Goal: Task Accomplishment & Management: Use online tool/utility

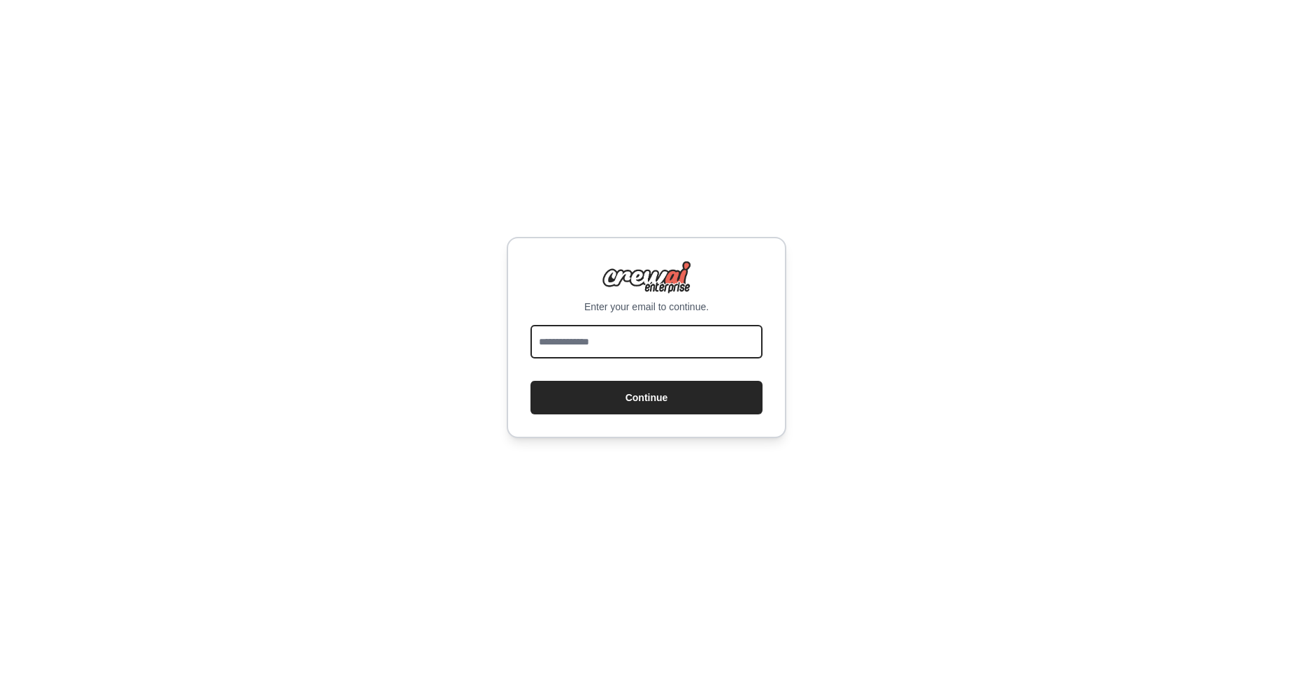
drag, startPoint x: 0, startPoint y: 0, endPoint x: 612, endPoint y: 349, distance: 704.3
click at [612, 349] on input "email" at bounding box center [646, 342] width 232 height 34
click at [606, 339] on input "email" at bounding box center [646, 342] width 232 height 34
type input "***"
click at [563, 331] on input "***" at bounding box center [646, 342] width 232 height 34
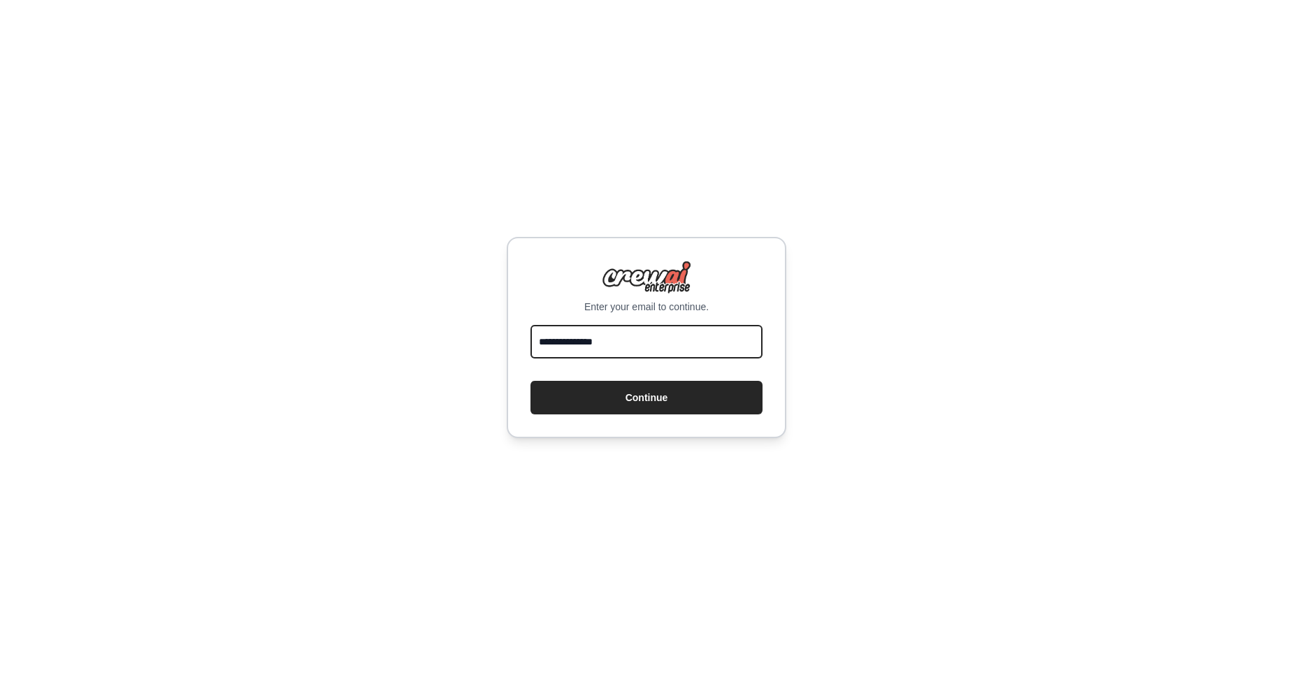
click at [590, 345] on input "**********" at bounding box center [646, 342] width 232 height 34
type input "**********"
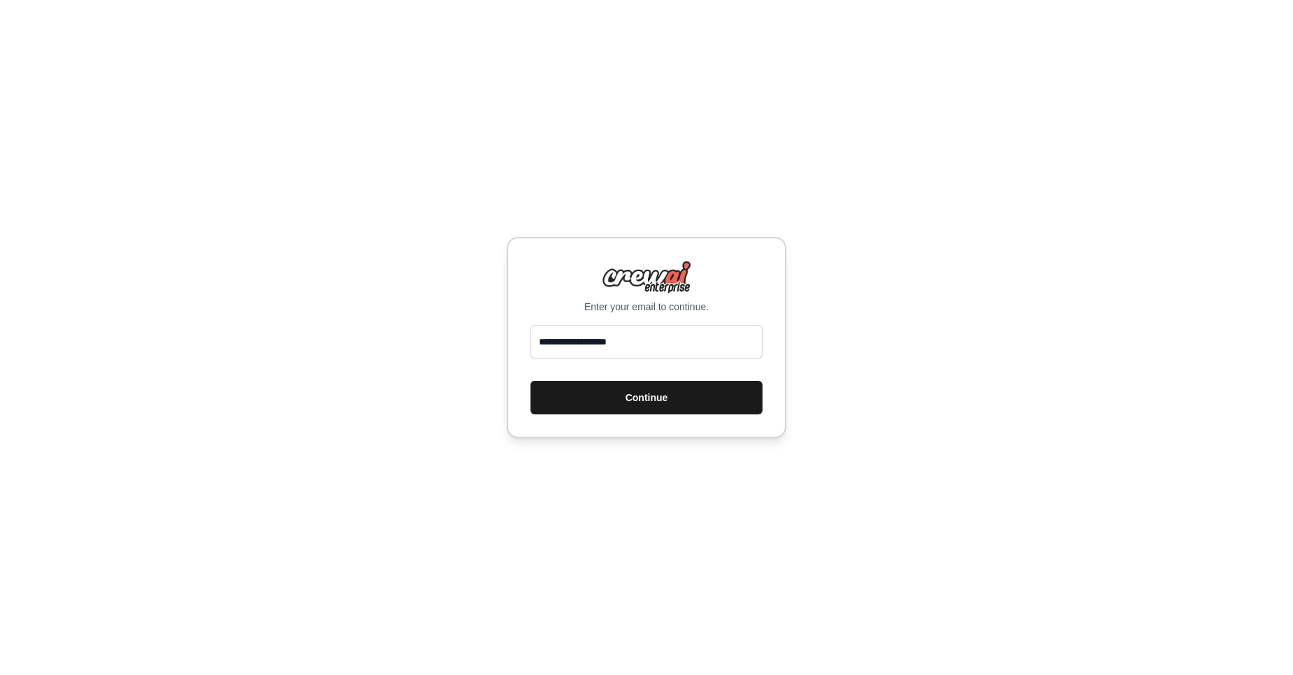
click at [595, 402] on button "Continue" at bounding box center [646, 398] width 232 height 34
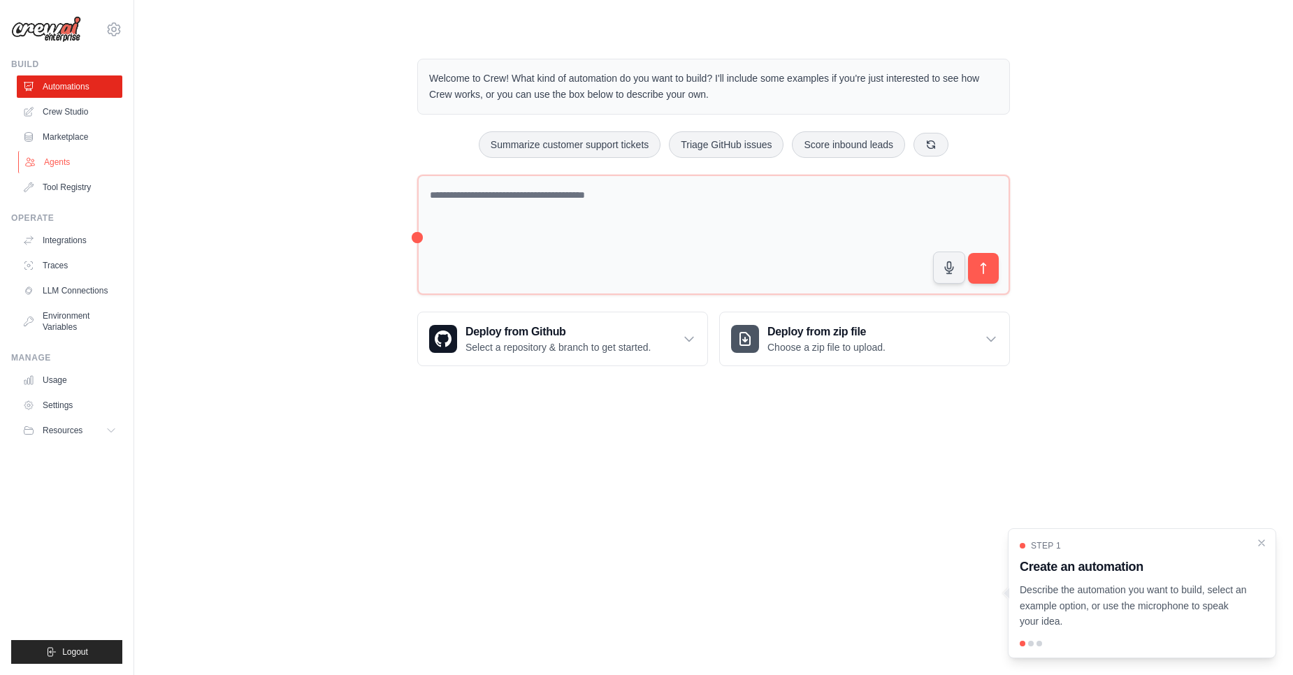
click at [51, 166] on link "Agents" at bounding box center [71, 162] width 106 height 22
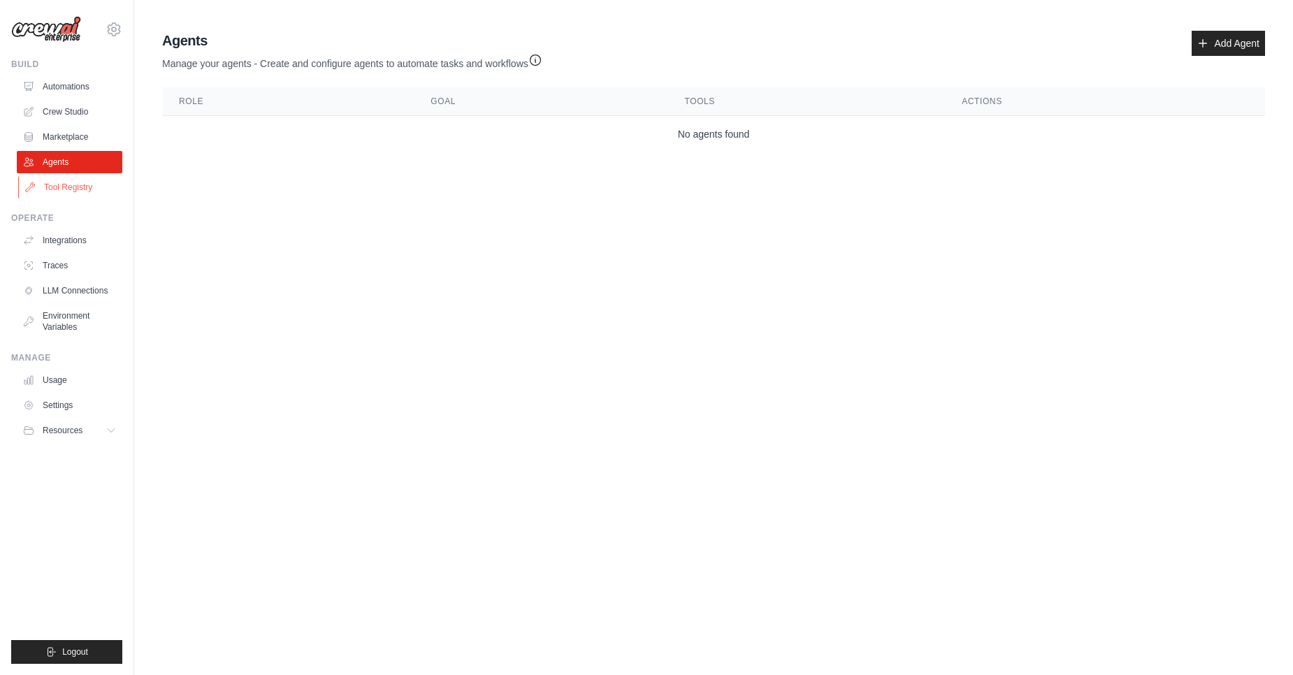
click at [58, 187] on link "Tool Registry" at bounding box center [71, 187] width 106 height 22
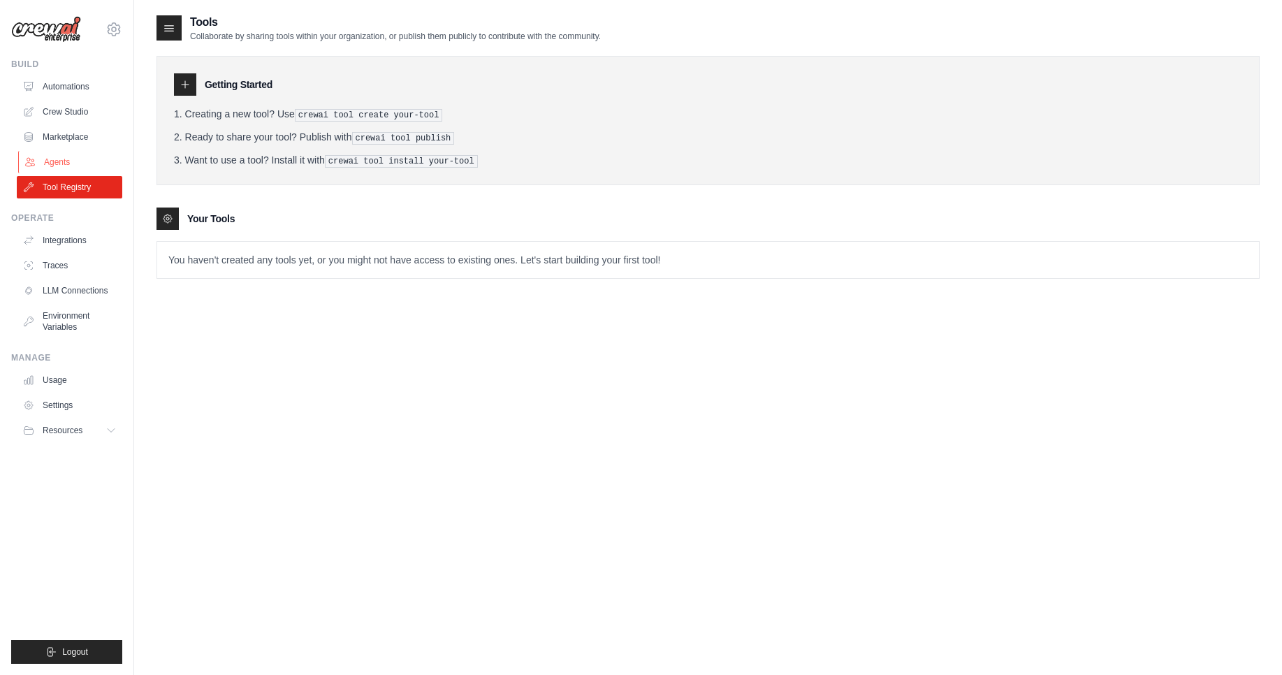
click at [58, 160] on link "Agents" at bounding box center [71, 162] width 106 height 22
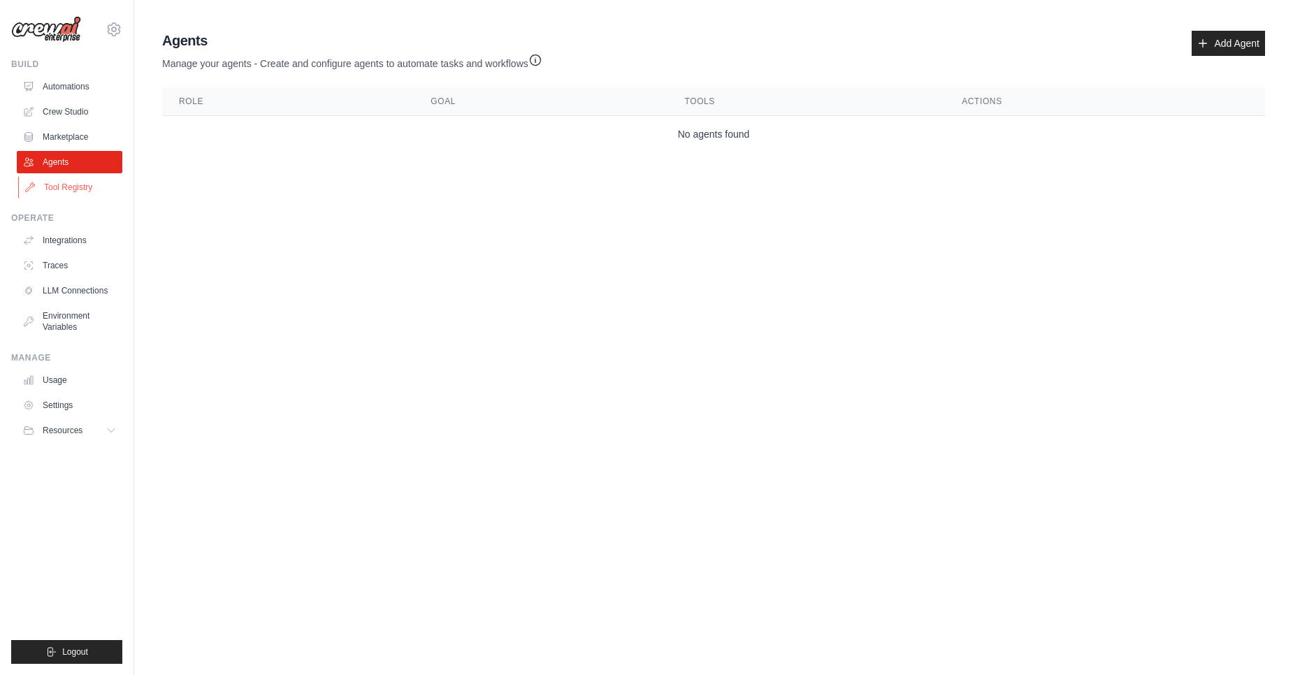
click at [76, 185] on link "Tool Registry" at bounding box center [71, 187] width 106 height 22
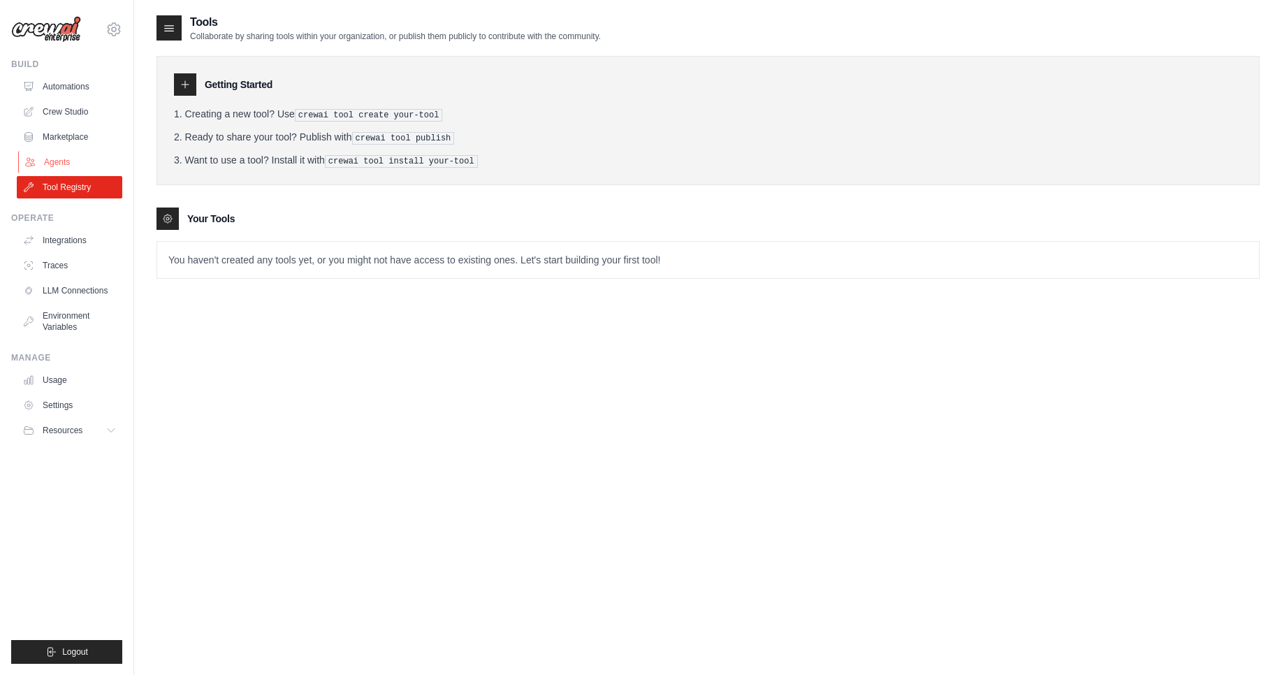
click at [50, 154] on link "Agents" at bounding box center [71, 162] width 106 height 22
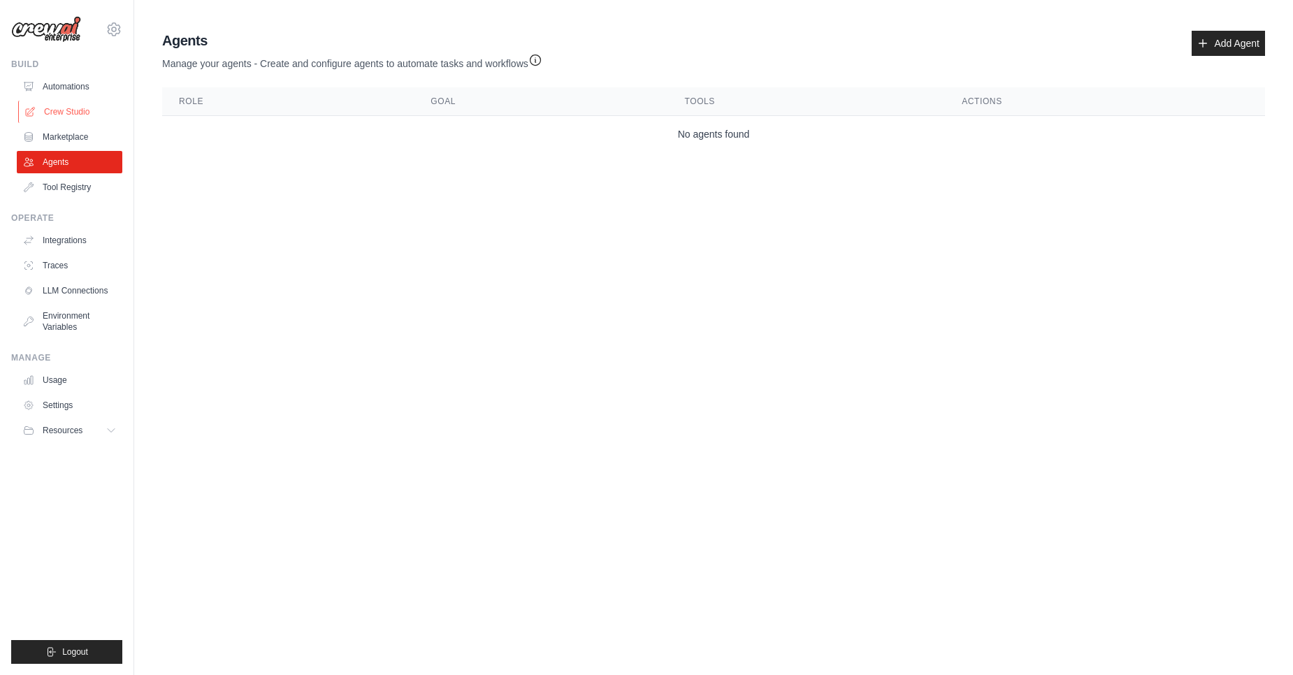
click at [66, 115] on link "Crew Studio" at bounding box center [71, 112] width 106 height 22
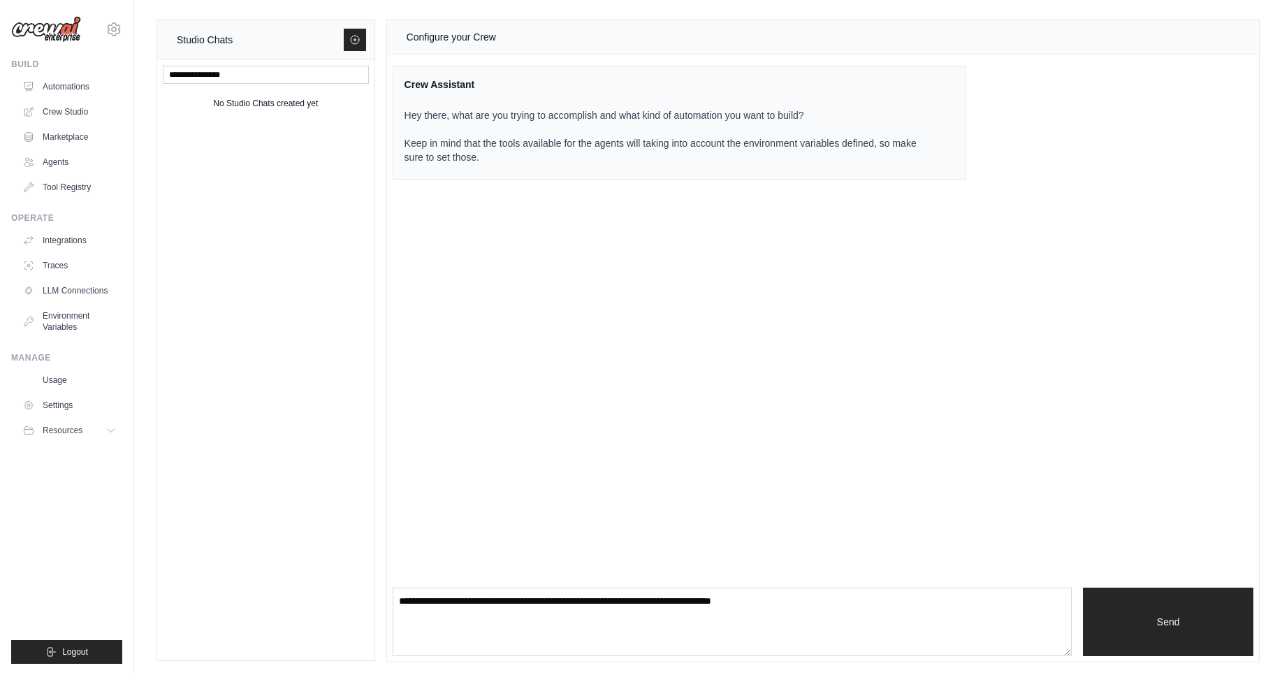
click at [700, 121] on p "Hey there, what are you trying to accomplish and what kind of automation you wa…" at bounding box center [672, 136] width 534 height 56
click at [435, 215] on div "Configure your Crew Crew Assistant Hey there, what are you trying to accomplish…" at bounding box center [823, 341] width 872 height 642
click at [430, 129] on p "Hey there, what are you trying to accomplish and what kind of automation you wa…" at bounding box center [672, 136] width 534 height 56
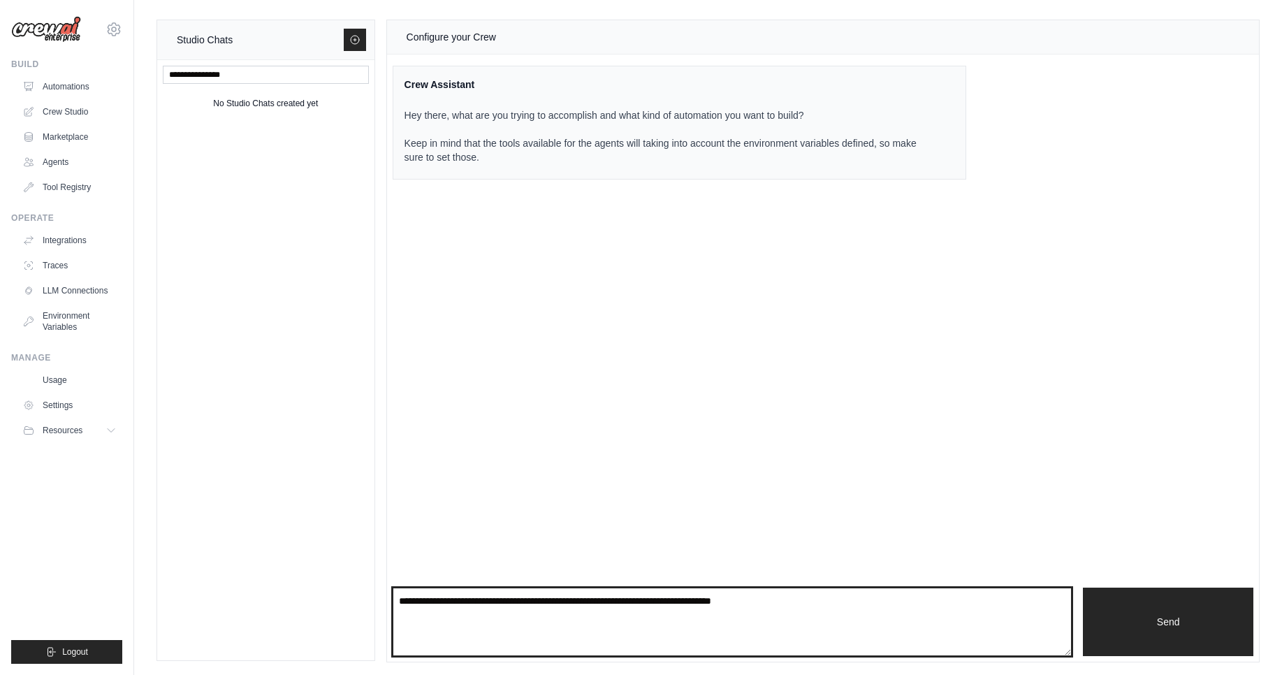
click at [836, 605] on textarea at bounding box center [733, 622] width 680 height 68
type textarea "**********"
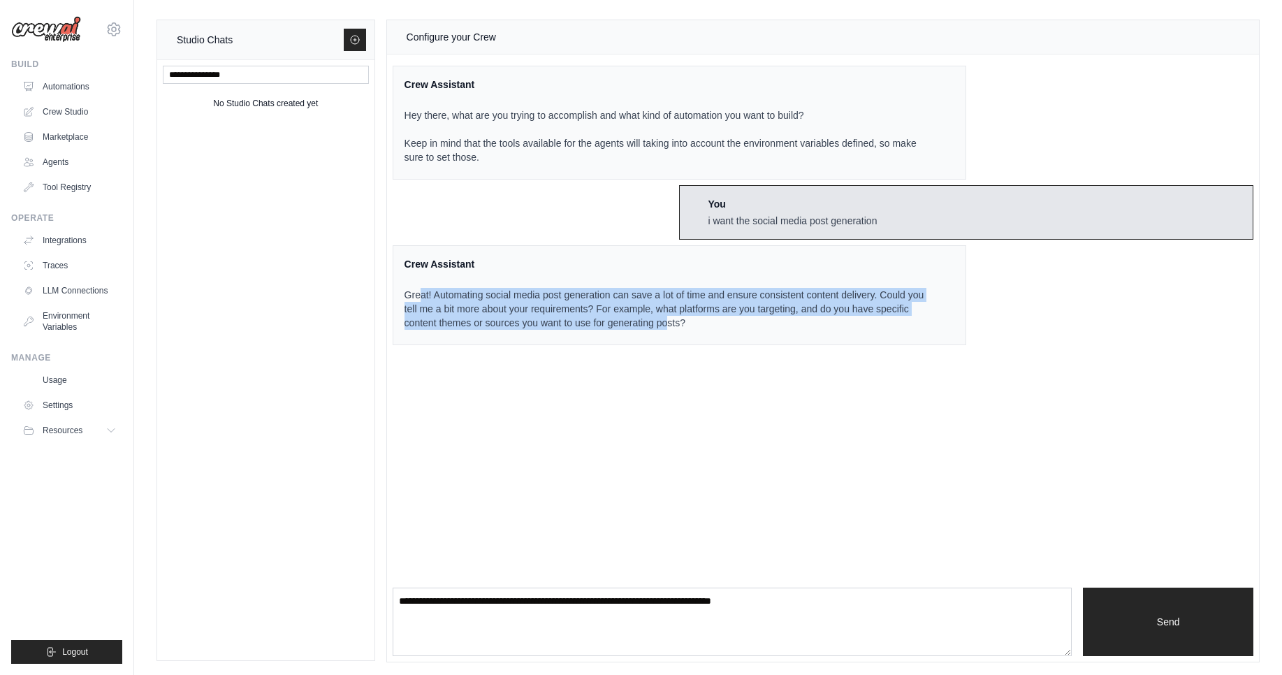
drag, startPoint x: 421, startPoint y: 301, endPoint x: 669, endPoint y: 322, distance: 249.0
click at [669, 322] on p "Great! Automating social media post generation can save a lot of time and ensur…" at bounding box center [672, 309] width 534 height 42
drag, startPoint x: 700, startPoint y: 327, endPoint x: 461, endPoint y: 294, distance: 242.1
click at [461, 294] on p "Great! Automating social media post generation can save a lot of time and ensur…" at bounding box center [672, 309] width 534 height 42
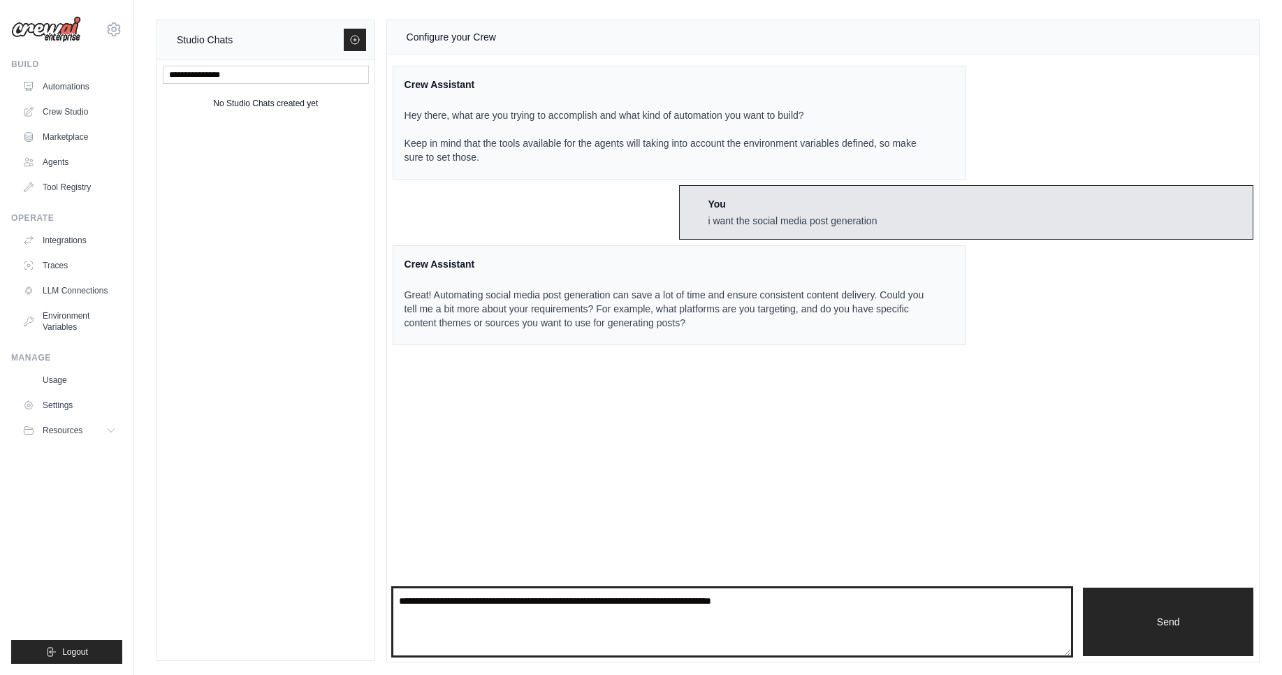
drag, startPoint x: 915, startPoint y: 614, endPoint x: 561, endPoint y: 578, distance: 355.4
click at [561, 578] on div "Configure your Crew Crew Assistant Hey there, what are you trying to accomplish…" at bounding box center [823, 341] width 872 height 642
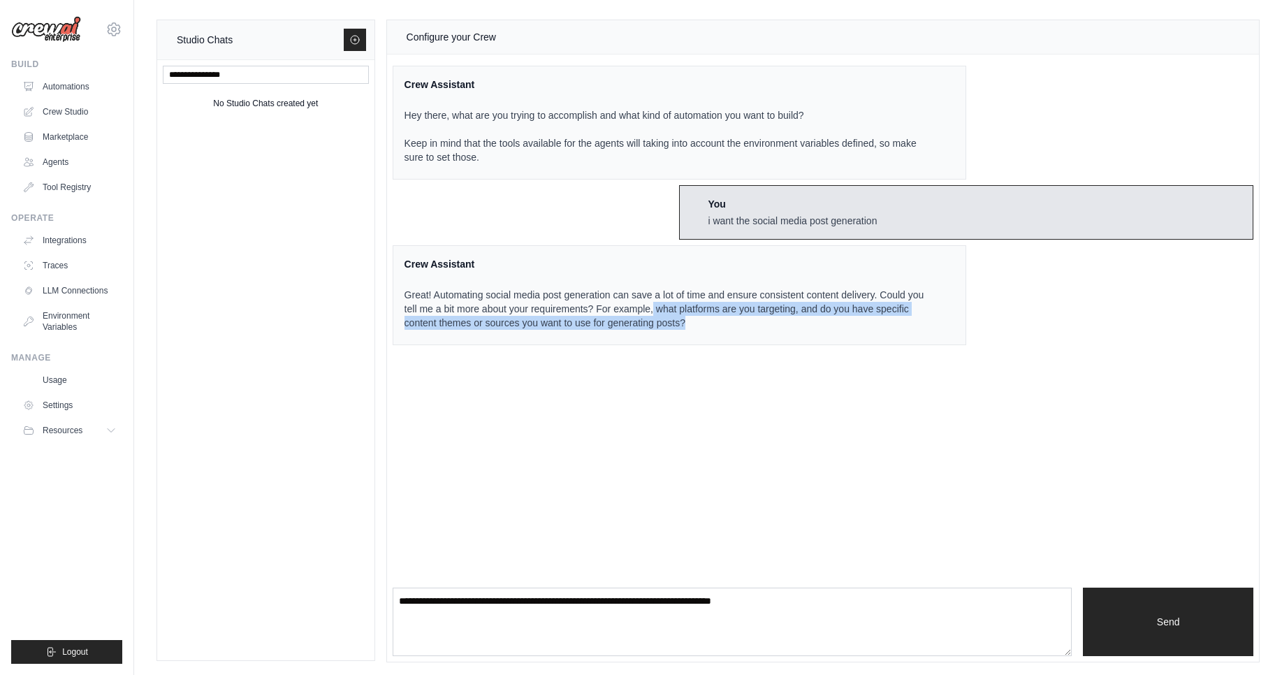
drag, startPoint x: 654, startPoint y: 303, endPoint x: 841, endPoint y: 323, distance: 188.3
click at [841, 323] on p "Great! Automating social media post generation can save a lot of time and ensur…" at bounding box center [672, 309] width 534 height 42
click at [841, 328] on p "Great! Automating social media post generation can save a lot of time and ensur…" at bounding box center [672, 309] width 534 height 42
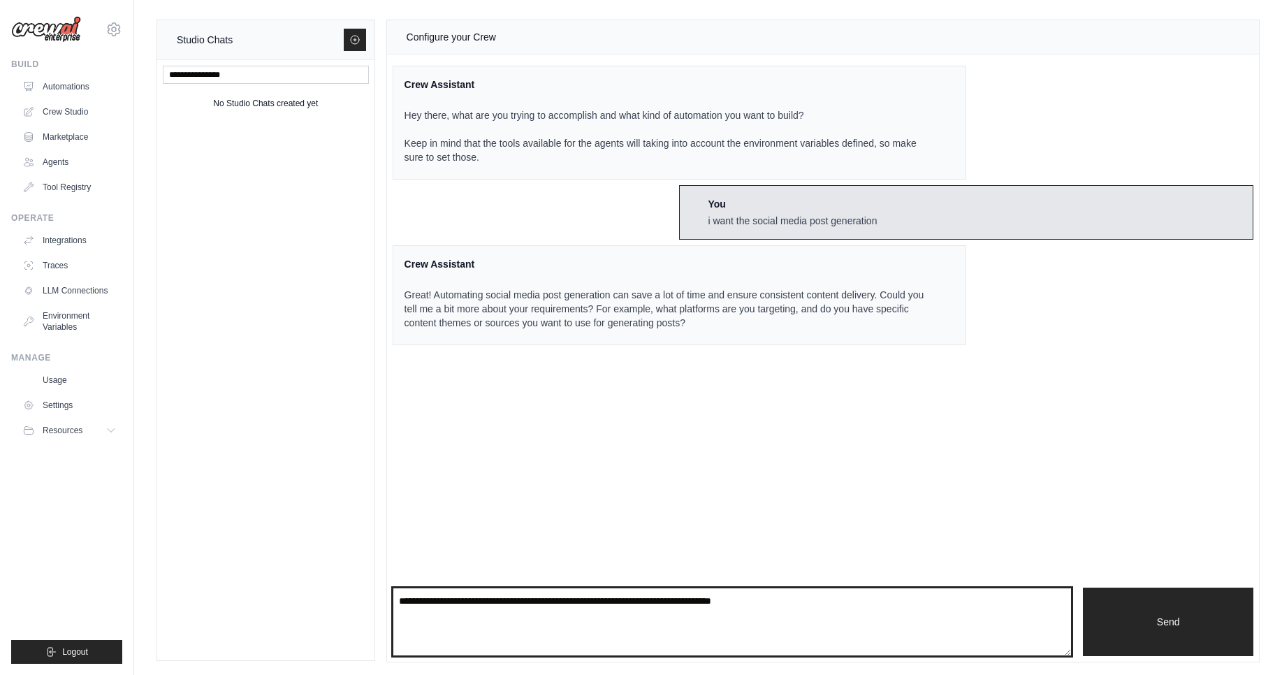
click at [838, 632] on textarea at bounding box center [733, 622] width 680 height 68
type textarea "**********"
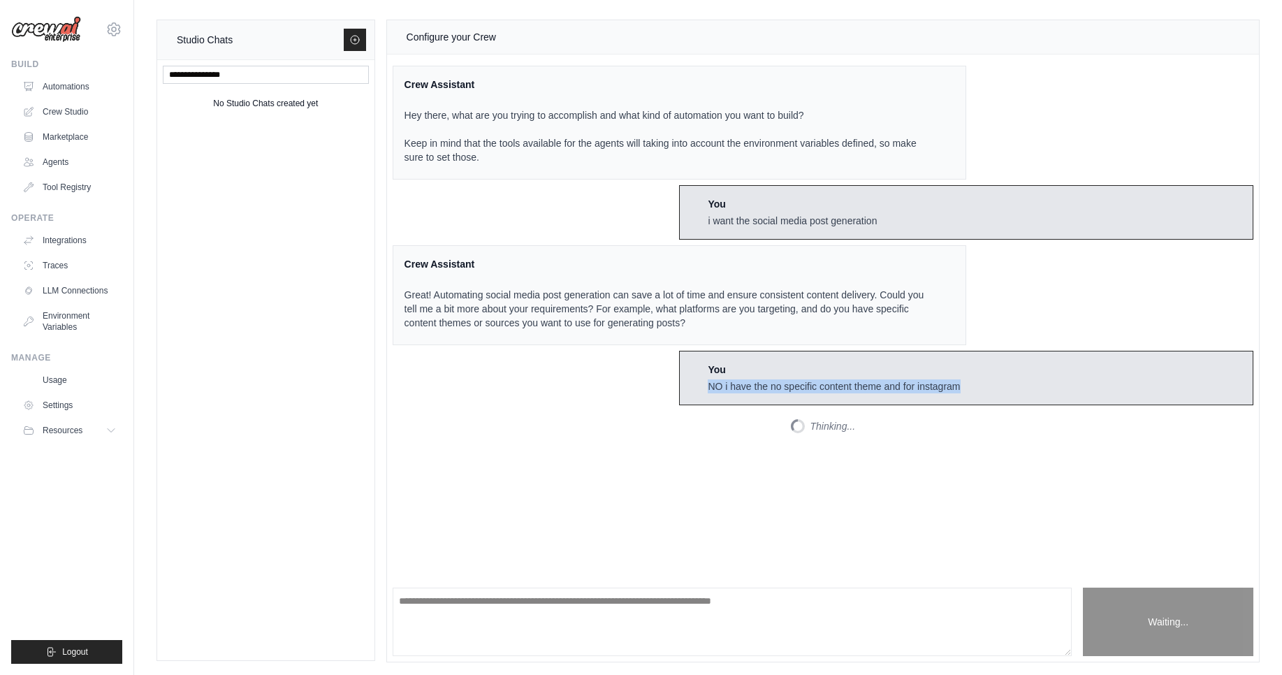
drag, startPoint x: 1008, startPoint y: 391, endPoint x: 696, endPoint y: 393, distance: 311.7
click at [696, 393] on div "You NO i have the no specific content theme and for instagram" at bounding box center [966, 378] width 574 height 55
click at [1027, 387] on div "You NO i have the no specific content theme and for instagram" at bounding box center [966, 378] width 574 height 55
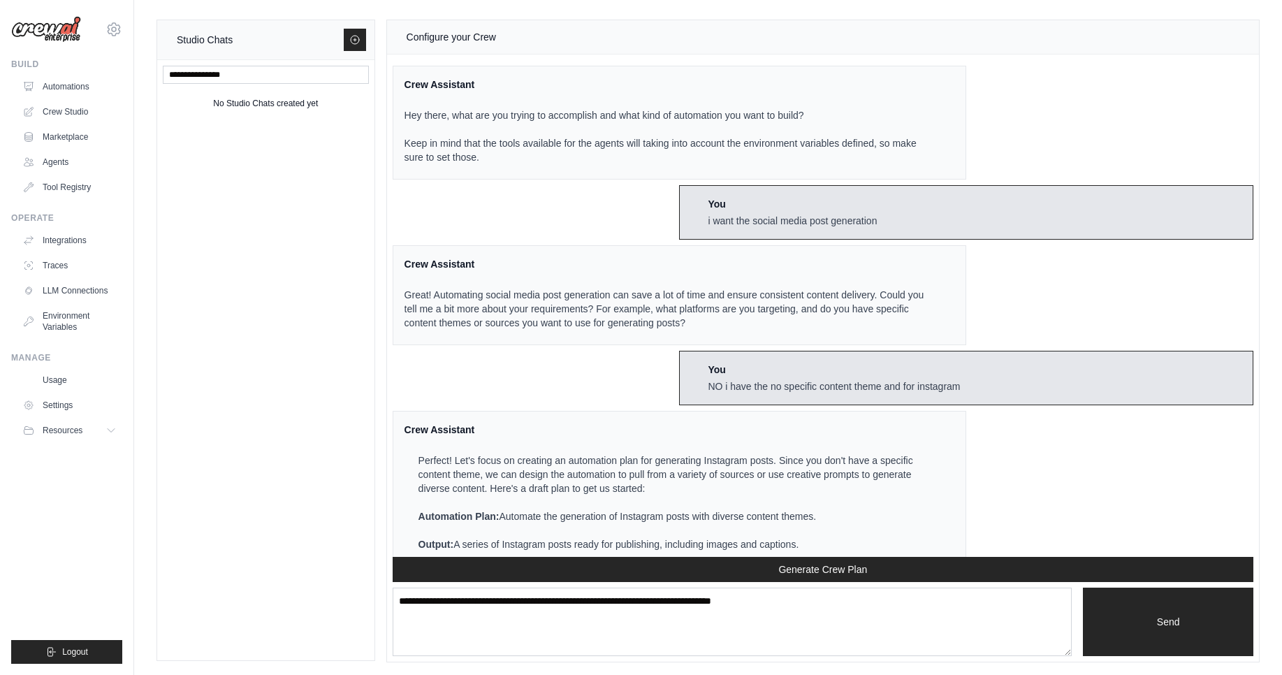
scroll to position [384, 0]
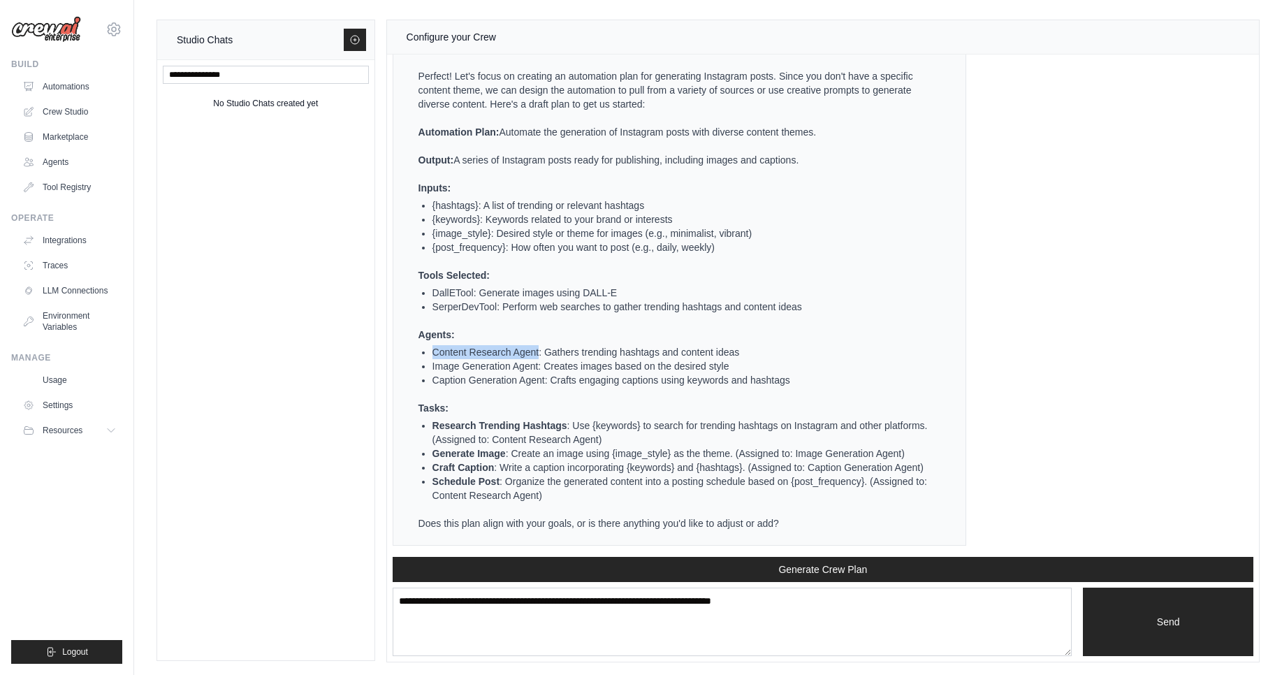
drag, startPoint x: 433, startPoint y: 350, endPoint x: 539, endPoint y: 350, distance: 105.5
click at [539, 350] on li "Content Research Agent: Gathers trending hashtags and content ideas" at bounding box center [686, 352] width 506 height 14
drag, startPoint x: 433, startPoint y: 366, endPoint x: 527, endPoint y: 360, distance: 94.6
click at [527, 360] on li "Image Generation Agent: Creates images based on the desired style" at bounding box center [686, 366] width 506 height 14
click at [575, 370] on li "Image Generation Agent: Creates images based on the desired style" at bounding box center [686, 366] width 506 height 14
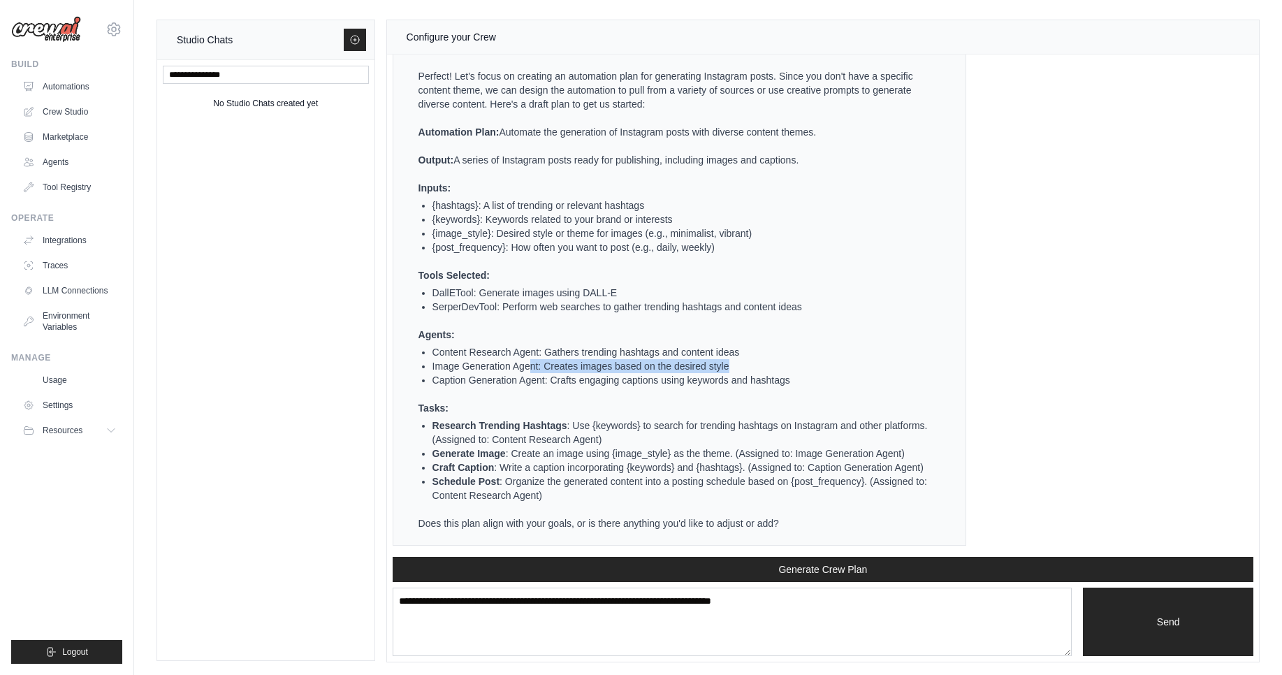
drag, startPoint x: 532, startPoint y: 366, endPoint x: 728, endPoint y: 370, distance: 196.4
click at [728, 370] on li "Image Generation Agent: Creates images based on the desired style" at bounding box center [686, 366] width 506 height 14
click at [834, 390] on ul "Perfect! Let's focus on creating an automation plan for generating Instagram po…" at bounding box center [672, 299] width 534 height 461
drag, startPoint x: 432, startPoint y: 431, endPoint x: 515, endPoint y: 431, distance: 83.2
click at [515, 431] on li "Research Trending Hashtags : Use {keywords} to search for trending hashtags on …" at bounding box center [686, 433] width 506 height 28
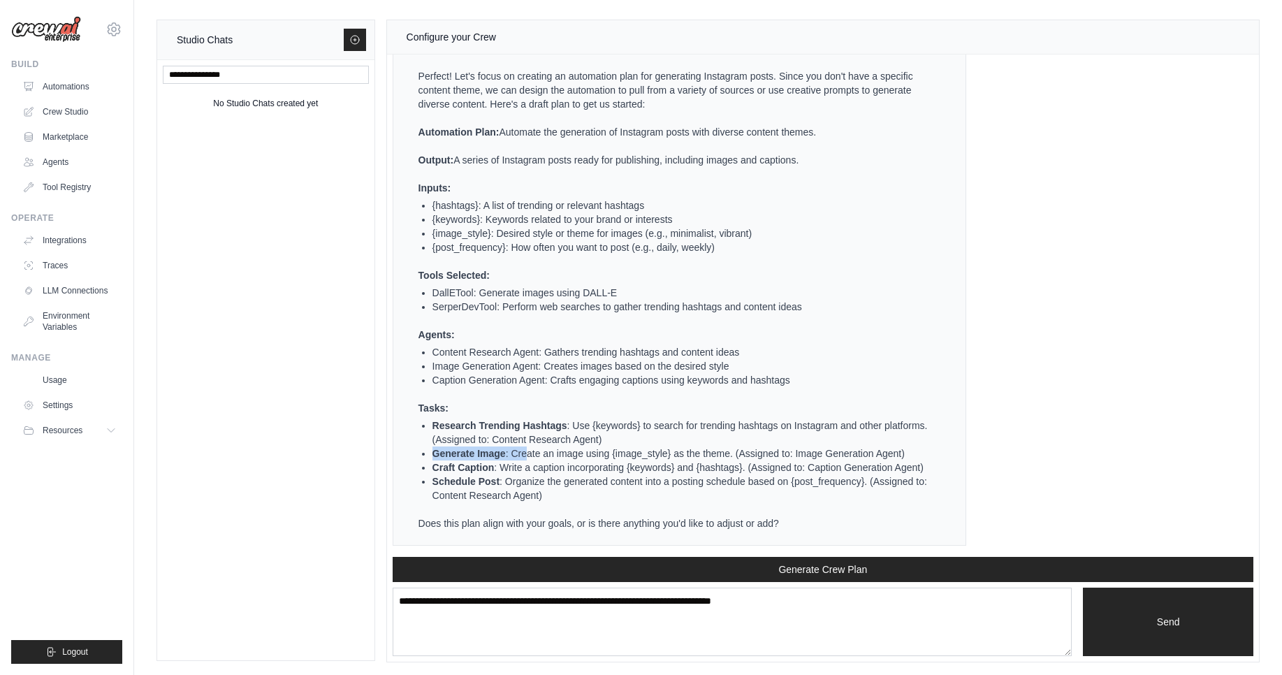
drag, startPoint x: 431, startPoint y: 449, endPoint x: 527, endPoint y: 455, distance: 96.7
click at [527, 455] on ul "Research Trending Hashtags : Use {keywords} to search for trending hashtags on …" at bounding box center [679, 461] width 520 height 84
click at [510, 473] on li "Craft Caption : Write a caption incorporating {keywords} and {hashtags}. (Assig…" at bounding box center [686, 468] width 506 height 14
drag, startPoint x: 433, startPoint y: 469, endPoint x: 490, endPoint y: 466, distance: 56.7
click at [490, 466] on strong "Craft Caption" at bounding box center [464, 467] width 62 height 11
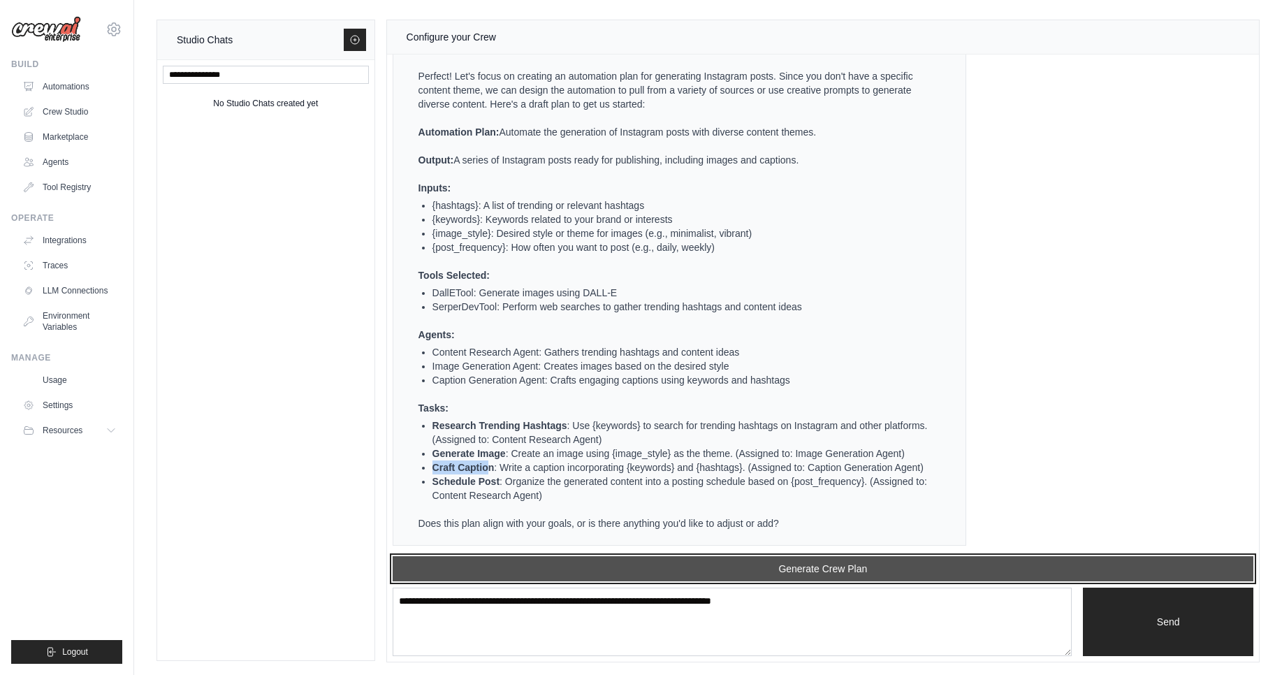
click at [887, 572] on button "Generate Crew Plan" at bounding box center [823, 568] width 861 height 25
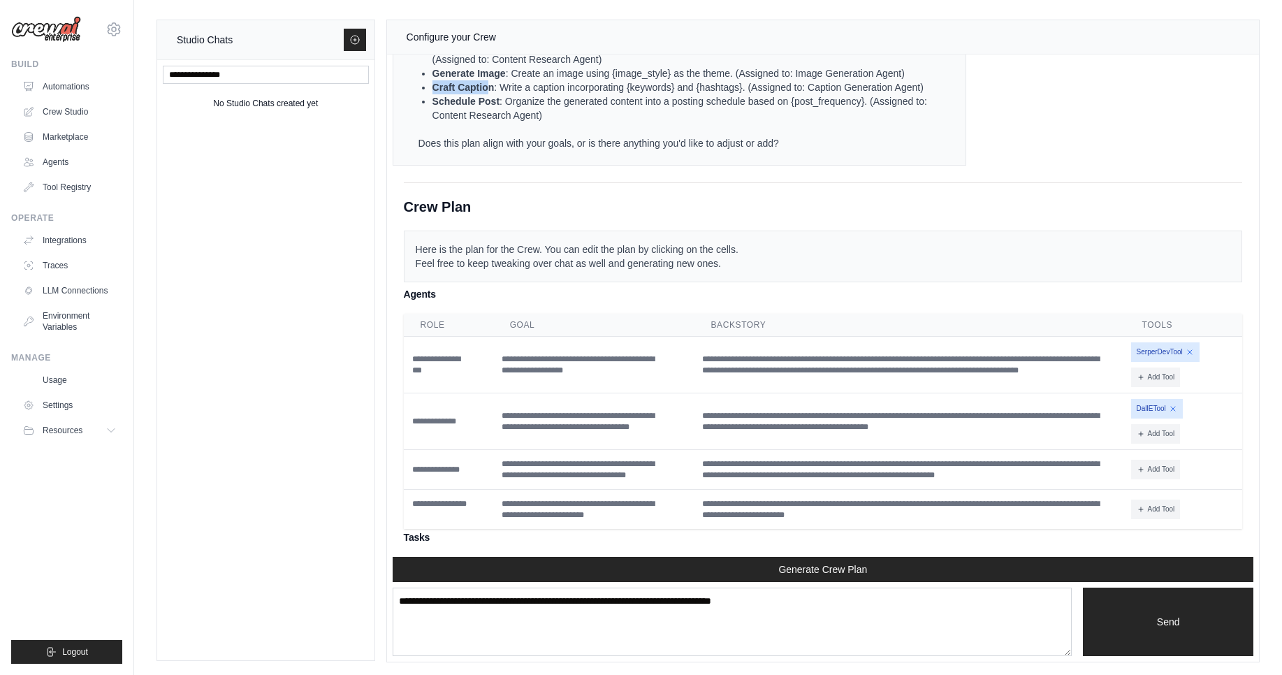
scroll to position [753, 0]
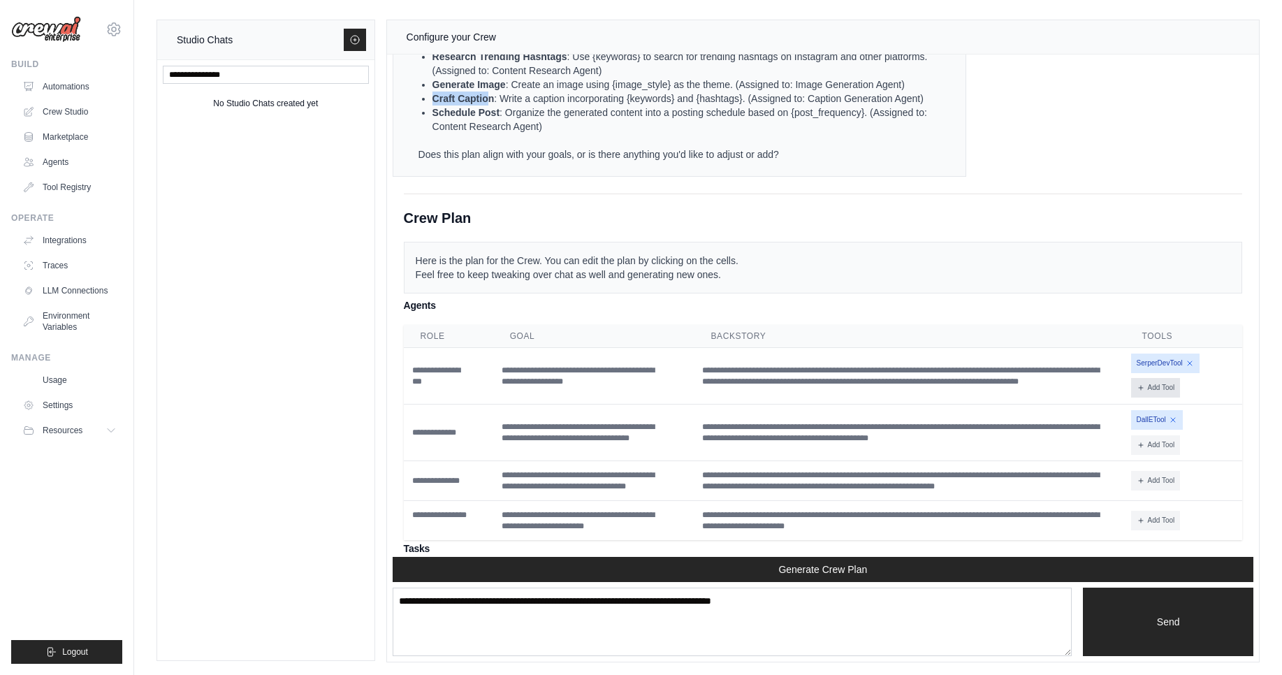
click at [1159, 390] on button "Add Tool" at bounding box center [1157, 388] width 50 height 20
click at [1064, 462] on button "DallETool" at bounding box center [1107, 462] width 145 height 22
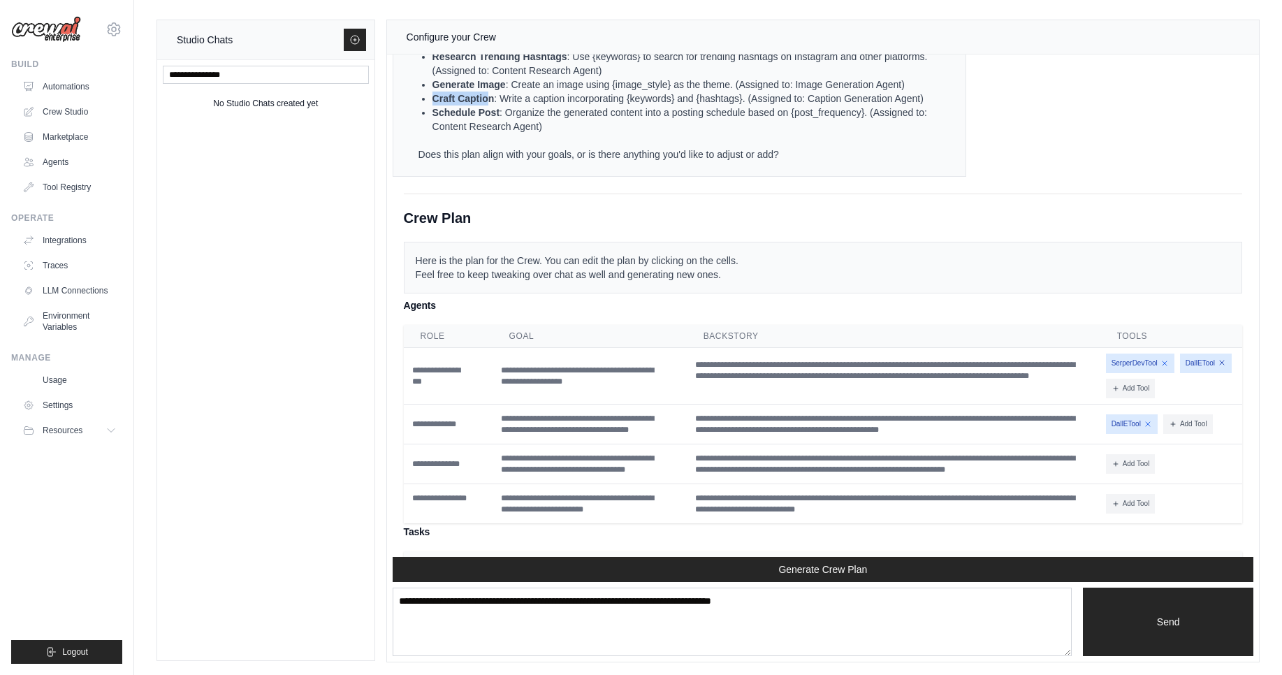
click at [1218, 367] on icon at bounding box center [1222, 363] width 8 height 8
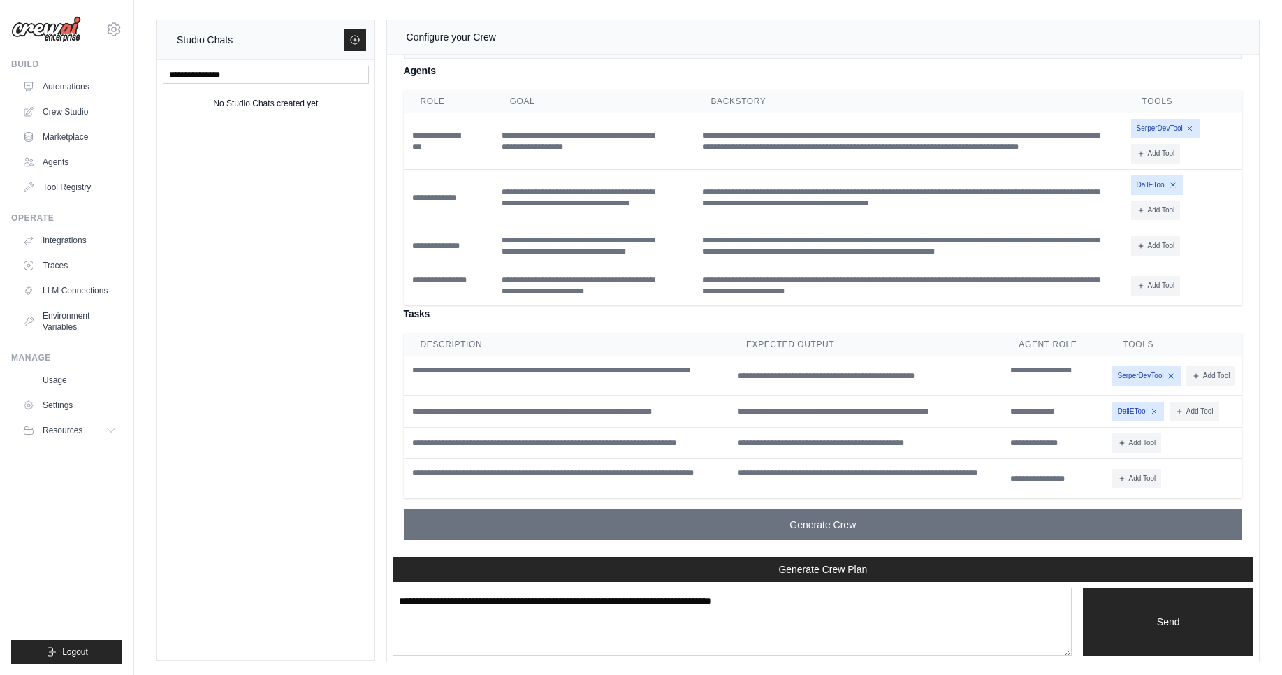
scroll to position [1, 0]
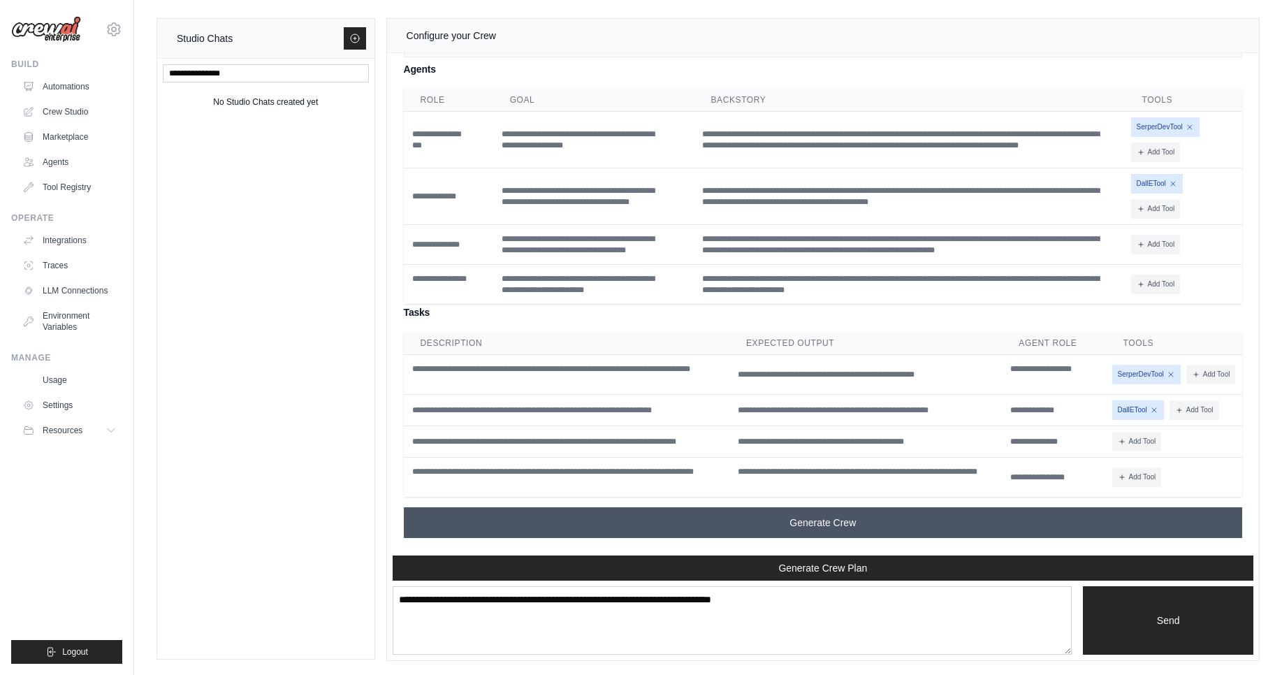
click at [815, 527] on span "Generate Crew" at bounding box center [823, 523] width 66 height 14
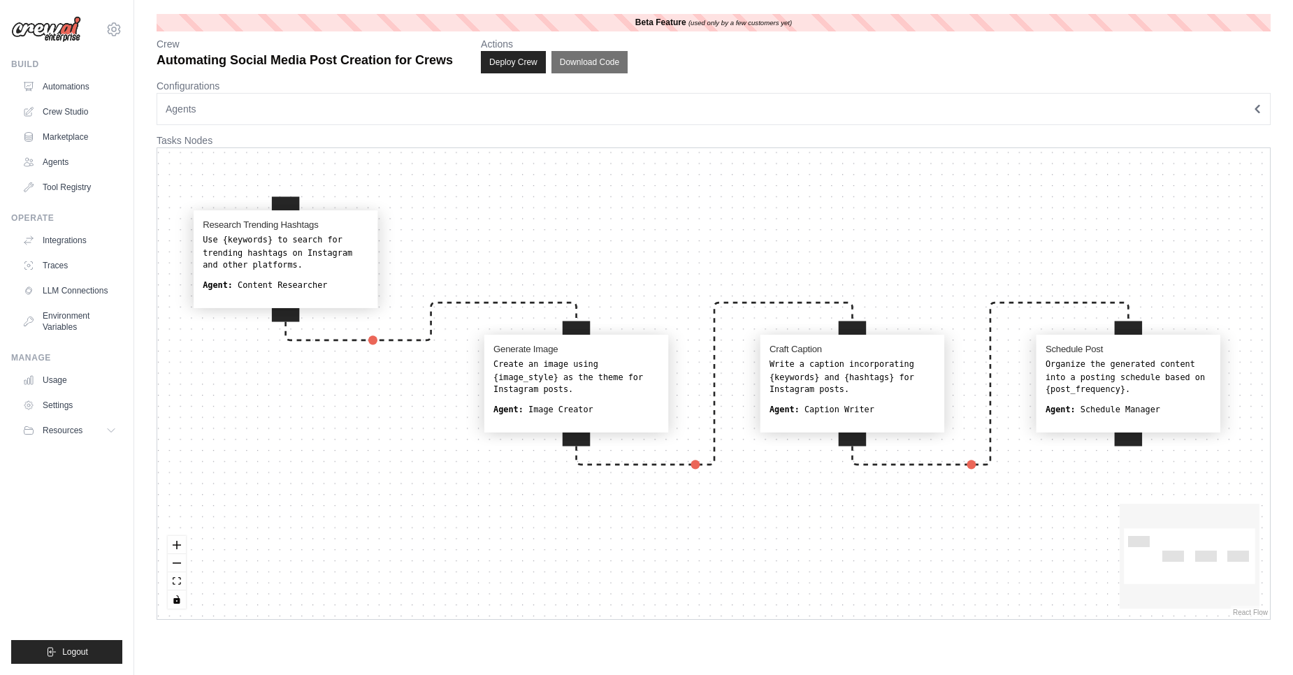
drag, startPoint x: 325, startPoint y: 390, endPoint x: 310, endPoint y: 260, distance: 130.9
click at [310, 260] on div "Use {keywords} to search for trending hashtags on Instagram and other platforms." at bounding box center [286, 252] width 166 height 37
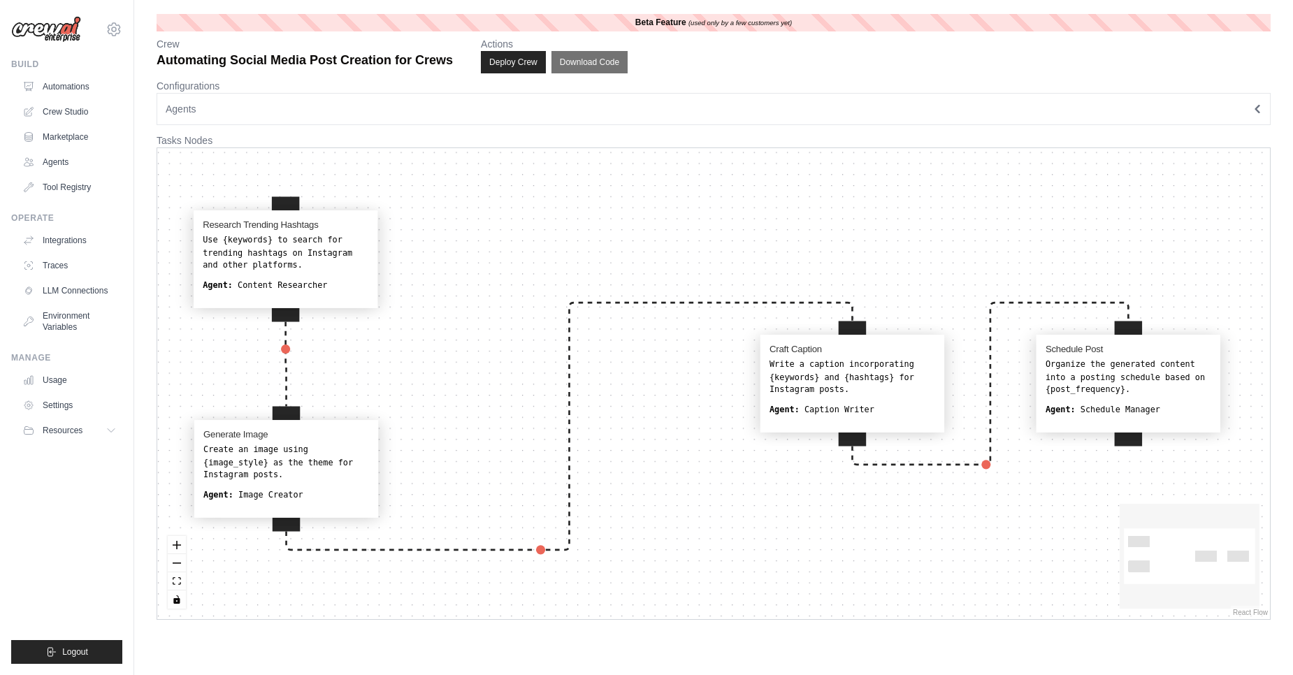
drag, startPoint x: 579, startPoint y: 373, endPoint x: 287, endPoint y: 460, distance: 305.6
click at [287, 460] on div "Create an image using {image_style} as the theme for Instagram posts." at bounding box center [286, 462] width 166 height 37
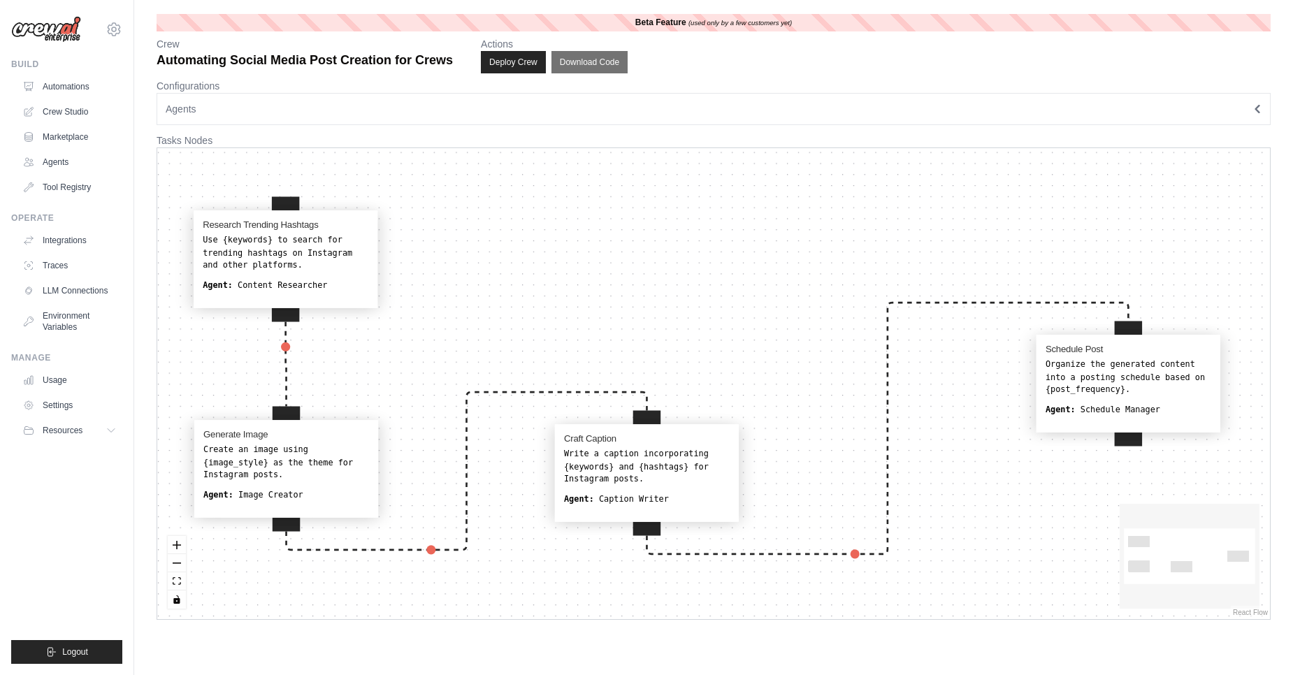
drag, startPoint x: 814, startPoint y: 420, endPoint x: 1093, endPoint y: 384, distance: 281.1
click at [644, 460] on div "Write a caption incorporating {keywords} and {hashtags} for Instagram posts." at bounding box center [647, 466] width 166 height 37
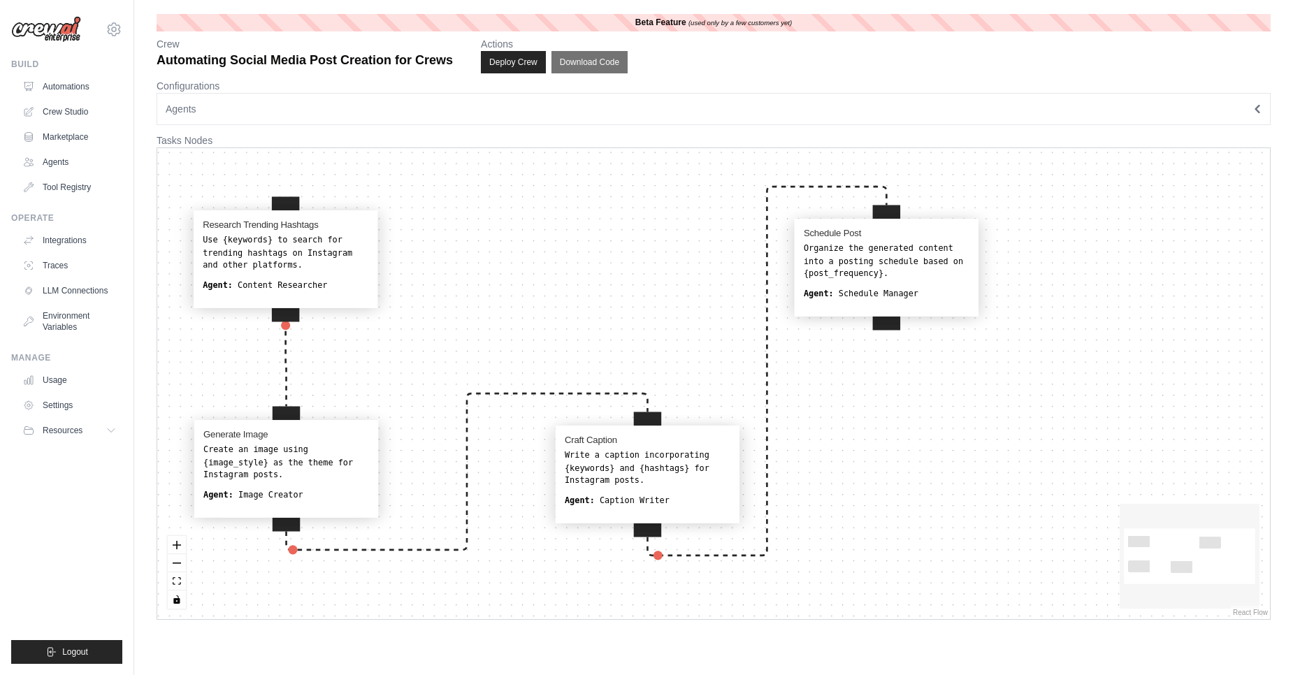
drag, startPoint x: 1146, startPoint y: 366, endPoint x: 904, endPoint y: 250, distance: 267.9
click at [904, 250] on div "Organize the generated content into a posting schedule based on {post_frequency…" at bounding box center [887, 261] width 166 height 37
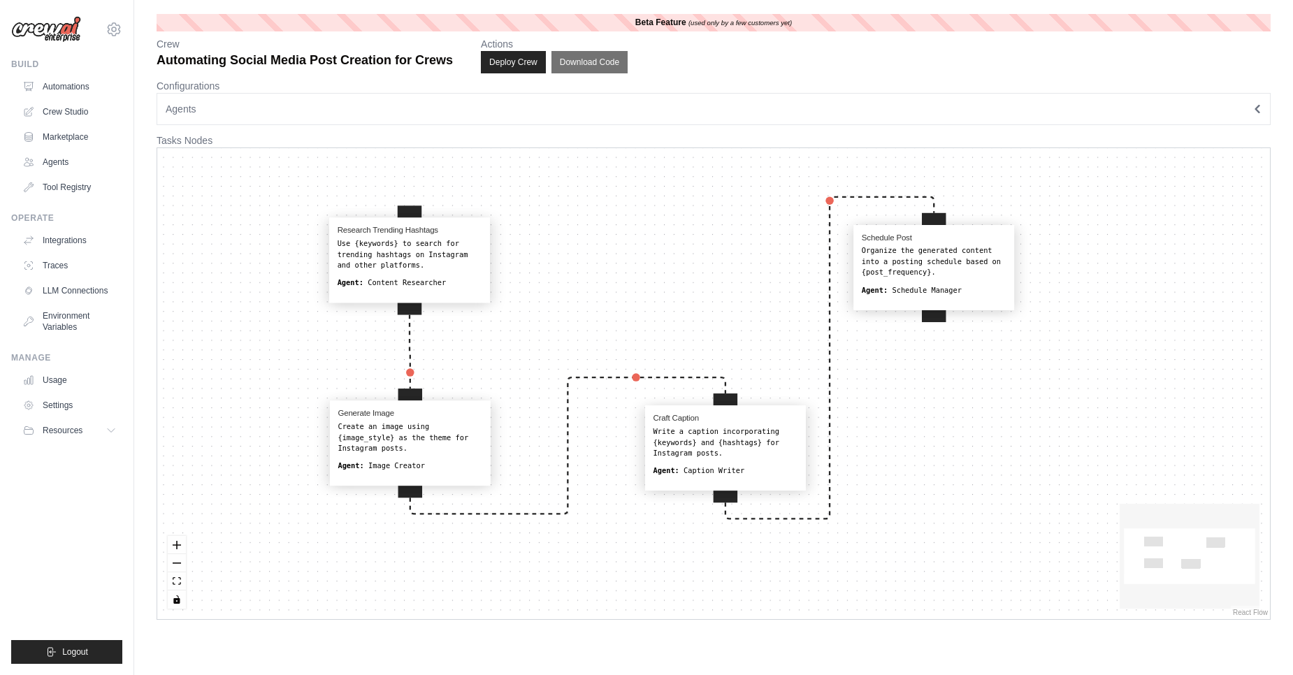
drag, startPoint x: 367, startPoint y: 434, endPoint x: 680, endPoint y: 581, distance: 346.1
click at [680, 581] on div "Research Trending Hashtags Use {keywords} to search for trending hashtags on In…" at bounding box center [713, 383] width 1113 height 471
click at [1028, 306] on div "Research Trending Hashtags Use {keywords} to search for trending hashtags on In…" at bounding box center [713, 383] width 1113 height 471
click at [607, 71] on button "Download Code" at bounding box center [589, 62] width 77 height 22
click at [745, 277] on div "Research Trending Hashtags Use {keywords} to search for trending hashtags on In…" at bounding box center [713, 383] width 1113 height 471
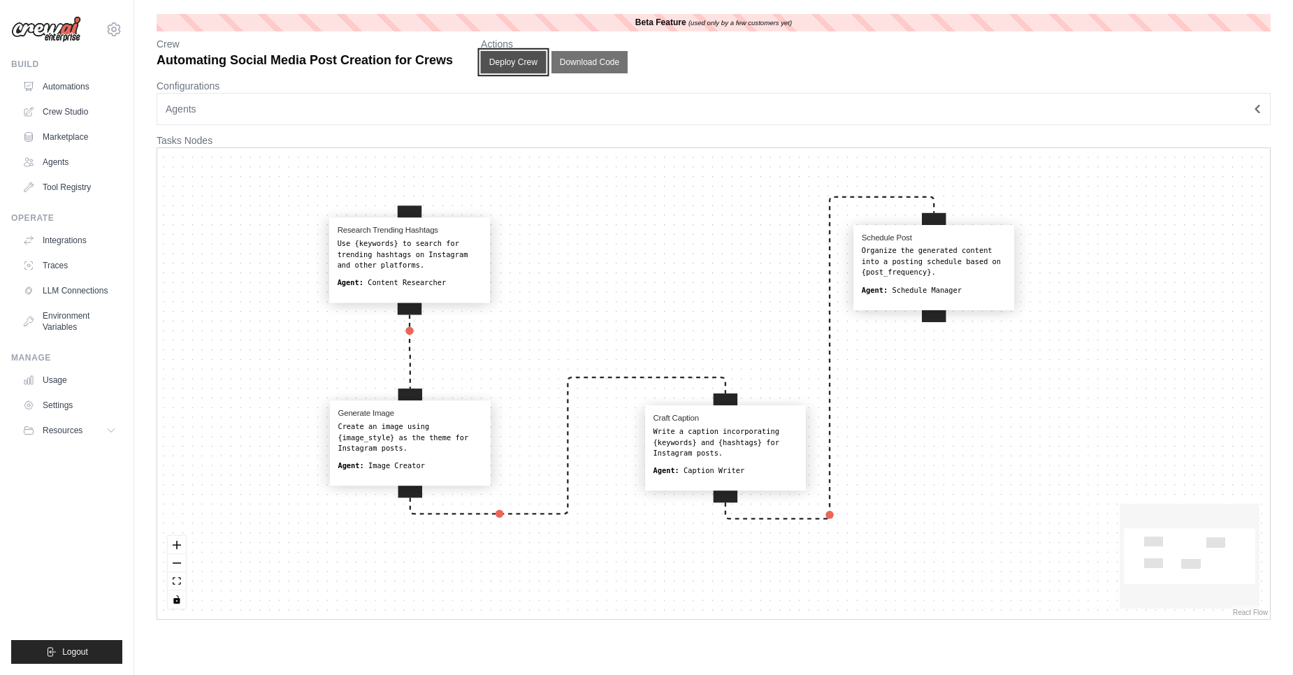
click at [497, 55] on button "Deploy Crew" at bounding box center [514, 62] width 66 height 22
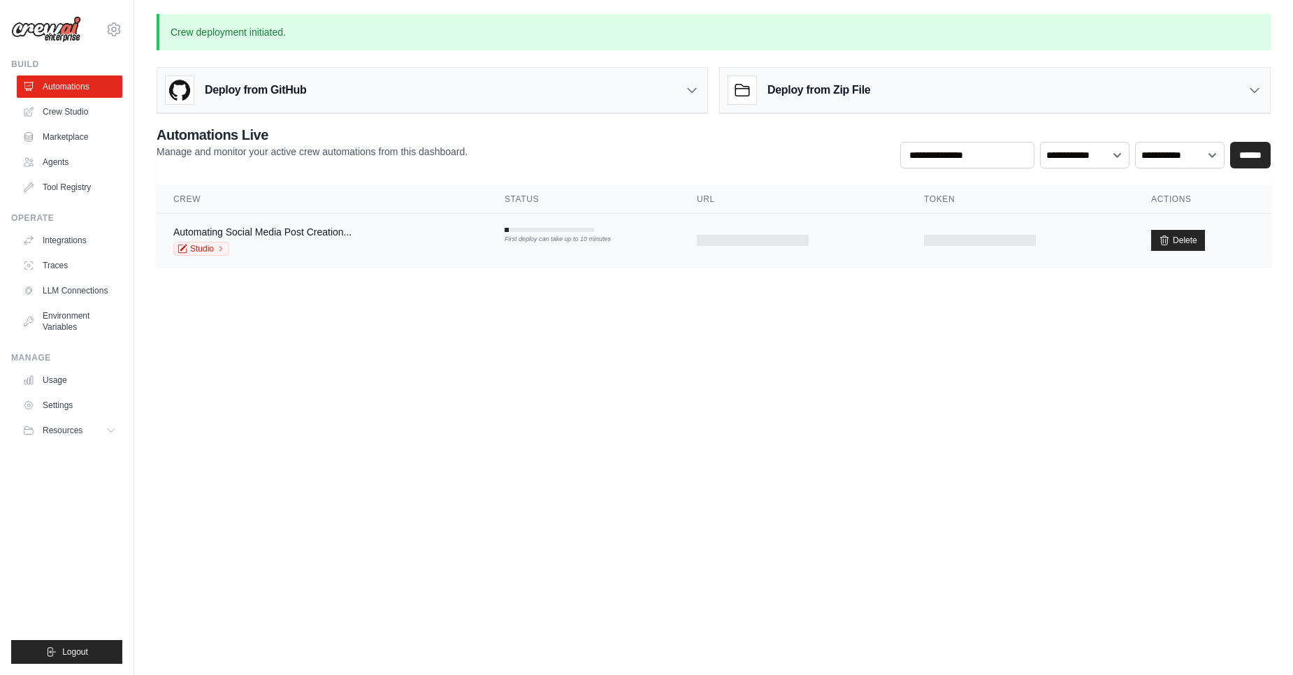
click at [331, 244] on div "Studio" at bounding box center [262, 249] width 178 height 14
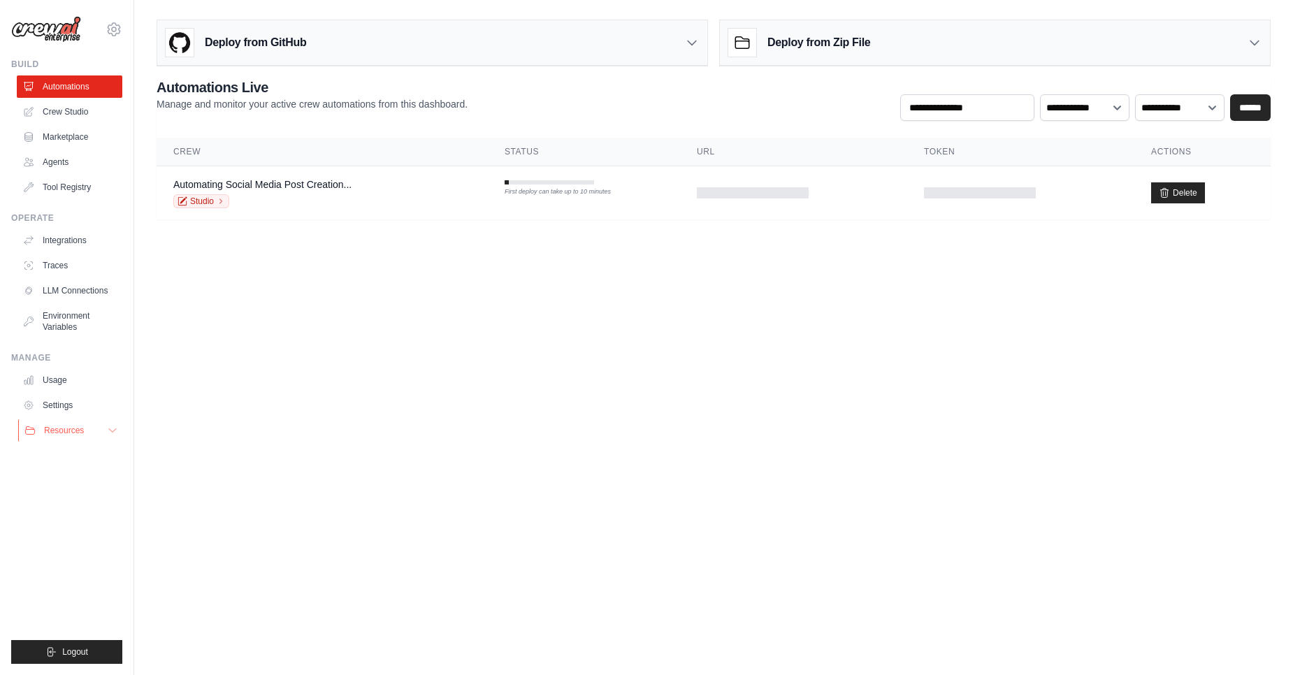
click at [76, 438] on button "Resources" at bounding box center [71, 430] width 106 height 22
click at [70, 402] on link "Settings" at bounding box center [71, 405] width 106 height 22
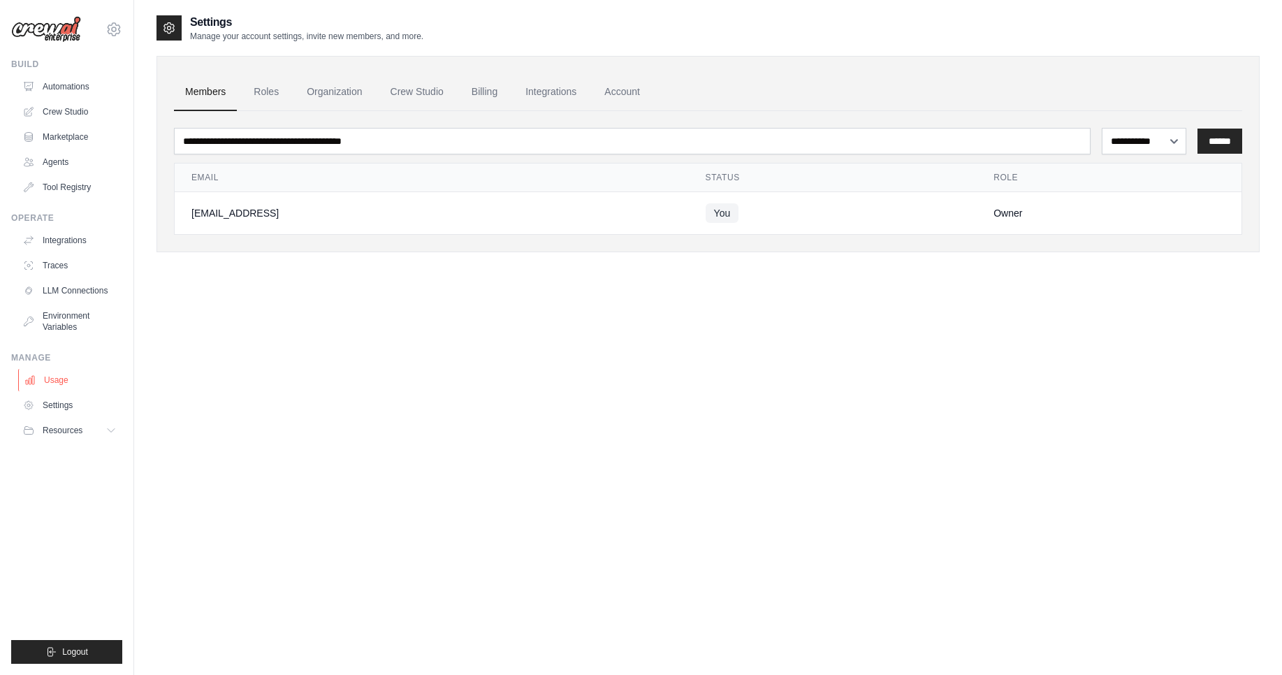
click at [62, 382] on link "Usage" at bounding box center [71, 380] width 106 height 22
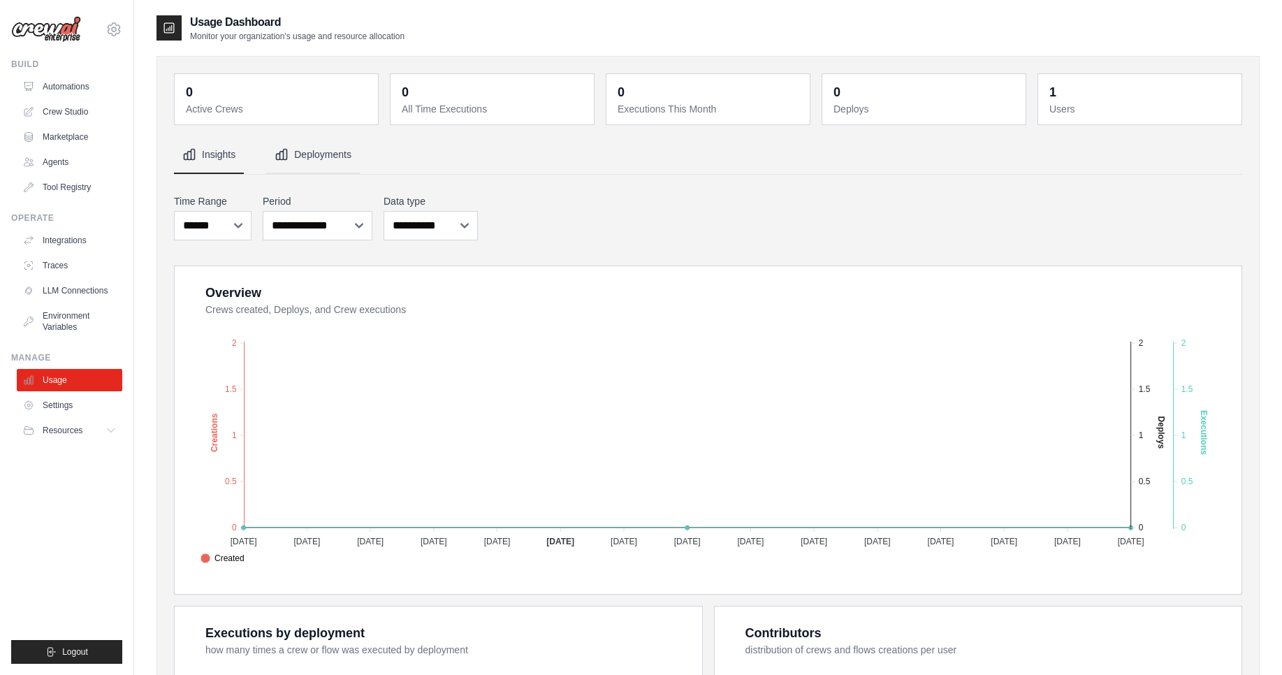
click at [322, 160] on button "Deployments" at bounding box center [313, 155] width 94 height 38
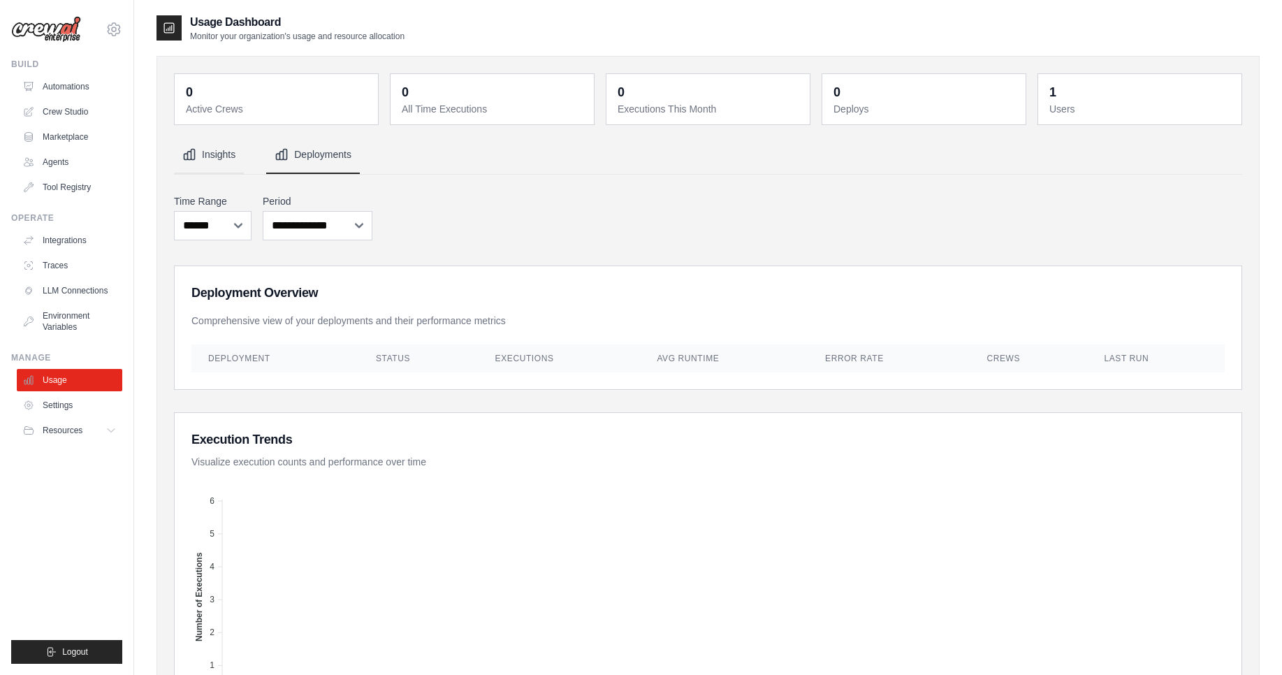
click at [240, 161] on button "Insights" at bounding box center [209, 155] width 70 height 38
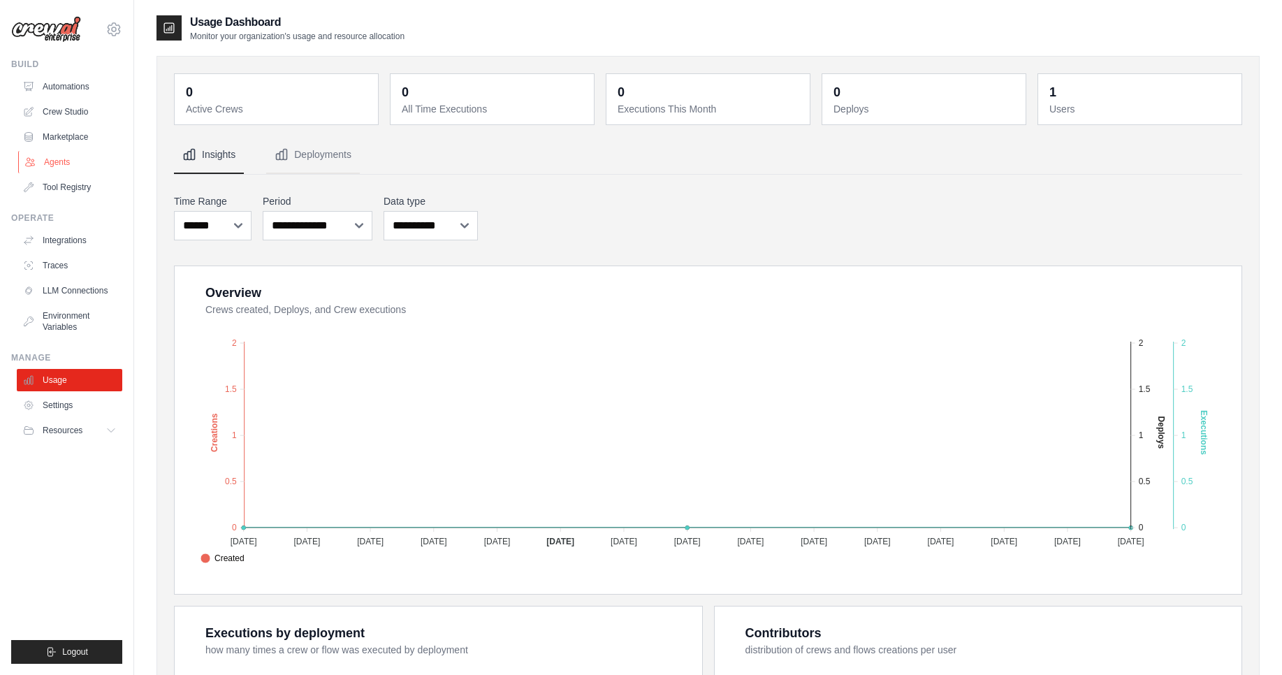
click at [52, 166] on link "Agents" at bounding box center [71, 162] width 106 height 22
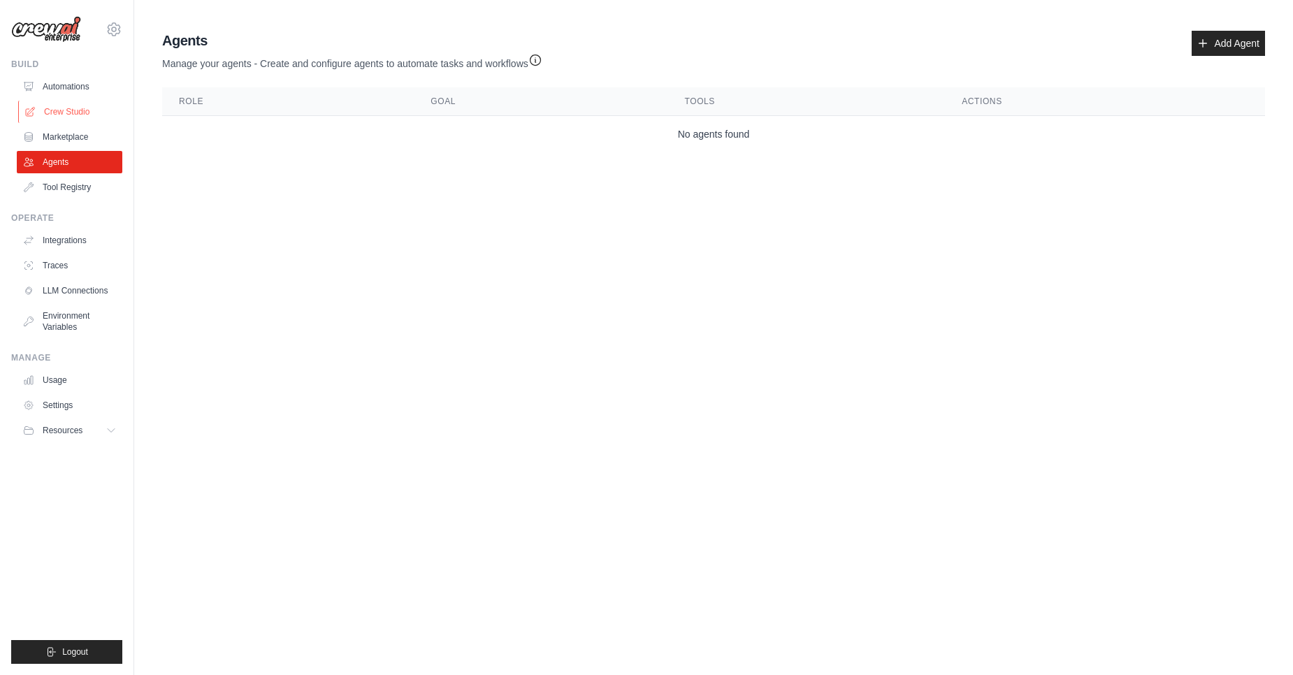
click at [68, 114] on link "Crew Studio" at bounding box center [71, 112] width 106 height 22
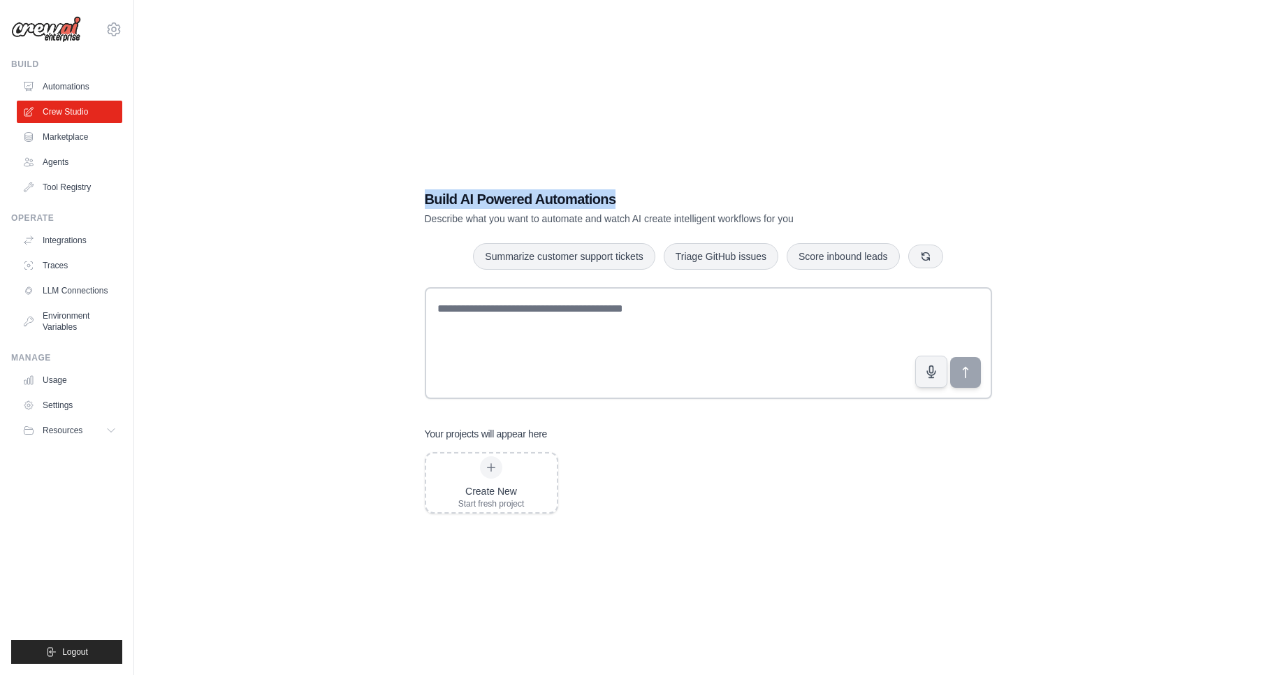
drag, startPoint x: 412, startPoint y: 194, endPoint x: 665, endPoint y: 189, distance: 252.3
click at [665, 189] on div "Build AI Powered Automations Describe what you want to automate and watch AI cr…" at bounding box center [708, 351] width 601 height 369
click at [665, 189] on h1 "Build AI Powered Automations" at bounding box center [660, 199] width 470 height 20
click at [1102, 231] on div "Build AI Powered Automations Describe what you want to automate and watch AI cr…" at bounding box center [709, 351] width 1104 height 675
click at [62, 166] on link "Agents" at bounding box center [71, 162] width 106 height 22
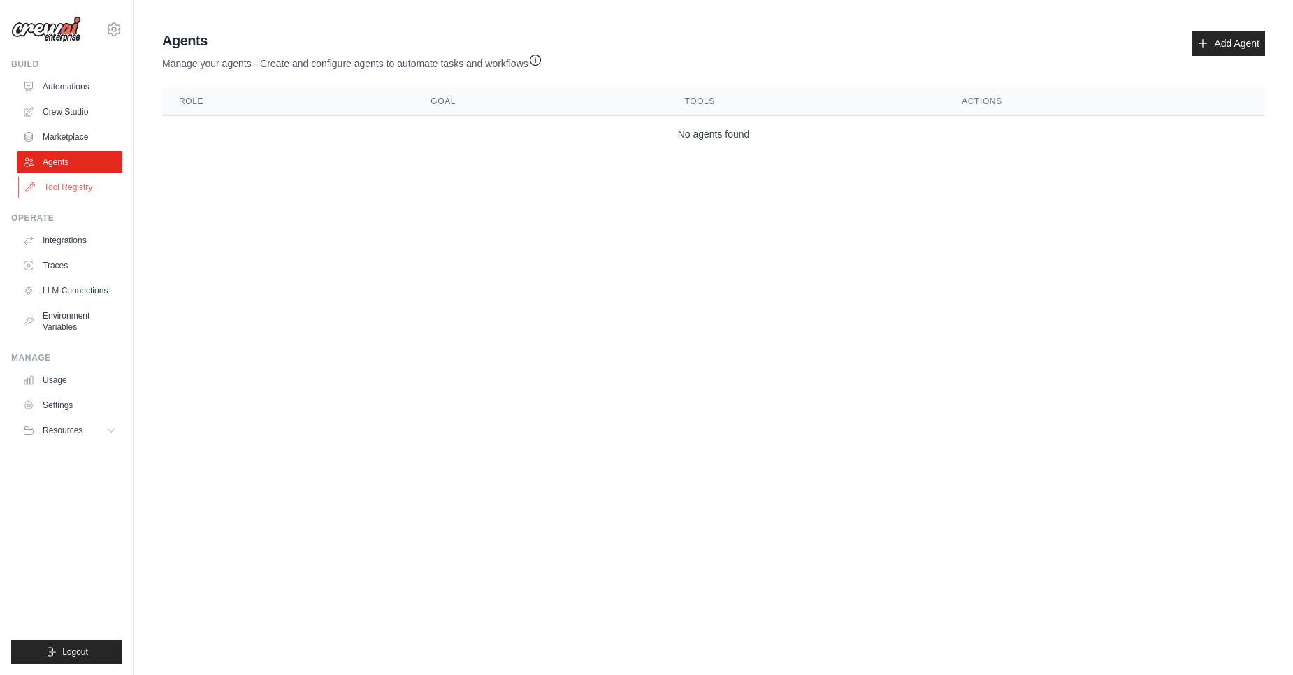
click at [65, 178] on link "Tool Registry" at bounding box center [71, 187] width 106 height 22
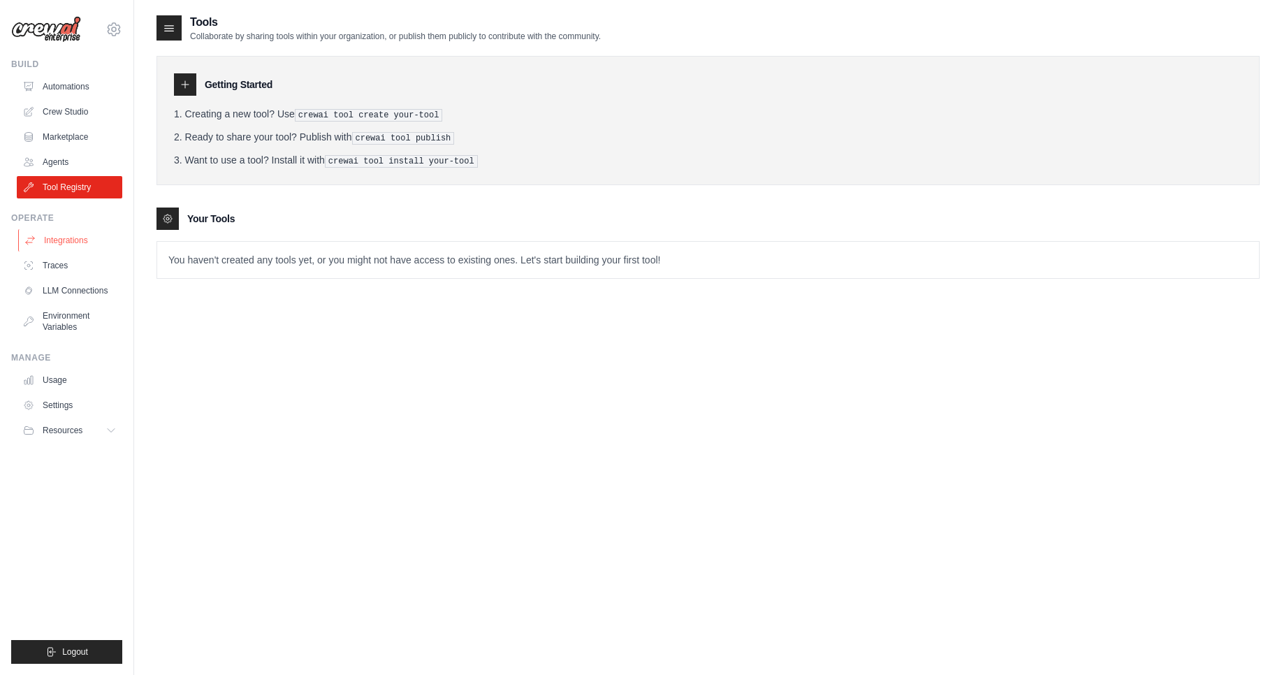
click at [80, 248] on link "Integrations" at bounding box center [71, 240] width 106 height 22
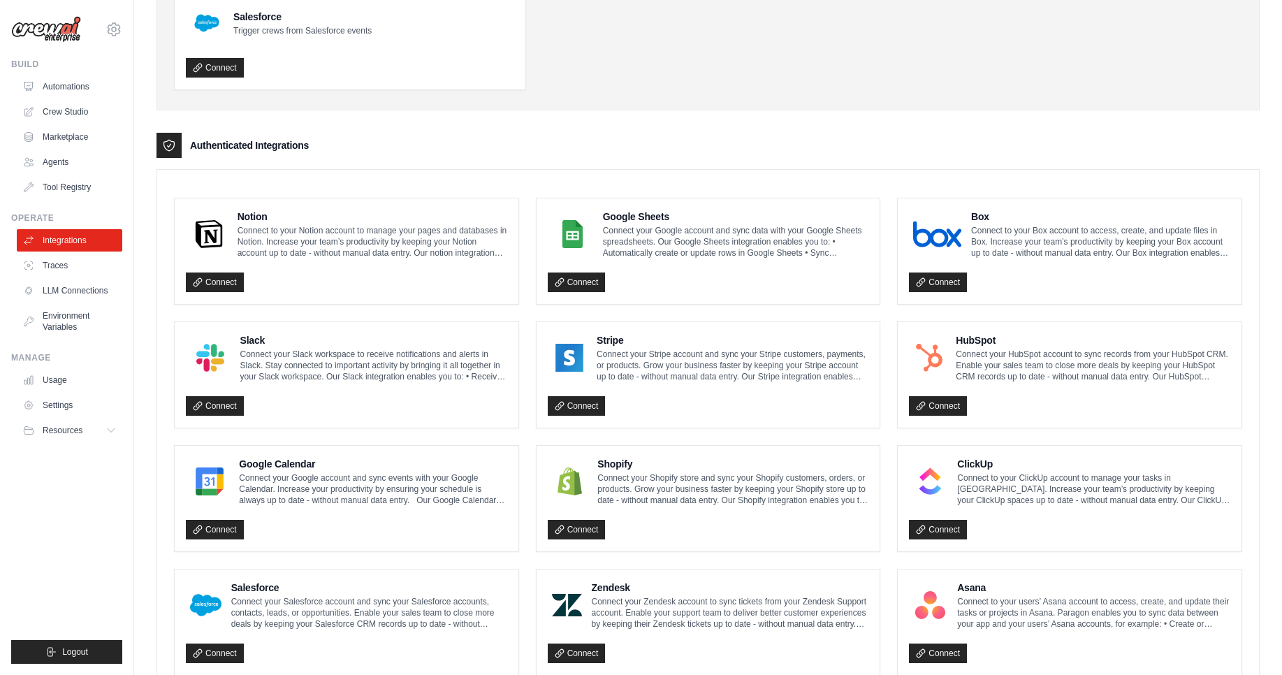
scroll to position [136, 0]
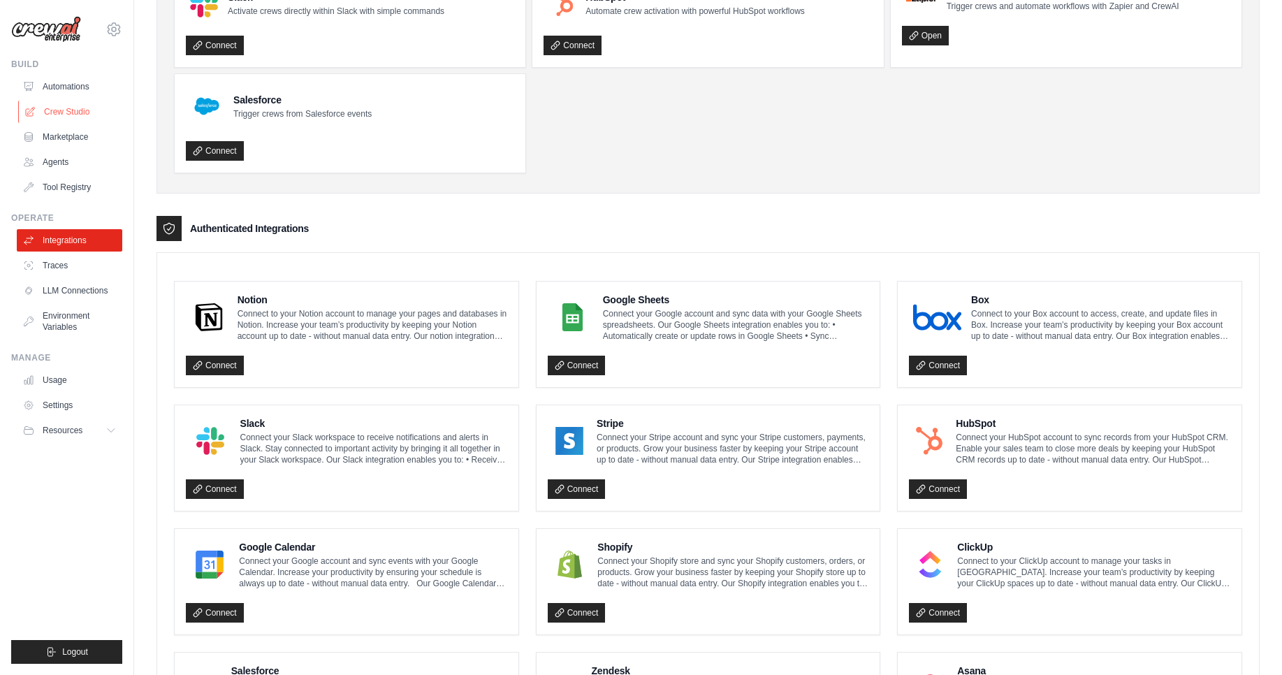
click at [66, 110] on link "Crew Studio" at bounding box center [71, 112] width 106 height 22
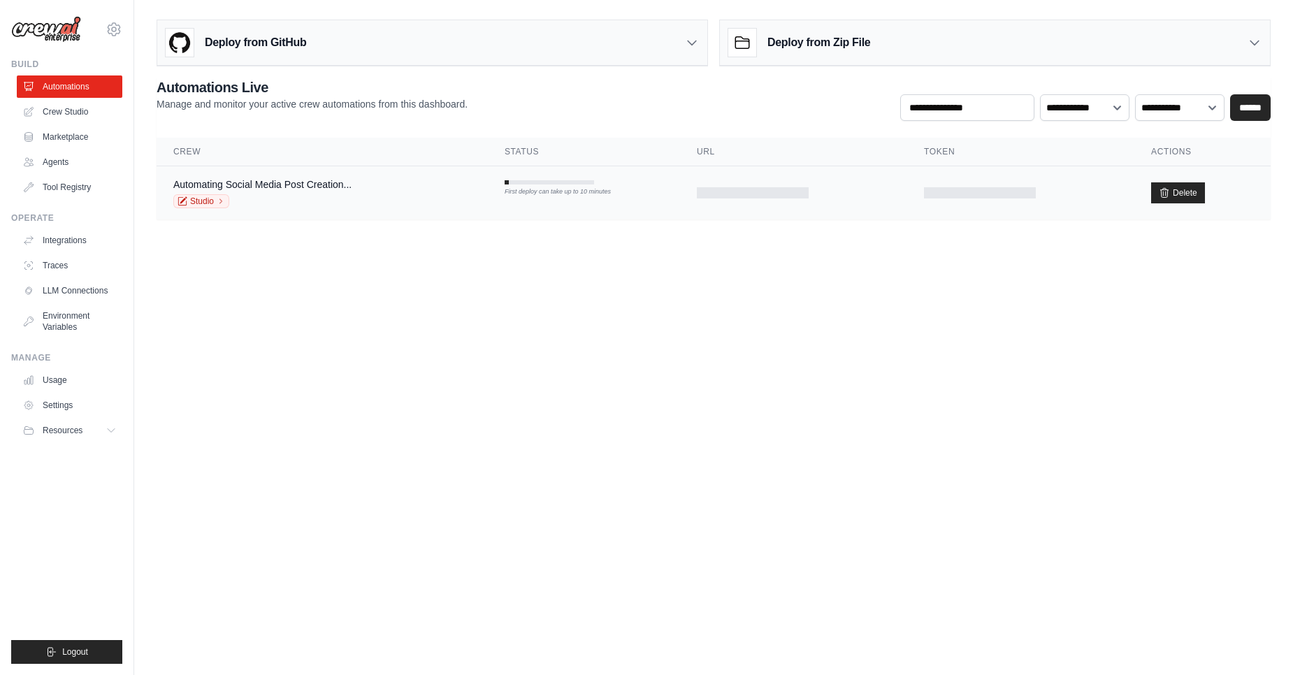
click at [402, 196] on div "Automating Social Media Post Creation... Studio" at bounding box center [322, 193] width 298 height 31
click at [315, 178] on div "Automating Social Media Post Creation..." at bounding box center [262, 185] width 178 height 14
click at [206, 204] on link "Studio" at bounding box center [201, 201] width 56 height 14
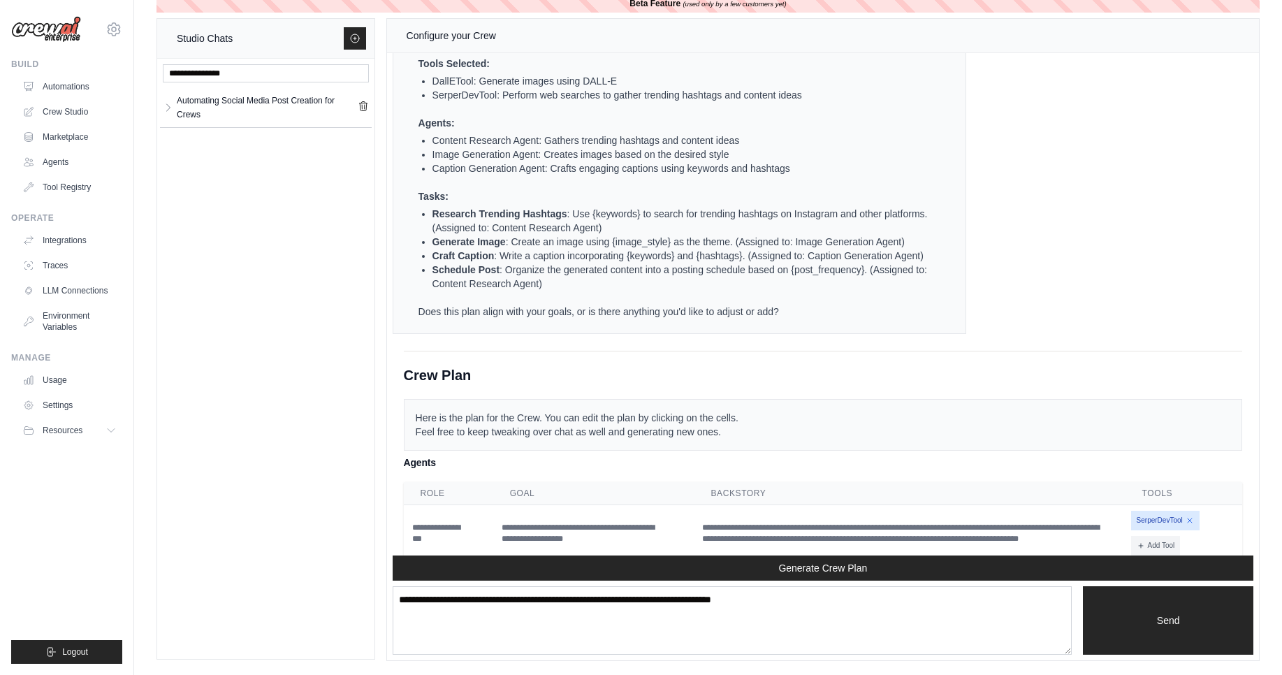
scroll to position [544, 0]
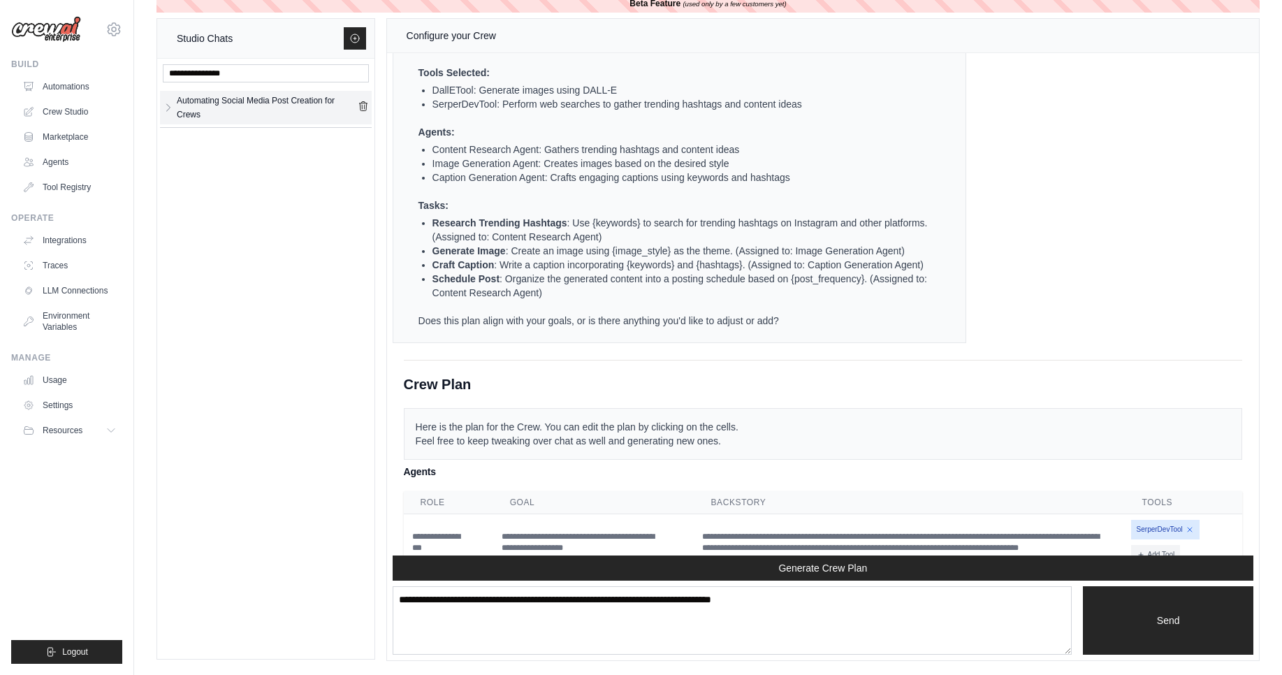
click at [175, 103] on link "Automating Social Media Post Creation for Crews" at bounding box center [266, 108] width 184 height 28
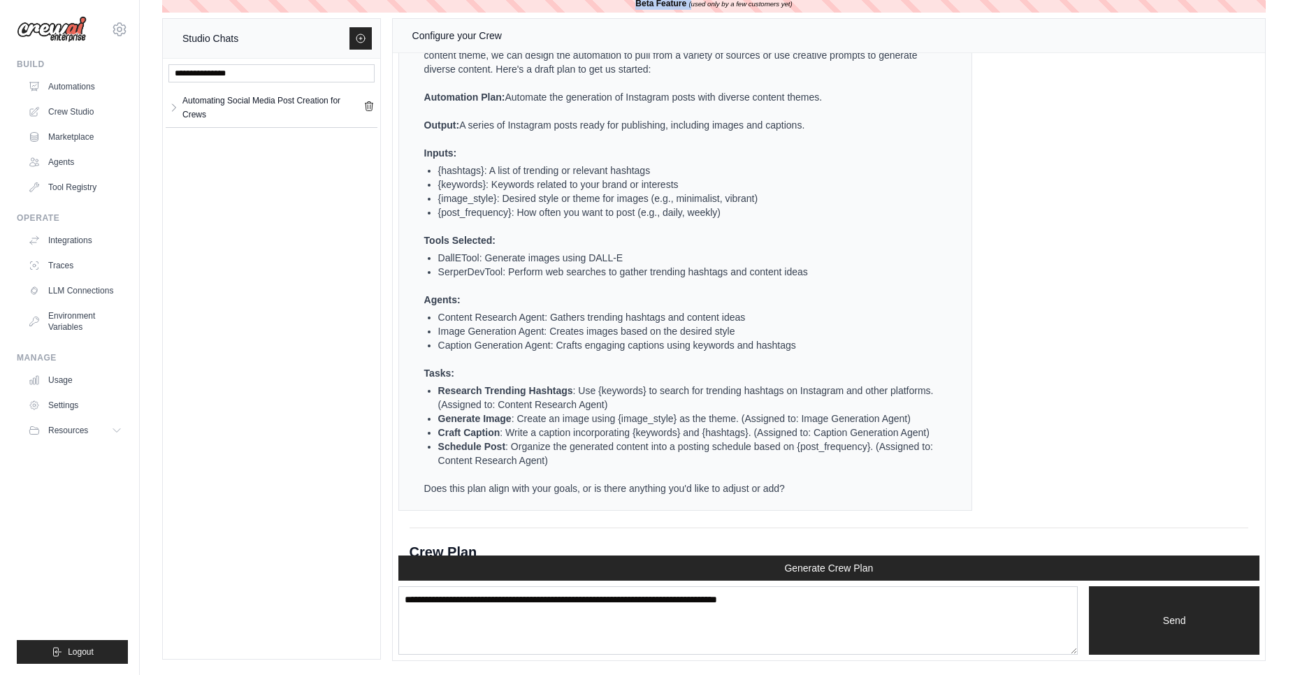
scroll to position [0, 0]
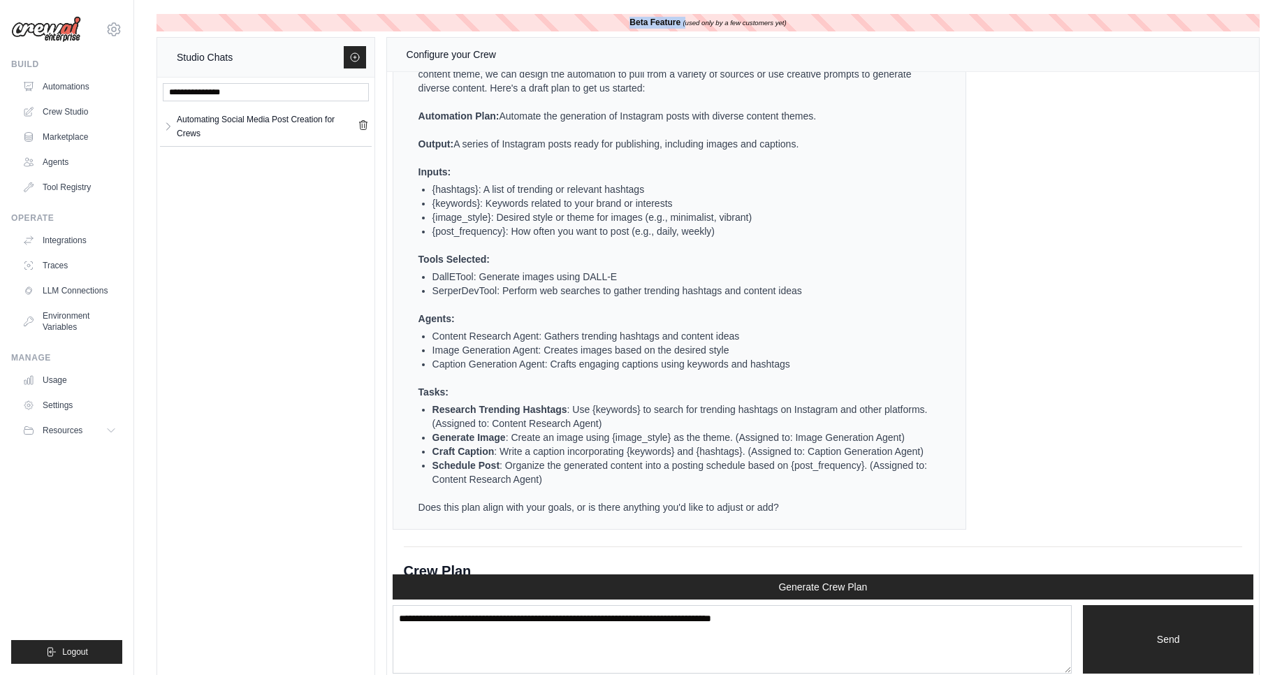
drag, startPoint x: 687, startPoint y: 5, endPoint x: 769, endPoint y: 18, distance: 83.5
click at [749, 11] on main "Beta Feature (used only by a few customers yet) Studio Chats Automating Social …" at bounding box center [708, 347] width 1148 height 694
drag, startPoint x: 810, startPoint y: 22, endPoint x: 632, endPoint y: 15, distance: 178.3
click at [632, 15] on div "Beta Feature (used only by a few customers yet)" at bounding box center [709, 22] width 1104 height 17
click at [804, 20] on div "Beta Feature (used only by a few customers yet)" at bounding box center [709, 22] width 1104 height 17
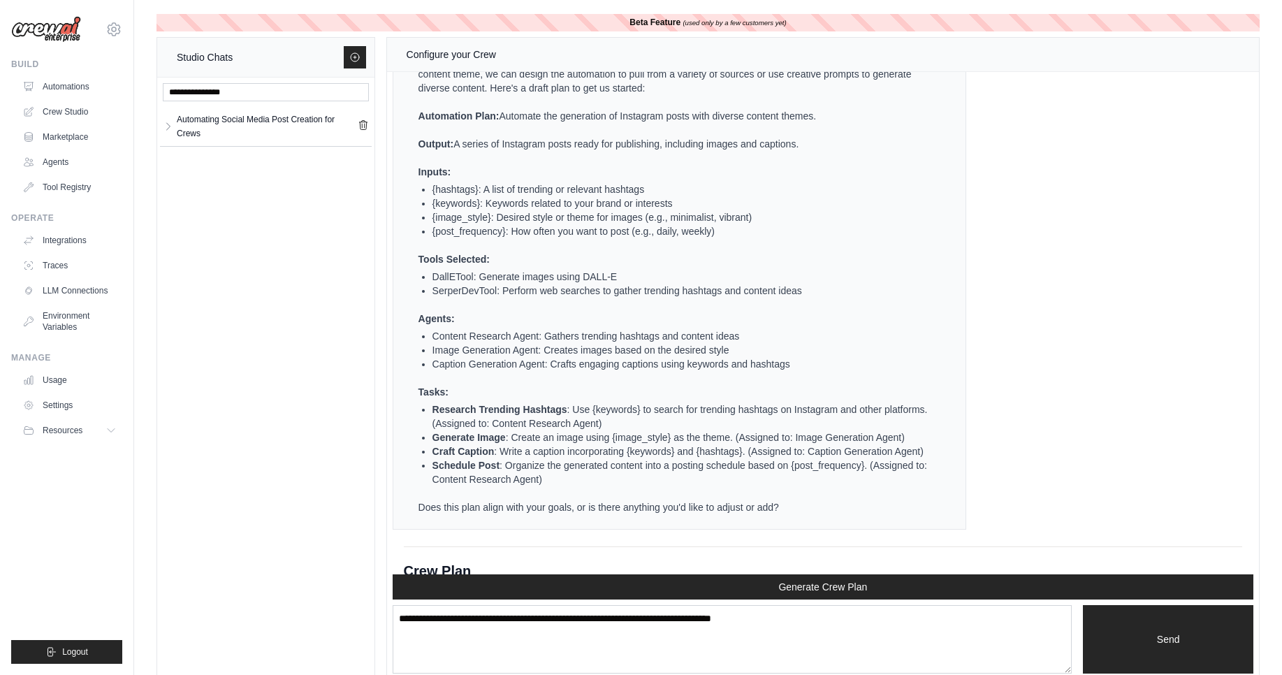
click at [291, 319] on div "Automating Social Media Post Creation for Crews Automating [PERSON_NAME]... **" at bounding box center [265, 378] width 217 height 600
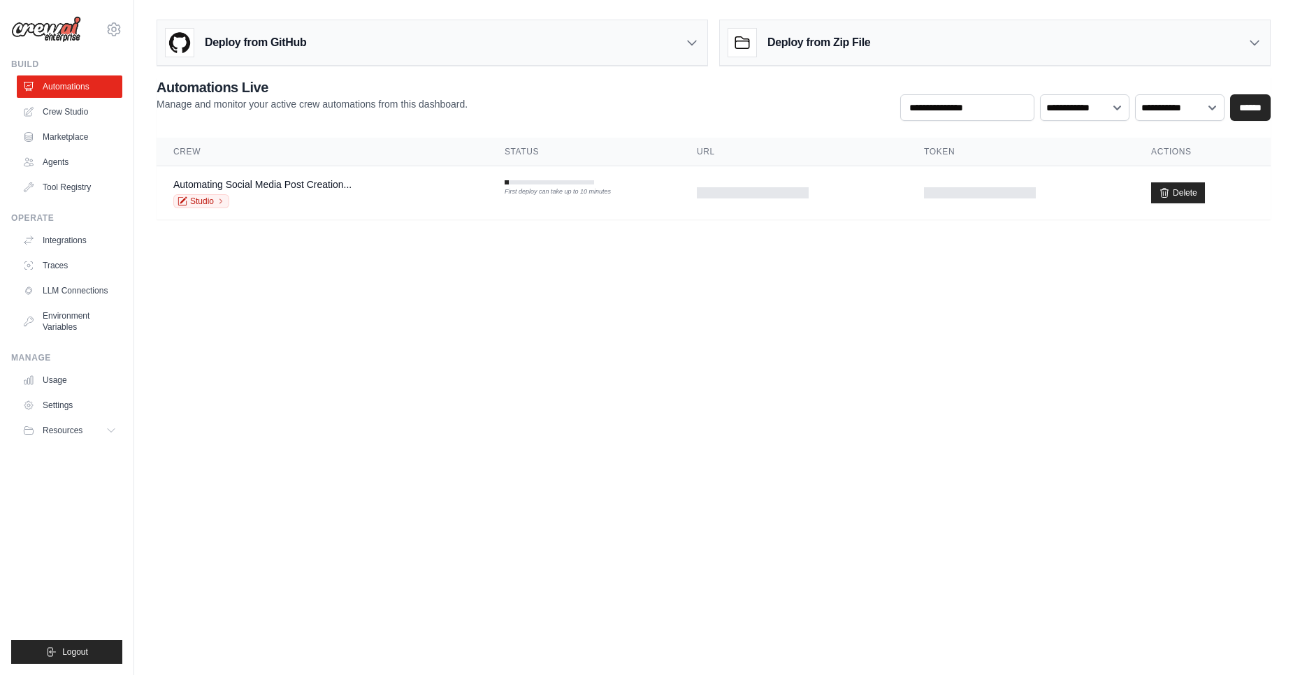
click at [648, 418] on body "[EMAIL_ADDRESS] Settings Build Automations Crew Studio" at bounding box center [646, 337] width 1293 height 675
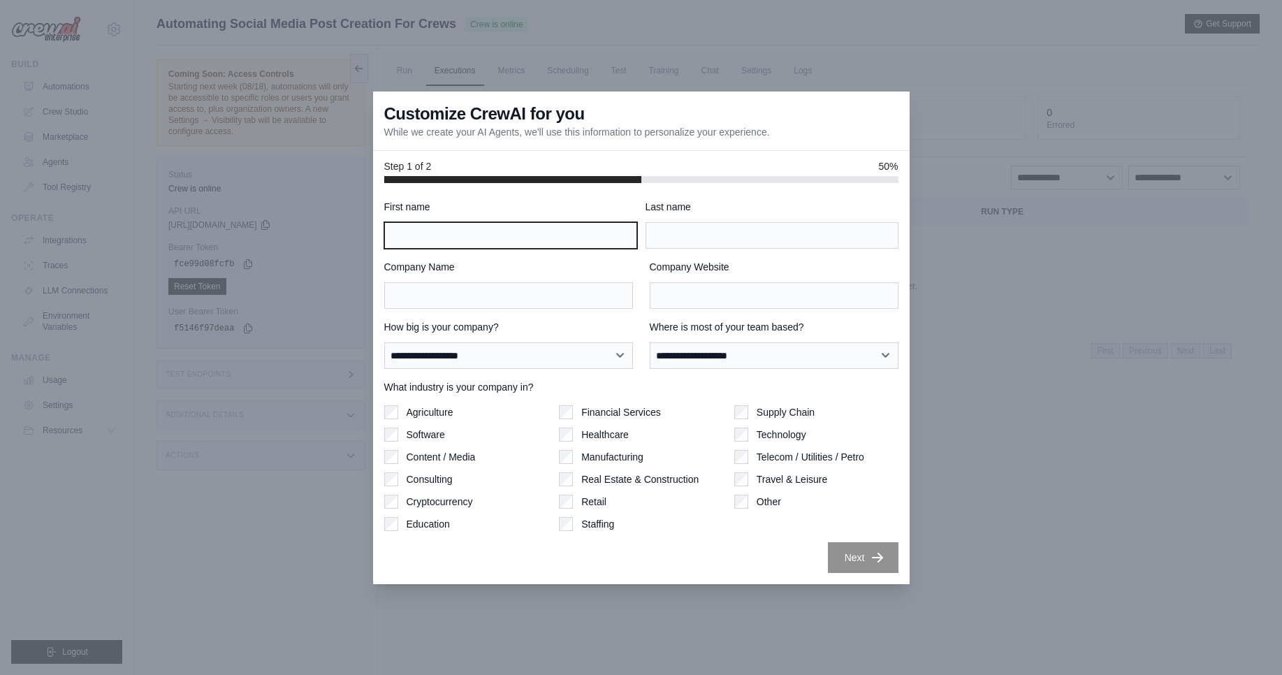
click at [418, 245] on input "First name" at bounding box center [510, 235] width 253 height 27
click at [438, 231] on input "First name" at bounding box center [510, 235] width 253 height 27
type input "*****"
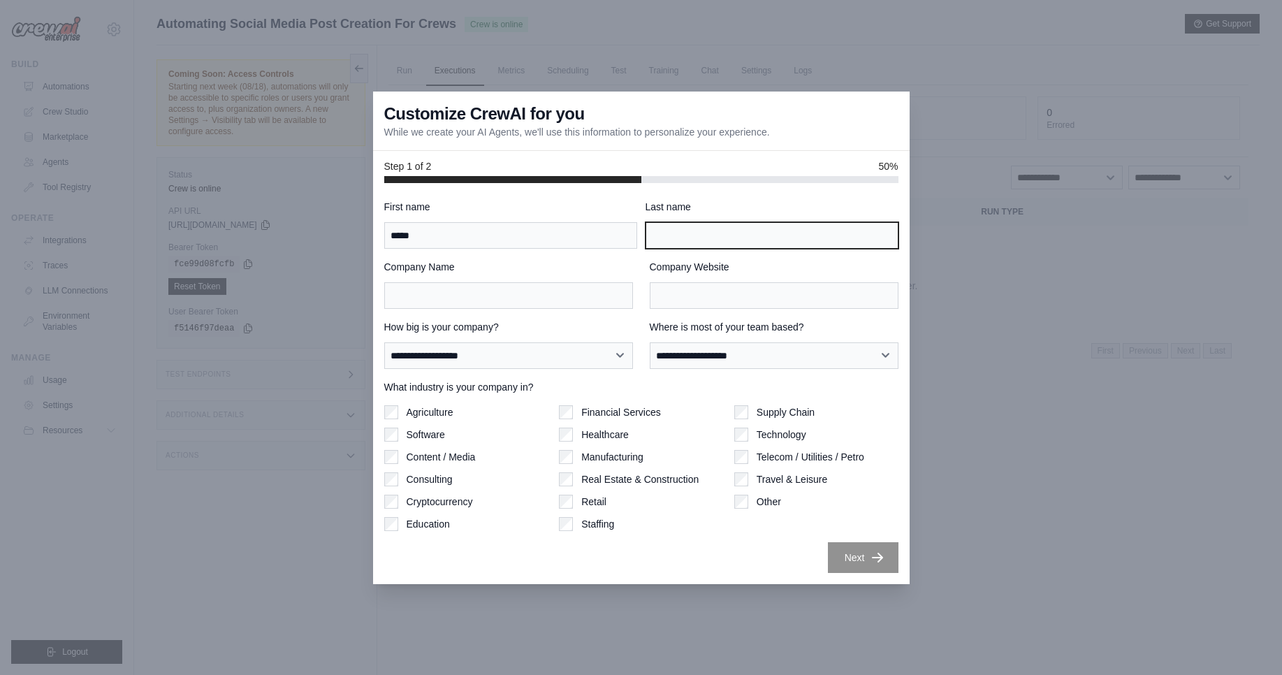
click at [741, 228] on input "Last name" at bounding box center [772, 235] width 253 height 27
type input "*****"
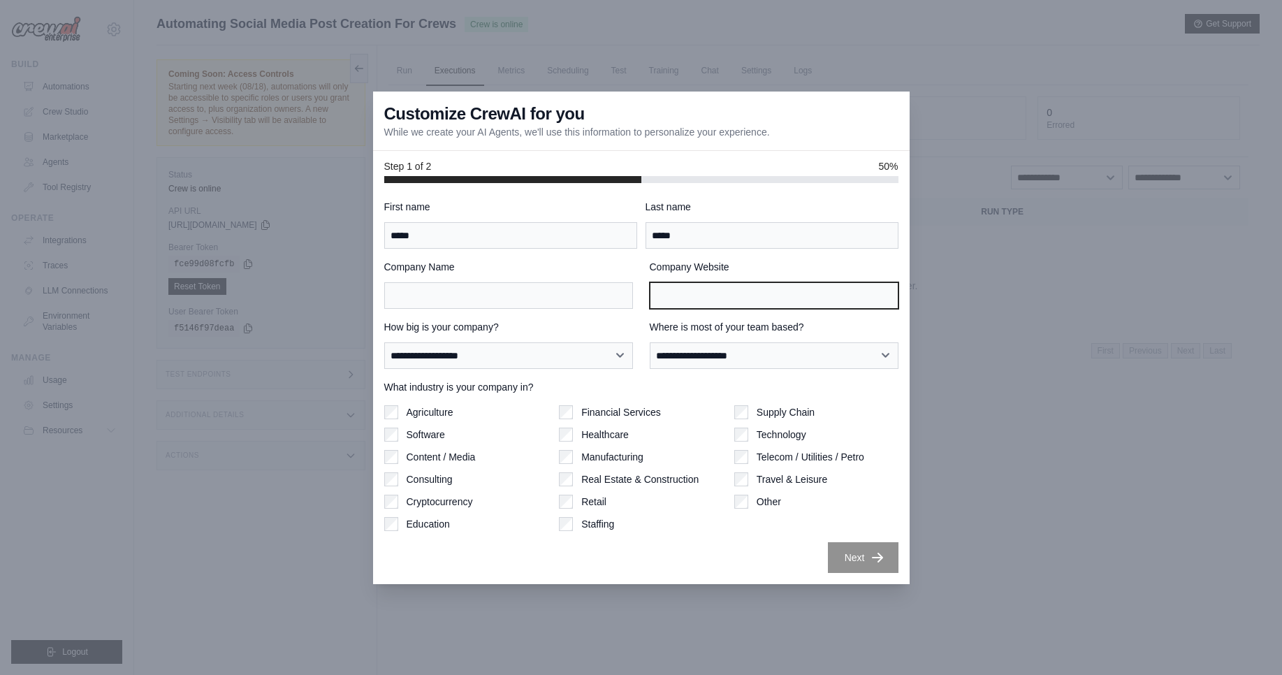
click at [727, 294] on input "Company Website" at bounding box center [774, 295] width 249 height 27
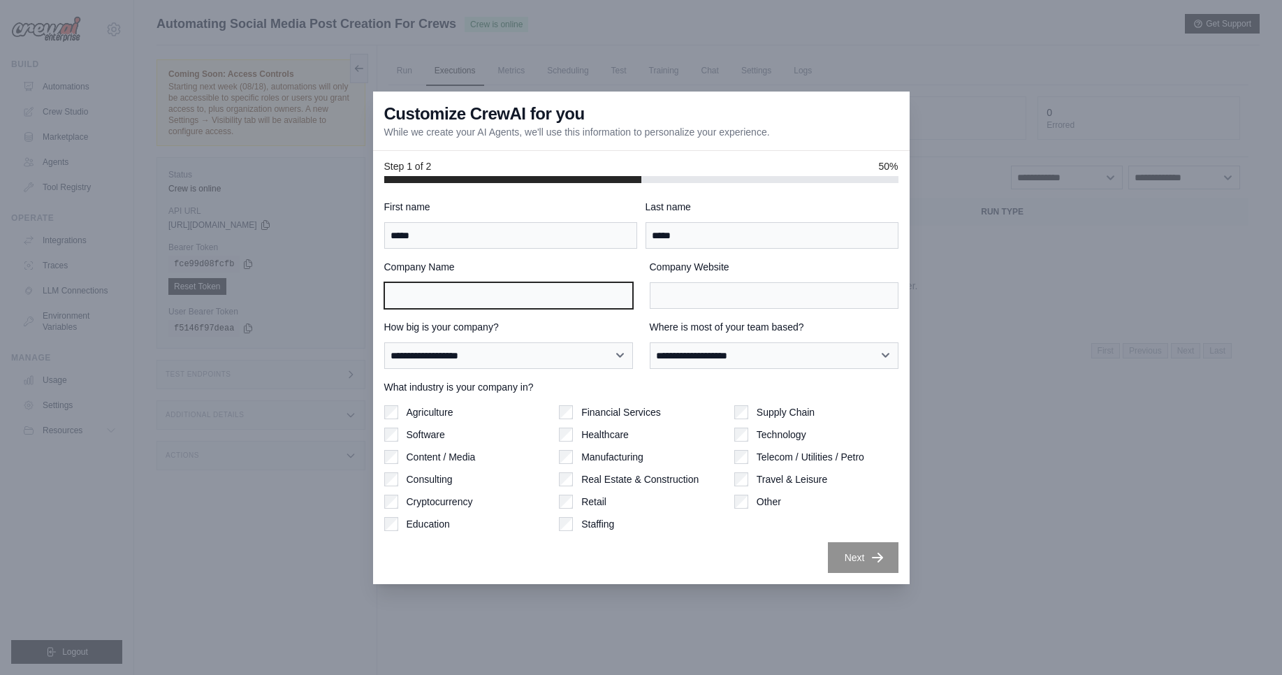
click at [442, 296] on input "Company Name" at bounding box center [508, 295] width 249 height 27
click at [534, 301] on input "Company Name" at bounding box center [508, 295] width 249 height 27
click at [578, 372] on div "**********" at bounding box center [641, 386] width 514 height 373
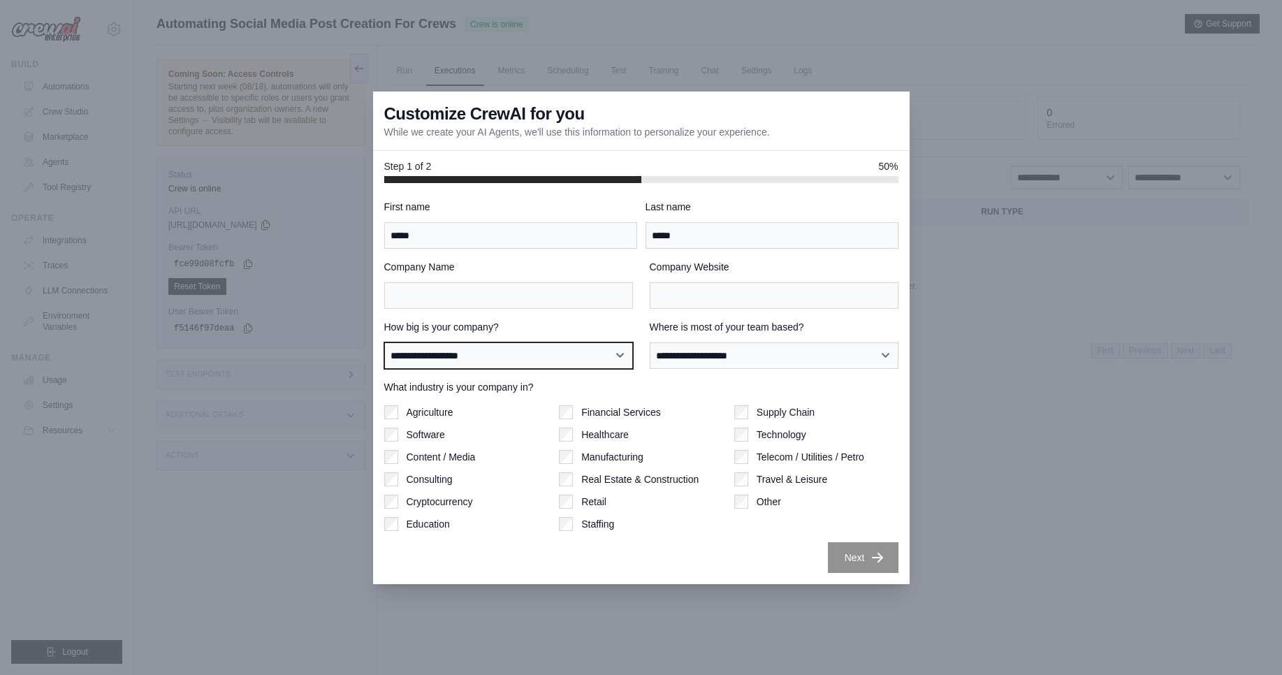
select select "**********"
click at [384, 342] on select "**********" at bounding box center [508, 355] width 249 height 27
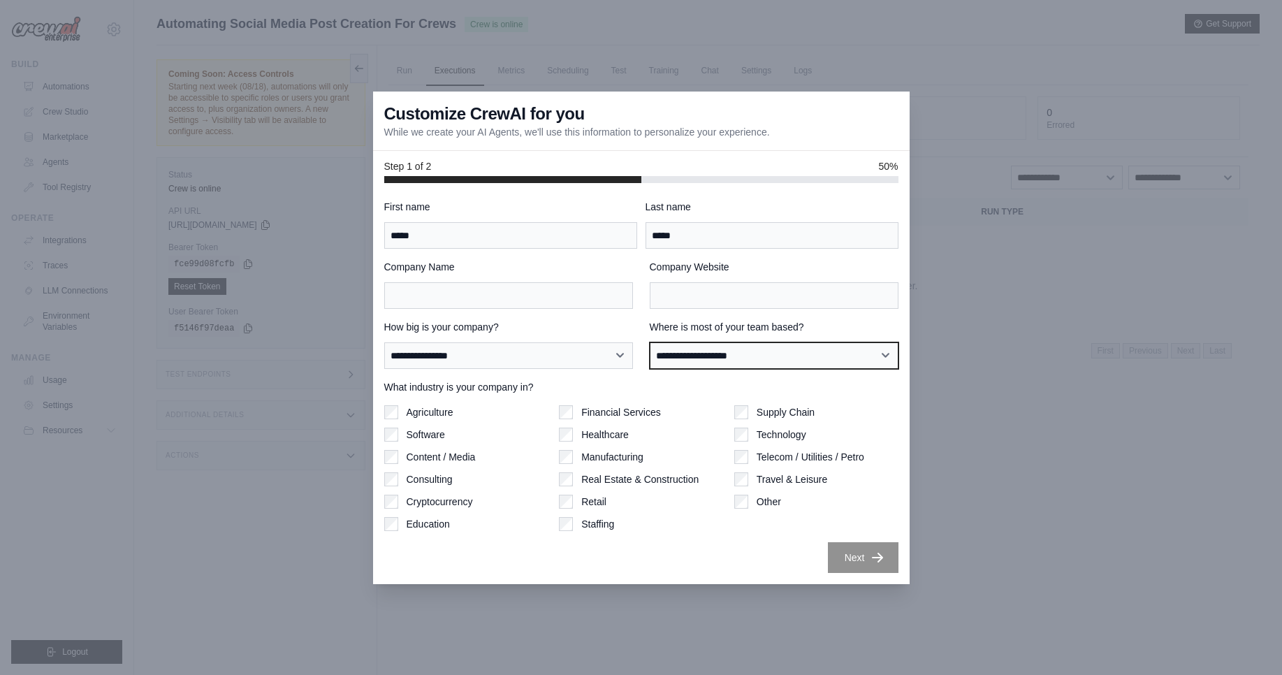
drag, startPoint x: 748, startPoint y: 347, endPoint x: 705, endPoint y: 355, distance: 43.3
click at [705, 355] on select "**********" at bounding box center [774, 355] width 249 height 27
select select "**********"
click at [650, 342] on select "**********" at bounding box center [774, 355] width 249 height 27
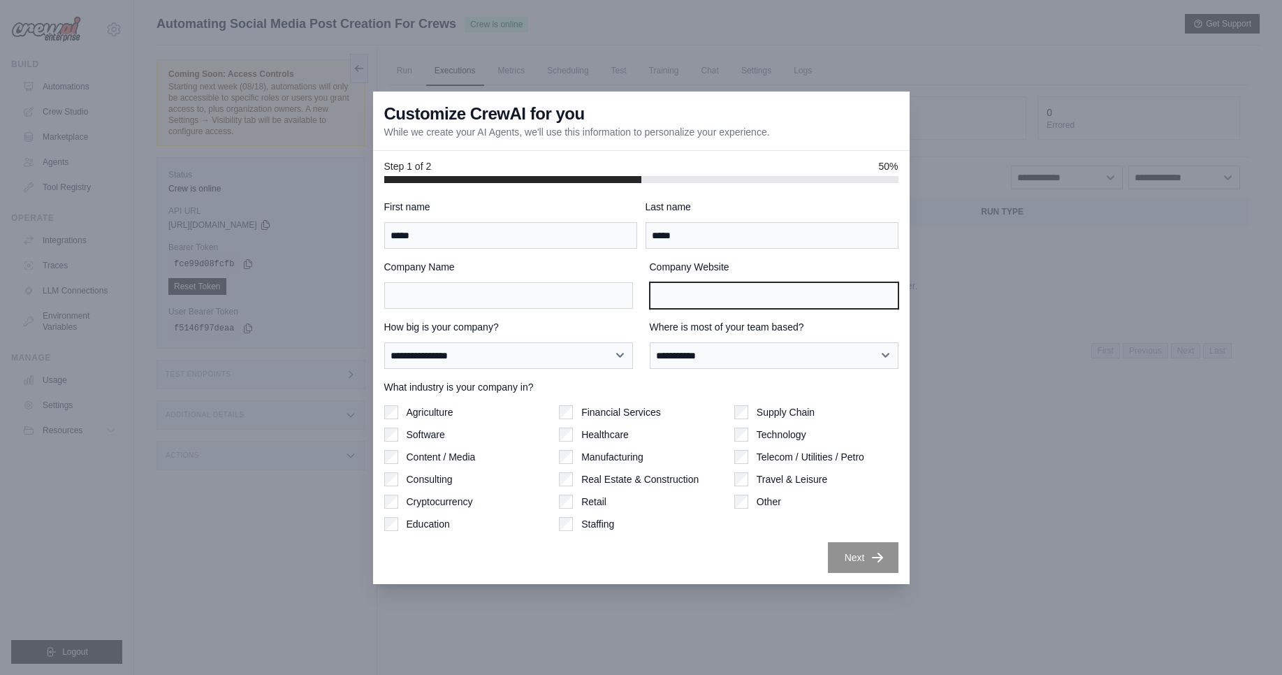
click at [742, 291] on input "Company Website" at bounding box center [774, 295] width 249 height 27
click at [684, 292] on input "Company Website" at bounding box center [774, 295] width 249 height 27
paste input "**********"
type input "**********"
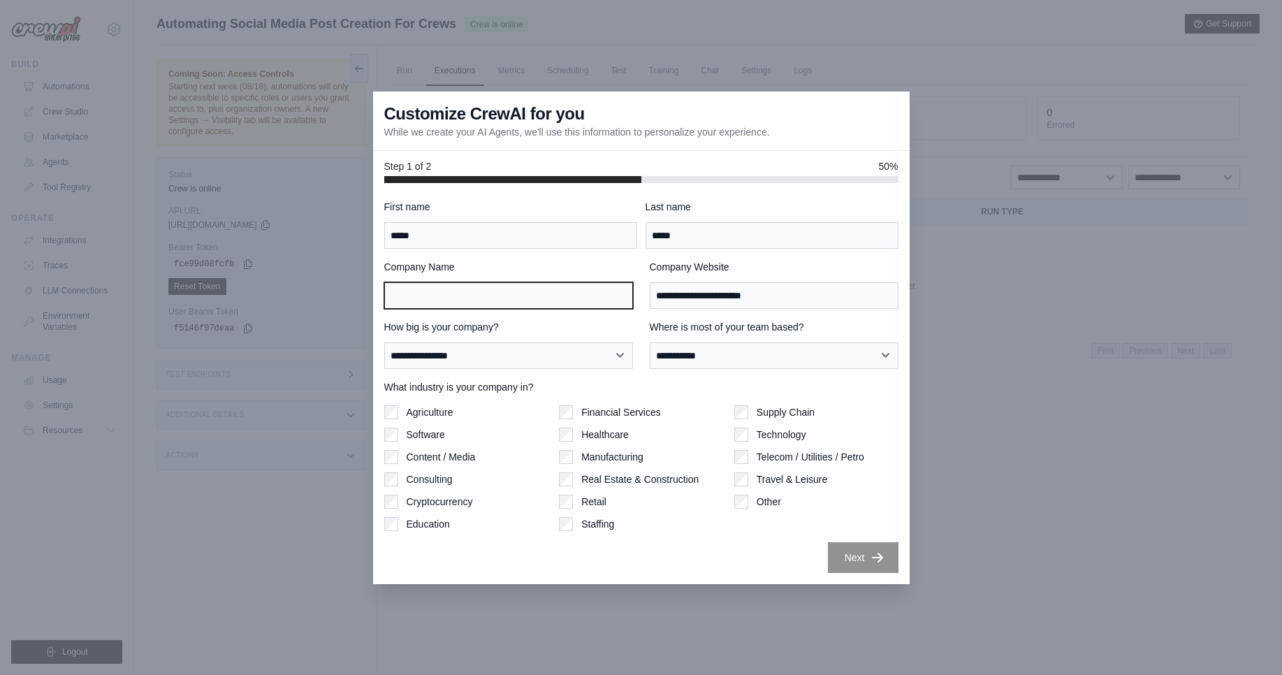
drag, startPoint x: 494, startPoint y: 295, endPoint x: 482, endPoint y: 301, distance: 14.1
click at [493, 296] on input "Company Name" at bounding box center [508, 295] width 249 height 27
type input "**********"
click at [876, 555] on icon "button" at bounding box center [878, 557] width 14 height 14
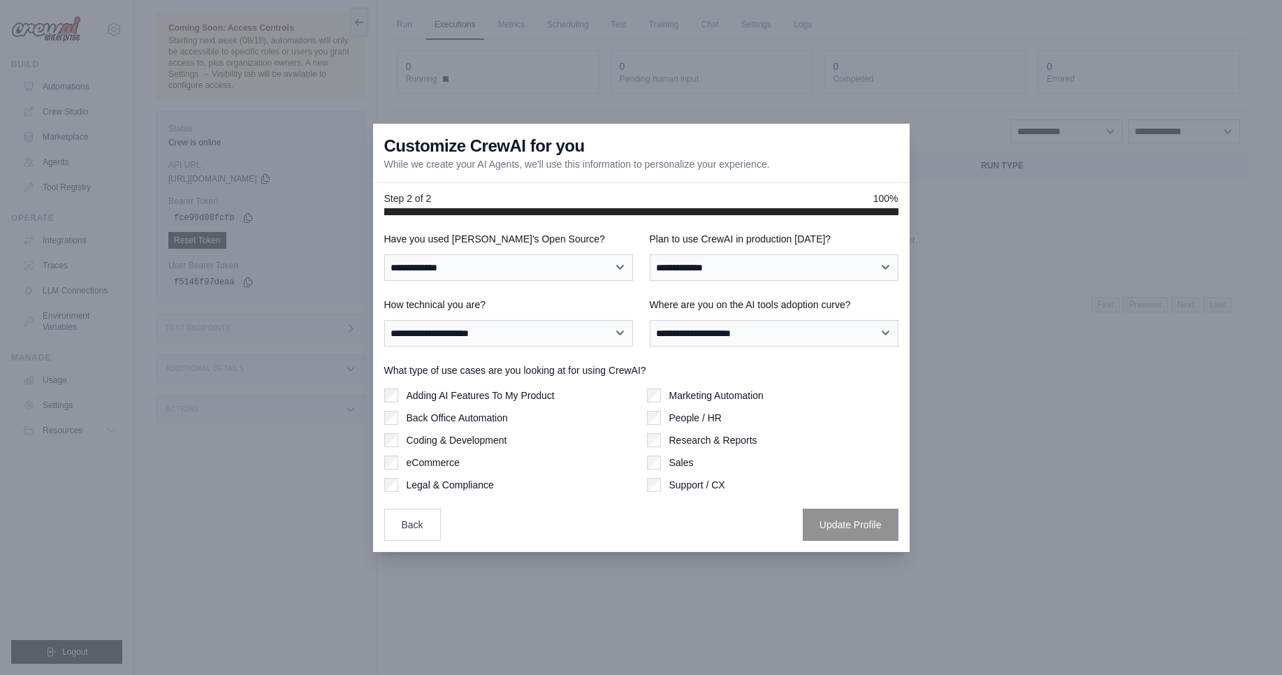
scroll to position [59, 0]
drag, startPoint x: 461, startPoint y: 236, endPoint x: 565, endPoint y: 236, distance: 104.8
click at [565, 236] on label "Have you used CrewAI's Open Source?" at bounding box center [508, 239] width 249 height 14
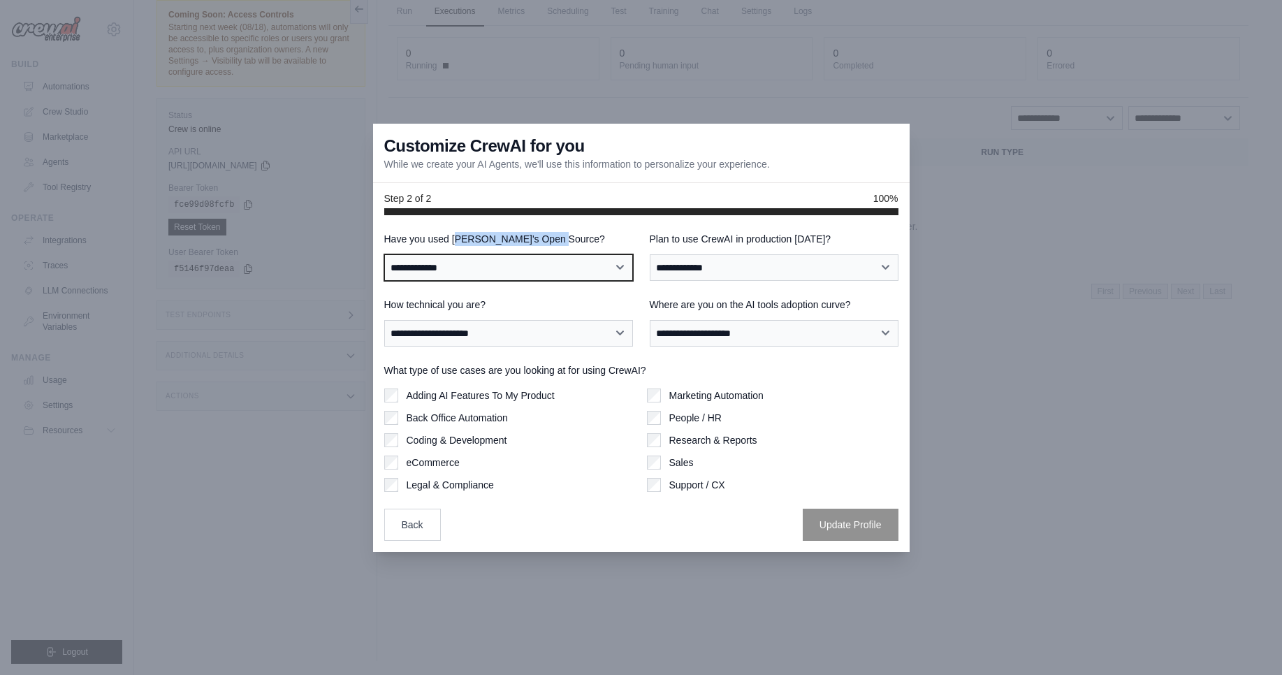
drag, startPoint x: 529, startPoint y: 266, endPoint x: 584, endPoint y: 239, distance: 60.9
click at [583, 236] on div "**********" at bounding box center [508, 256] width 249 height 49
select select "**********"
click at [384, 254] on select "**********" at bounding box center [508, 267] width 249 height 27
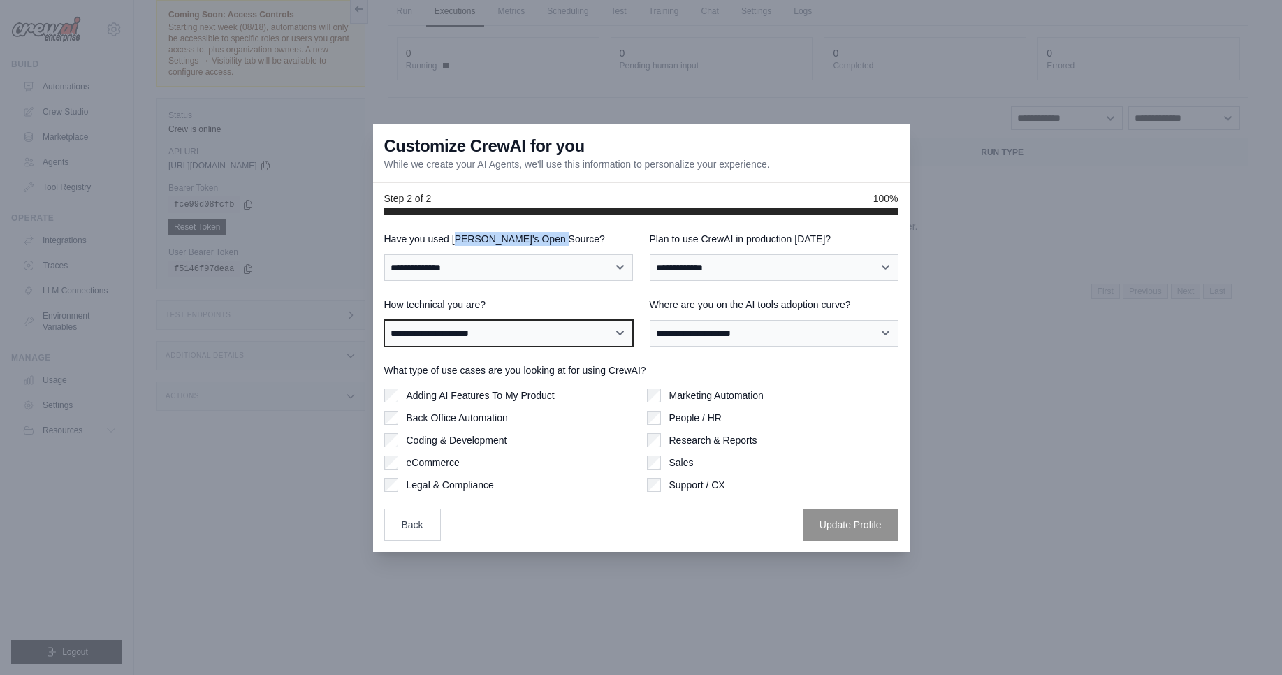
select select "**********"
click at [384, 320] on select "**********" at bounding box center [508, 333] width 249 height 27
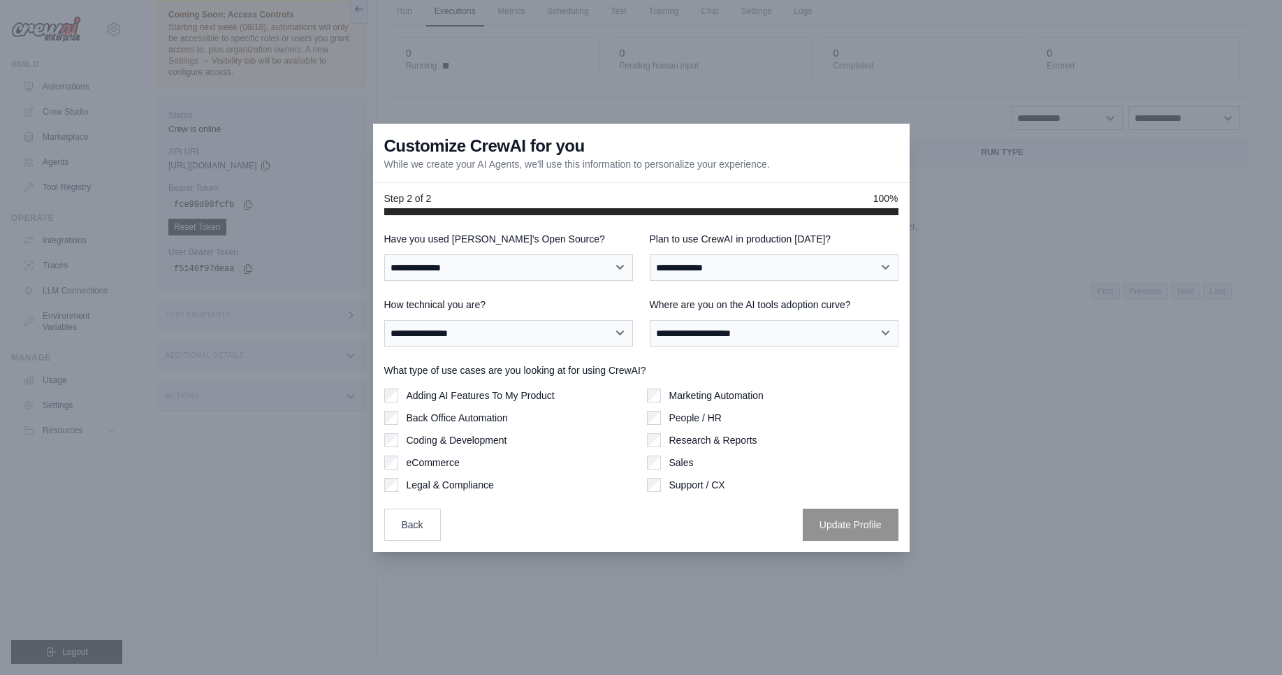
click at [858, 250] on div "**********" at bounding box center [774, 256] width 249 height 49
click at [860, 252] on div "**********" at bounding box center [774, 256] width 249 height 49
select select "*****"
click at [650, 254] on select "**********" at bounding box center [774, 267] width 249 height 27
select select "**********"
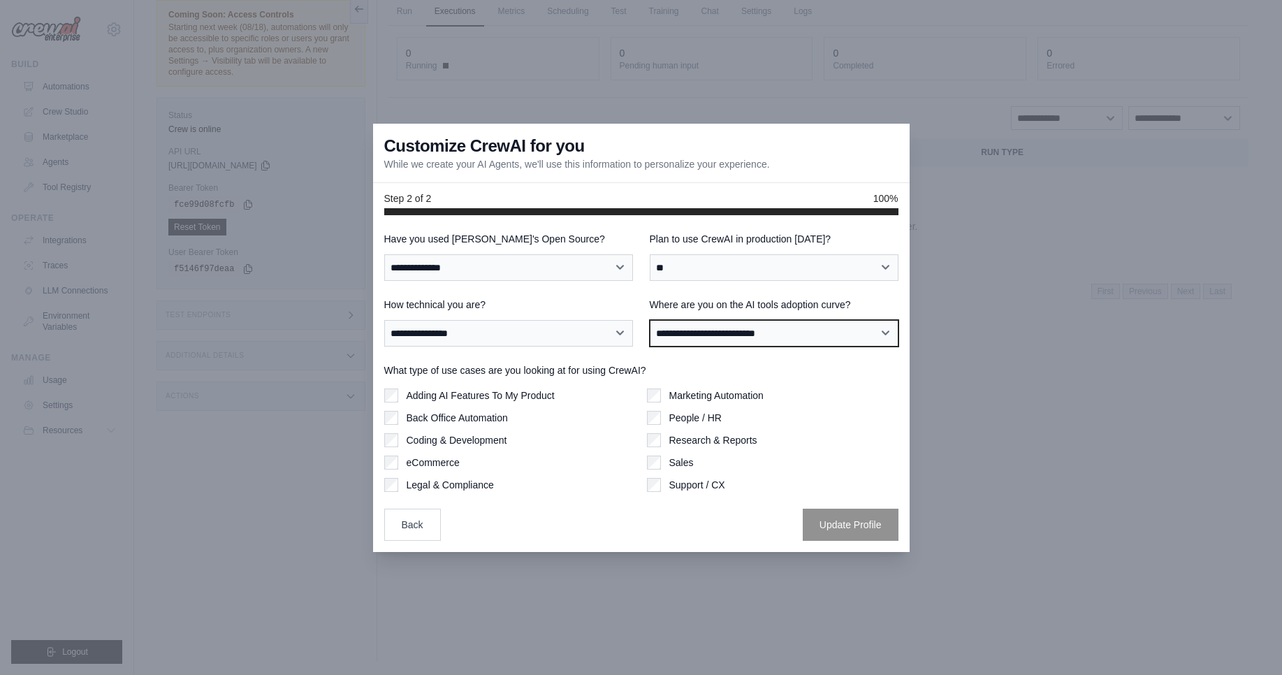
click at [650, 320] on select "**********" at bounding box center [774, 333] width 249 height 27
click at [400, 393] on div "Adding AI Features To My Product" at bounding box center [510, 396] width 252 height 14
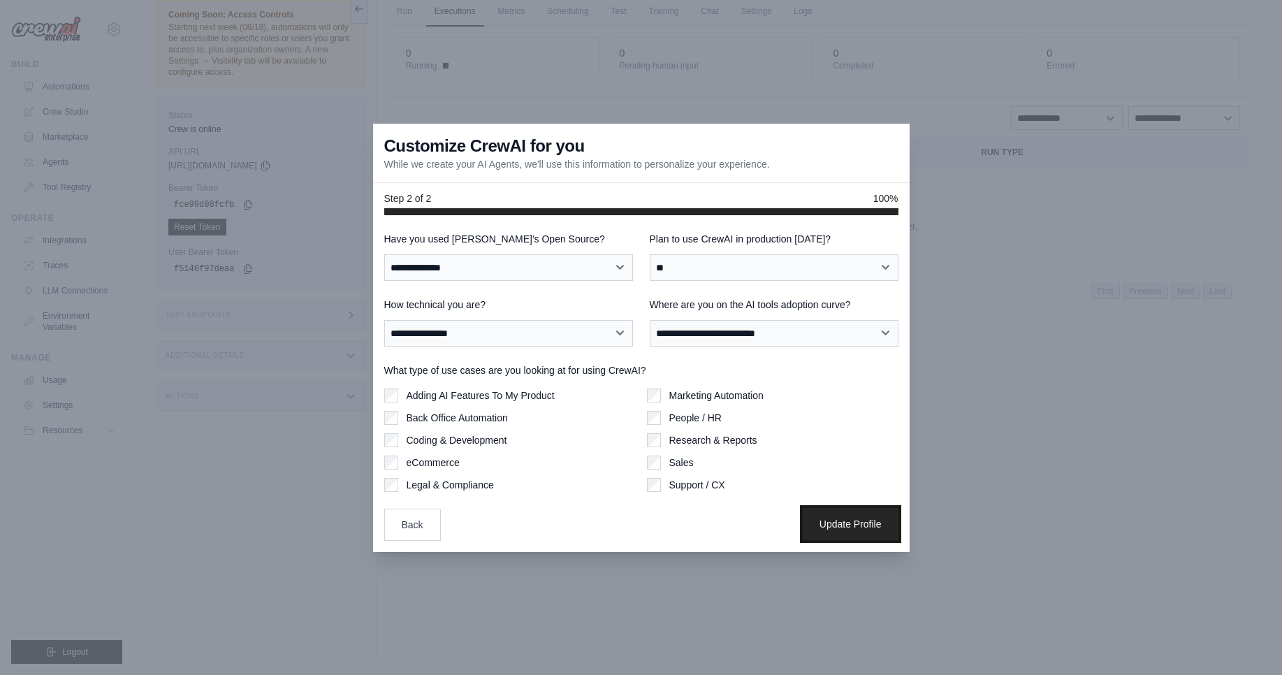
click at [853, 530] on button "Update Profile" at bounding box center [851, 524] width 96 height 32
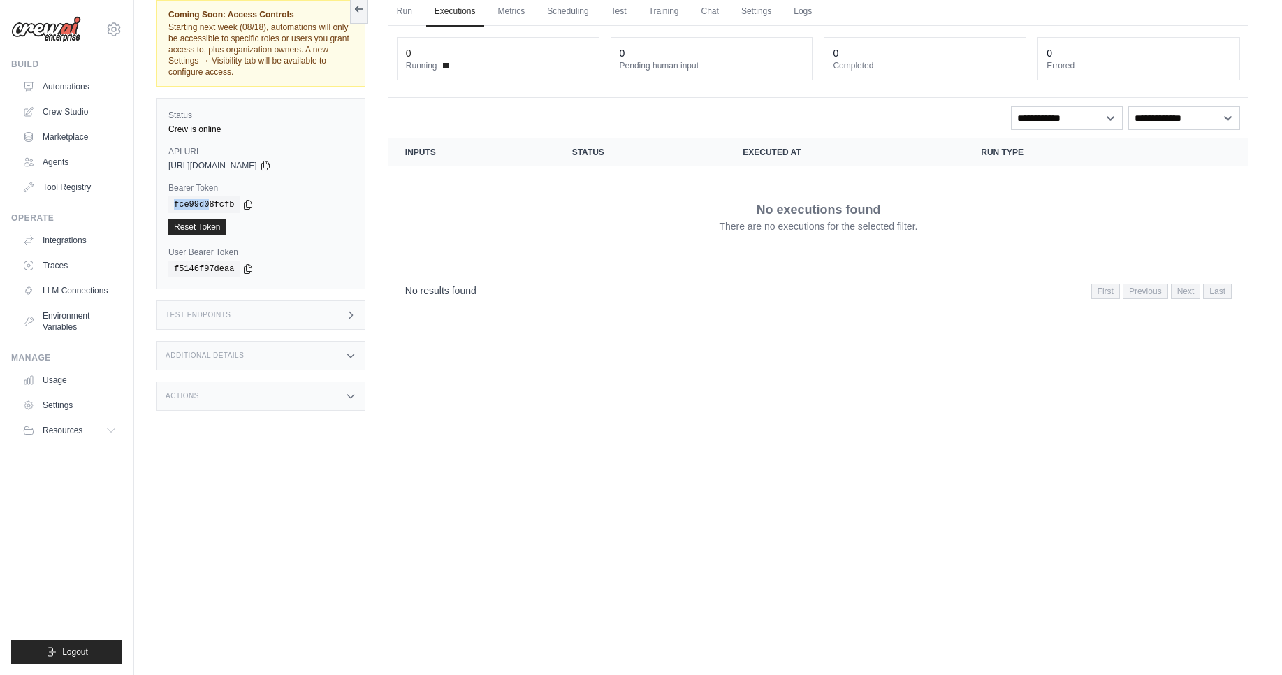
drag, startPoint x: 176, startPoint y: 199, endPoint x: 208, endPoint y: 210, distance: 33.8
click at [208, 210] on code "fce99d08fcfb" at bounding box center [203, 204] width 71 height 17
drag, startPoint x: 182, startPoint y: 264, endPoint x: 197, endPoint y: 267, distance: 15.6
click at [197, 267] on div "copied" at bounding box center [189, 260] width 30 height 17
click at [318, 318] on div "Test Endpoints" at bounding box center [261, 315] width 209 height 29
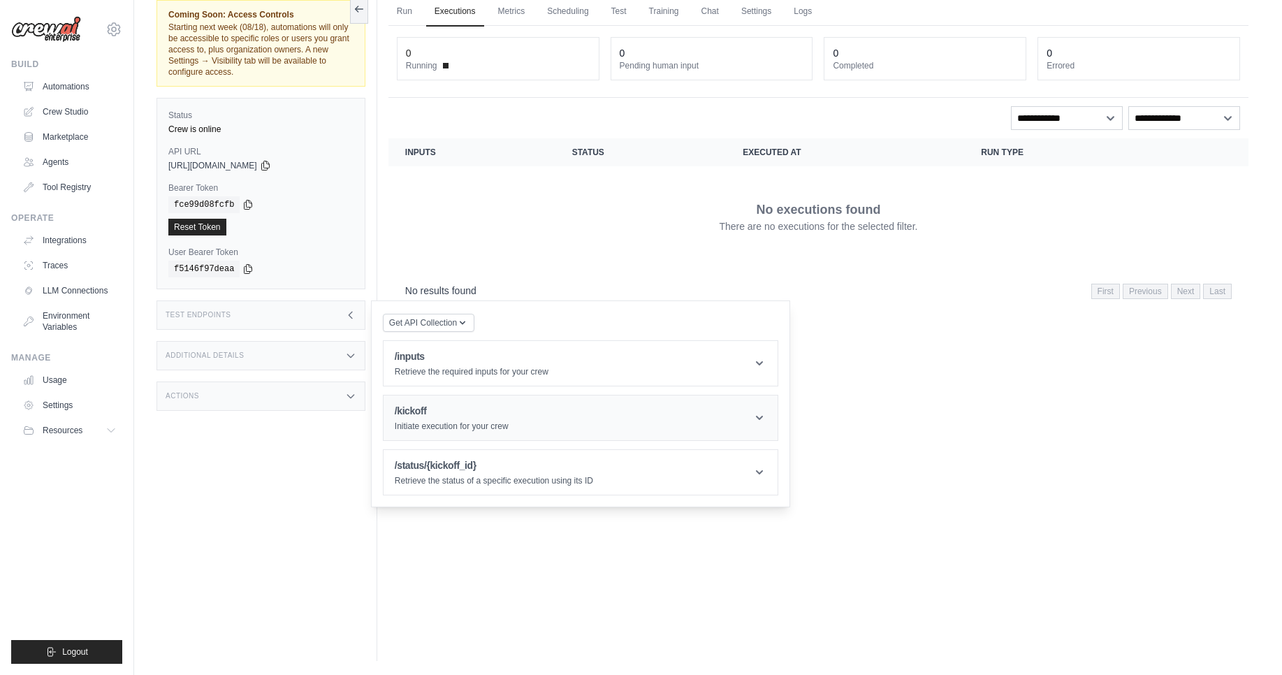
click at [751, 423] on header "/kickoff Initiate execution for your crew" at bounding box center [581, 418] width 394 height 45
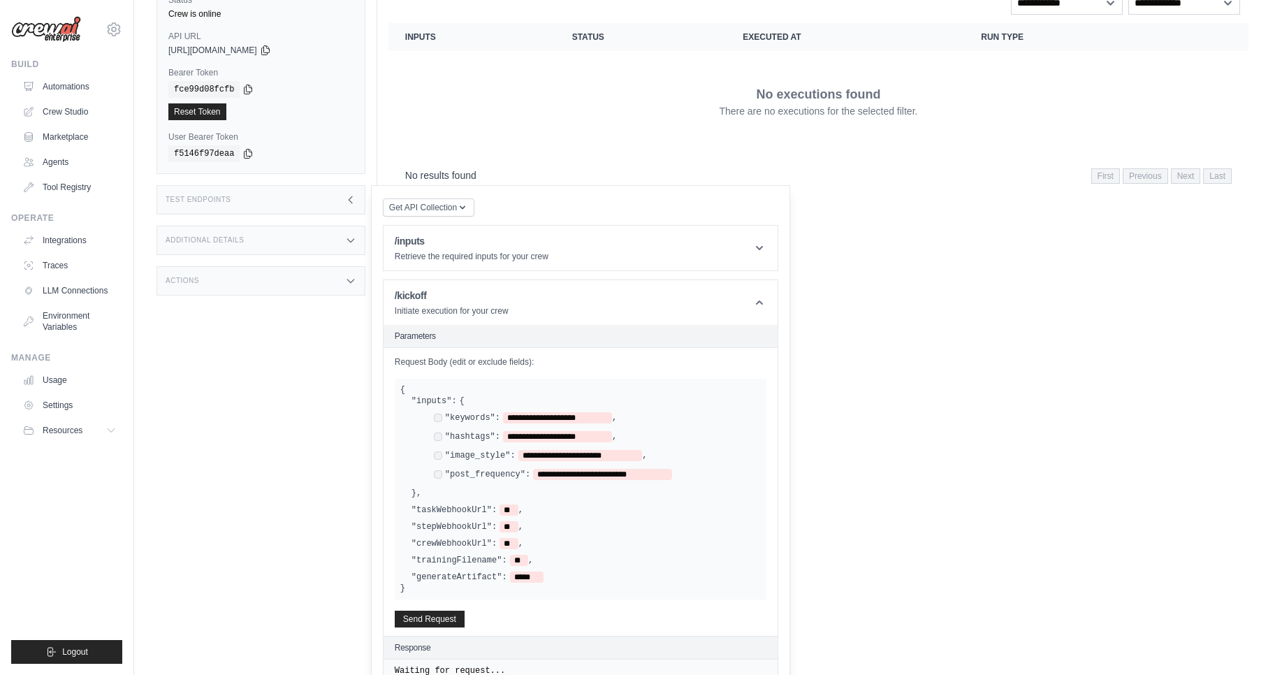
scroll to position [227, 0]
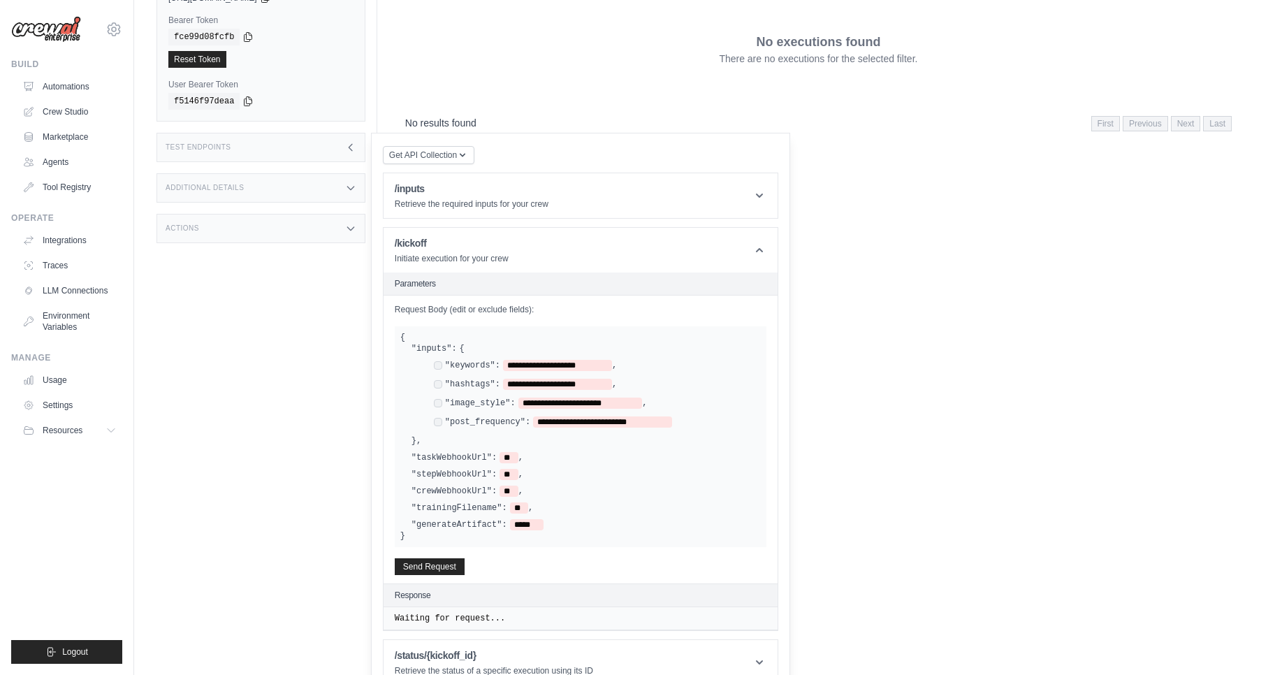
drag, startPoint x: 456, startPoint y: 369, endPoint x: 503, endPoint y: 369, distance: 46.1
click at [503, 369] on div "**********" at bounding box center [525, 365] width 183 height 11
drag, startPoint x: 444, startPoint y: 380, endPoint x: 500, endPoint y: 394, distance: 58.3
click at [500, 394] on div "**********" at bounding box center [592, 395] width 338 height 70
click at [594, 453] on div ""taskWebhookUrl": ** ," at bounding box center [586, 457] width 349 height 11
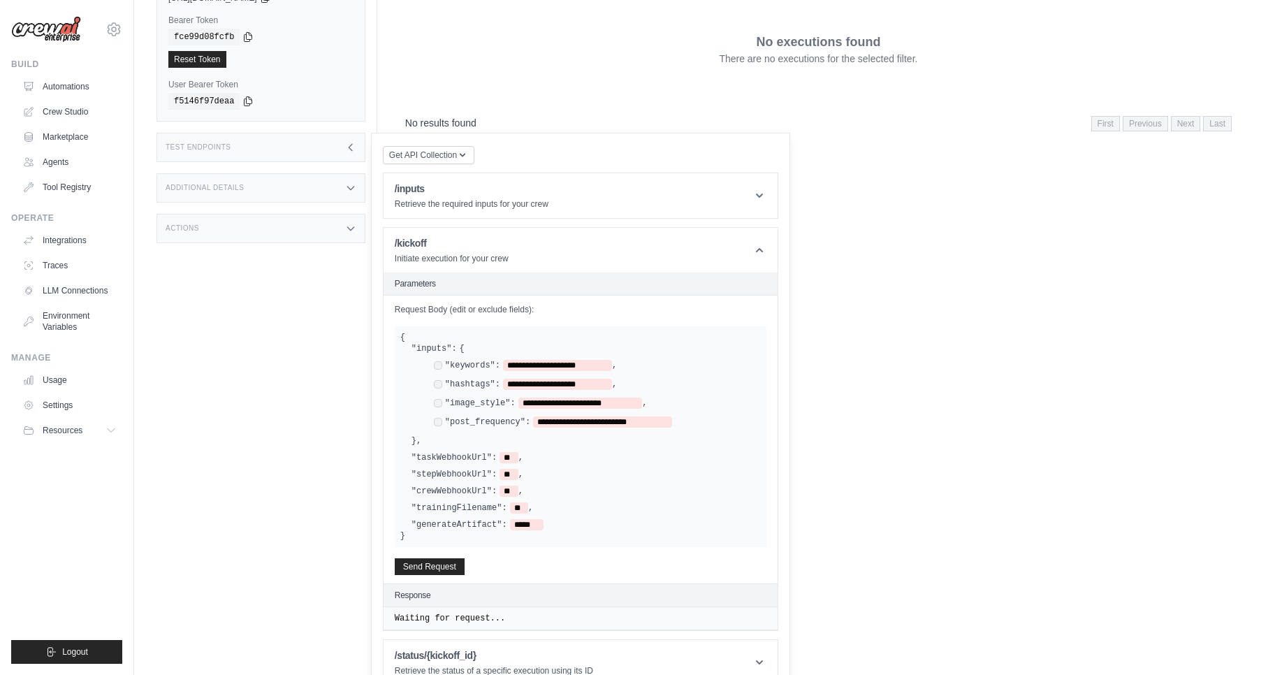
click at [430, 347] on label ""inputs":" at bounding box center [434, 348] width 45 height 11
click at [432, 349] on label ""inputs":" at bounding box center [434, 348] width 45 height 11
drag, startPoint x: 458, startPoint y: 398, endPoint x: 503, endPoint y: 417, distance: 48.5
click at [503, 414] on div "**********" at bounding box center [592, 395] width 338 height 70
click at [498, 469] on div "**********" at bounding box center [580, 436] width 361 height 187
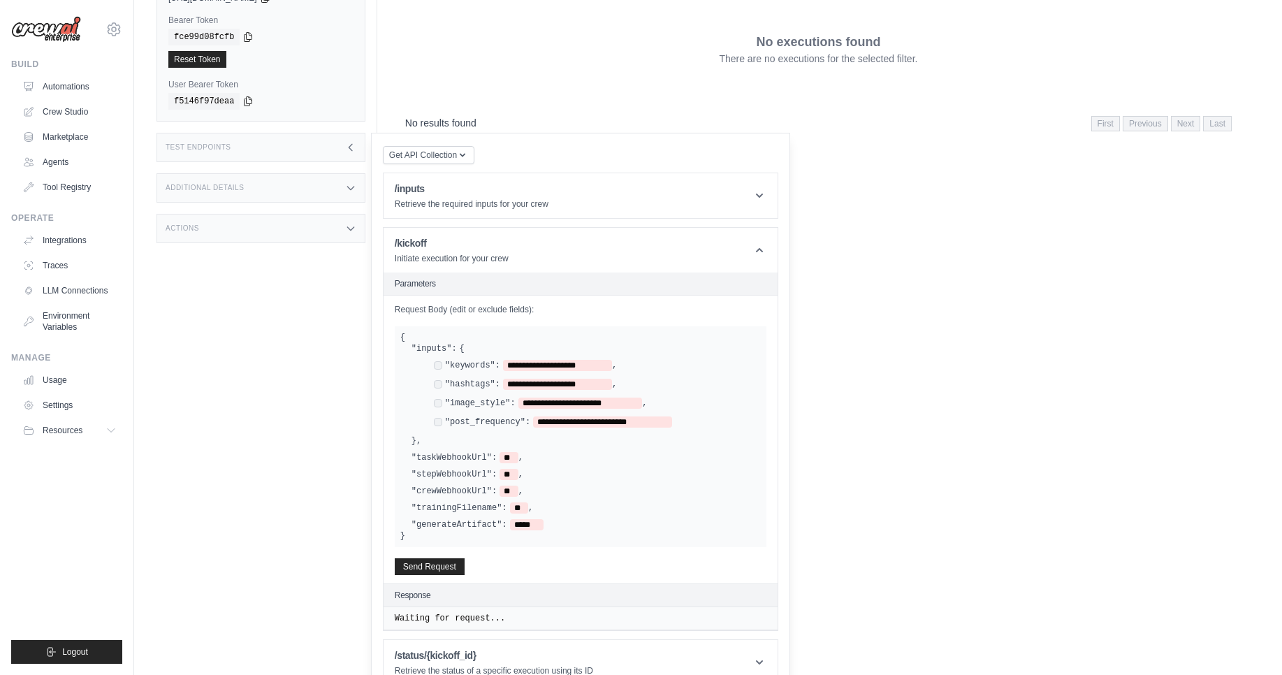
click at [498, 469] on div ""stepWebhookUrl": ** ," at bounding box center [468, 474] width 112 height 11
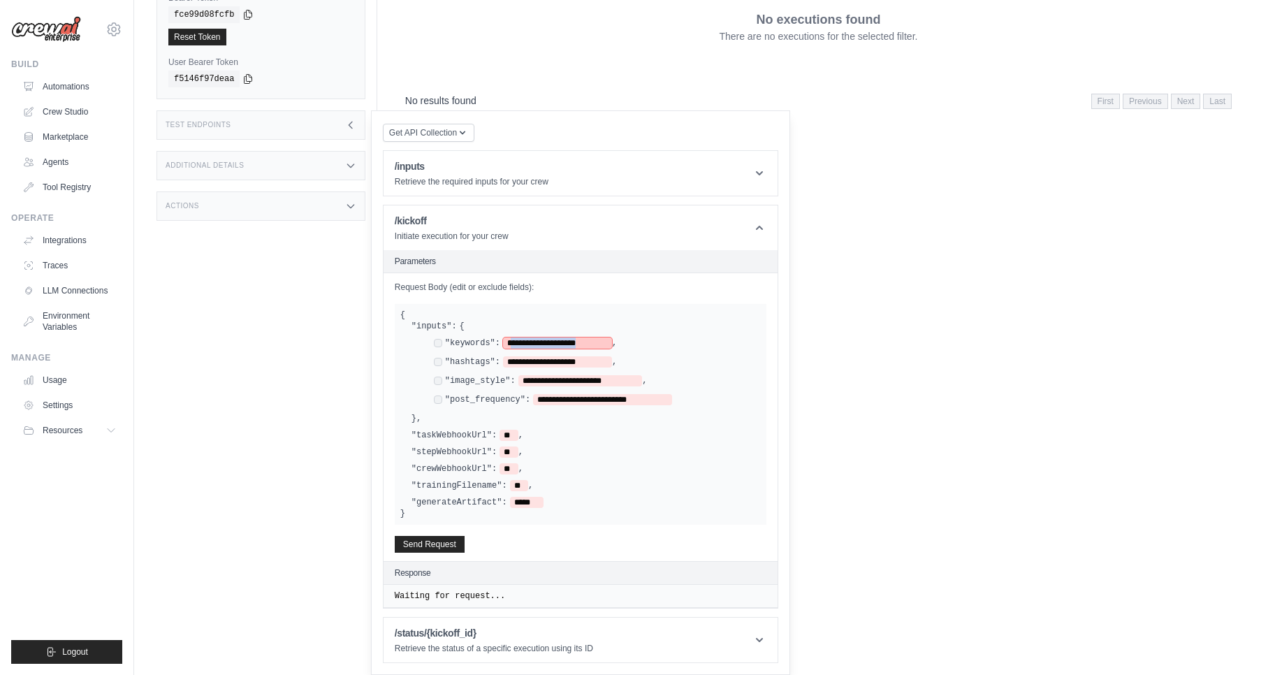
drag, startPoint x: 510, startPoint y: 344, endPoint x: 607, endPoint y: 345, distance: 96.5
click at [607, 345] on span "**********" at bounding box center [557, 343] width 109 height 11
drag, startPoint x: 512, startPoint y: 357, endPoint x: 605, endPoint y: 360, distance: 93.0
click at [605, 360] on span "**********" at bounding box center [557, 361] width 109 height 11
drag, startPoint x: 530, startPoint y: 380, endPoint x: 636, endPoint y: 378, distance: 105.6
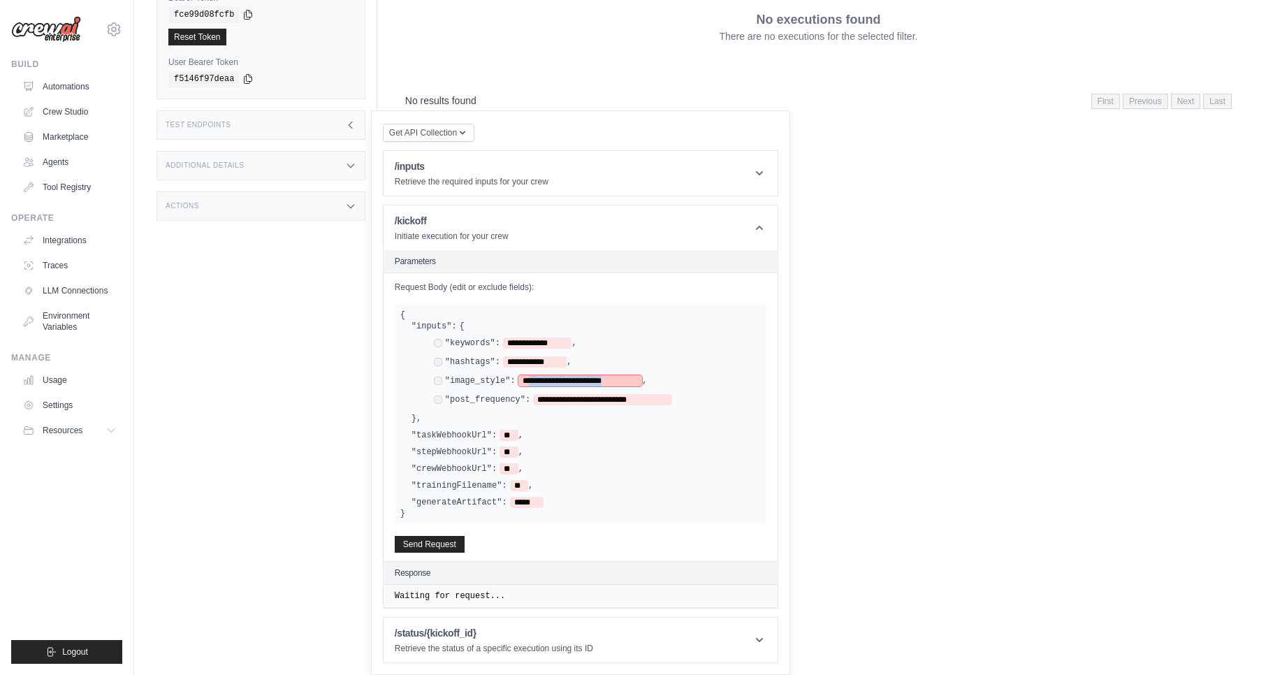
click at [636, 378] on span "**********" at bounding box center [581, 380] width 124 height 11
drag, startPoint x: 543, startPoint y: 398, endPoint x: 665, endPoint y: 395, distance: 121.7
click at [665, 395] on span "**********" at bounding box center [602, 399] width 139 height 11
click at [420, 539] on button "Send Request" at bounding box center [430, 543] width 70 height 17
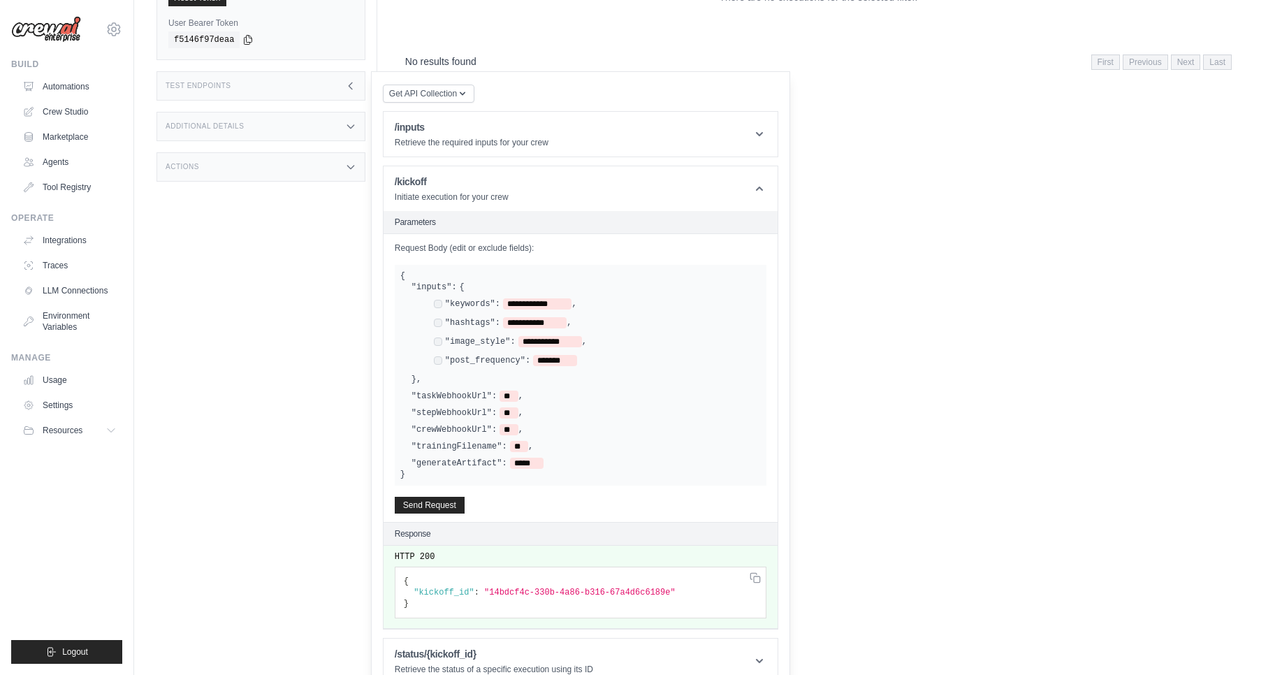
scroll to position [310, 0]
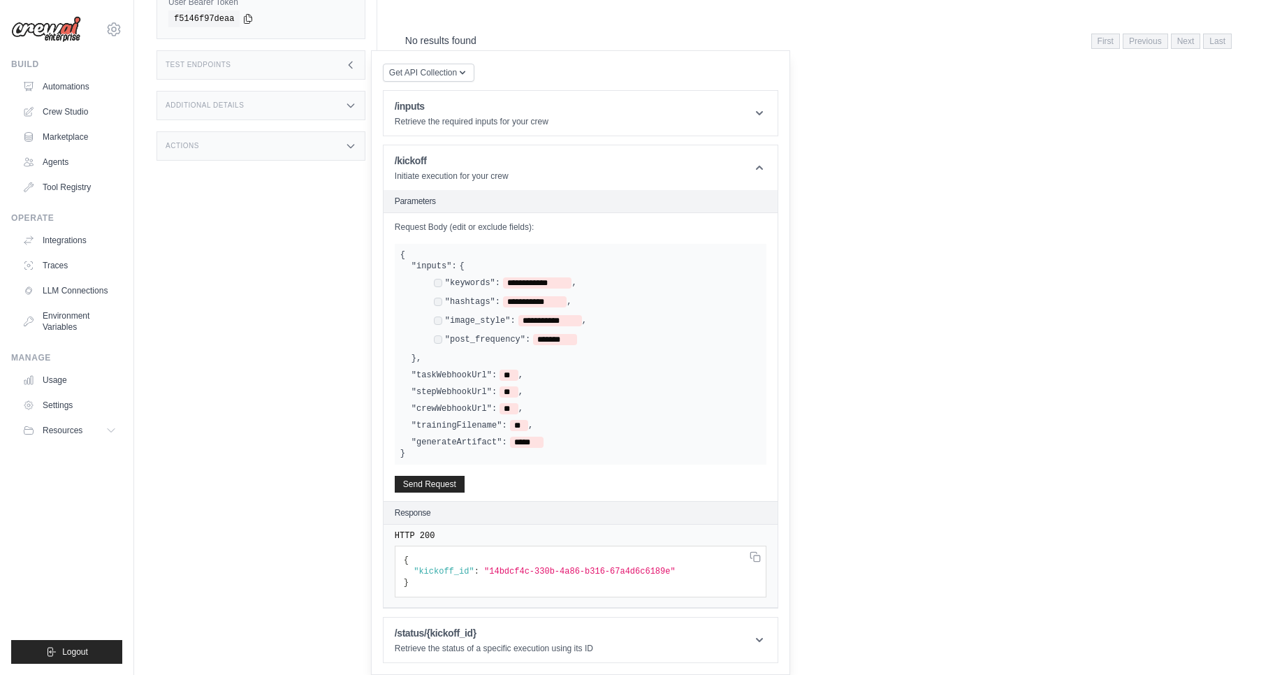
click at [561, 572] on span ""14bdcf4c-330b-4a86-b316-67a4d6c6189e"" at bounding box center [579, 572] width 191 height 10
drag, startPoint x: 491, startPoint y: 573, endPoint x: 669, endPoint y: 567, distance: 178.3
click at [669, 567] on span ""14bdcf4c-330b-4a86-b316-67a4d6c6189e"" at bounding box center [579, 572] width 191 height 10
copy span "14bdcf4c-330b-4a86-b316-67a4d6c6189e"
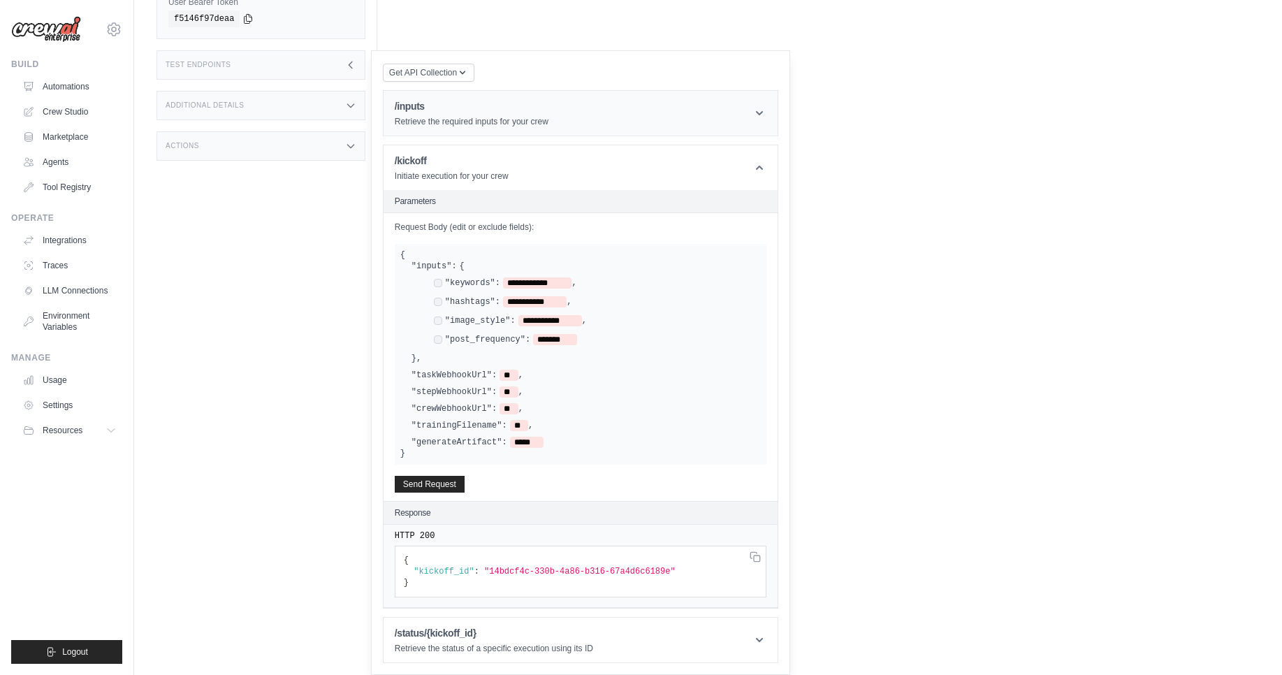
click at [760, 111] on icon at bounding box center [760, 113] width 14 height 14
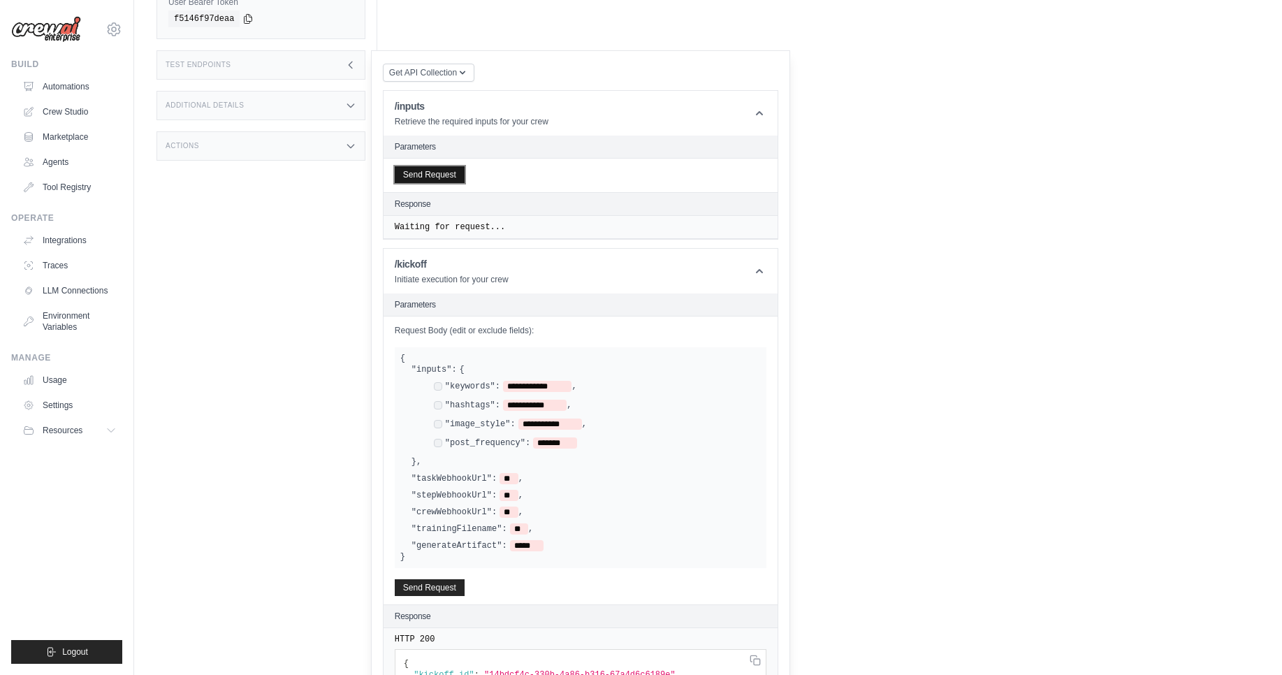
click at [443, 178] on button "Send Request" at bounding box center [430, 174] width 70 height 17
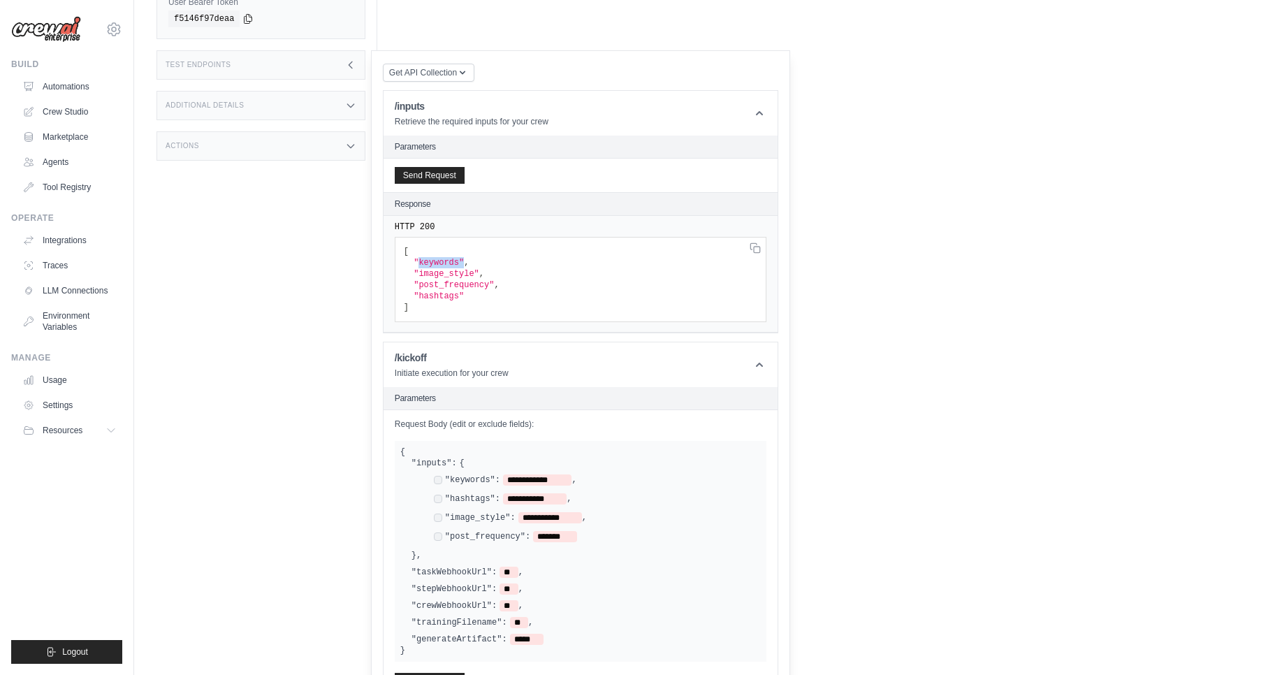
drag, startPoint x: 418, startPoint y: 266, endPoint x: 476, endPoint y: 267, distance: 58.0
click at [478, 266] on pre "[ "keywords" , "image_style" , "post_frequency" , "hashtags" ]" at bounding box center [581, 279] width 372 height 85
drag, startPoint x: 434, startPoint y: 275, endPoint x: 459, endPoint y: 293, distance: 31.0
click at [470, 287] on code "[ "keywords" , "image_style" , "post_frequency" , "hashtags" ]" at bounding box center [452, 280] width 96 height 66
drag, startPoint x: 440, startPoint y: 296, endPoint x: 529, endPoint y: 310, distance: 90.4
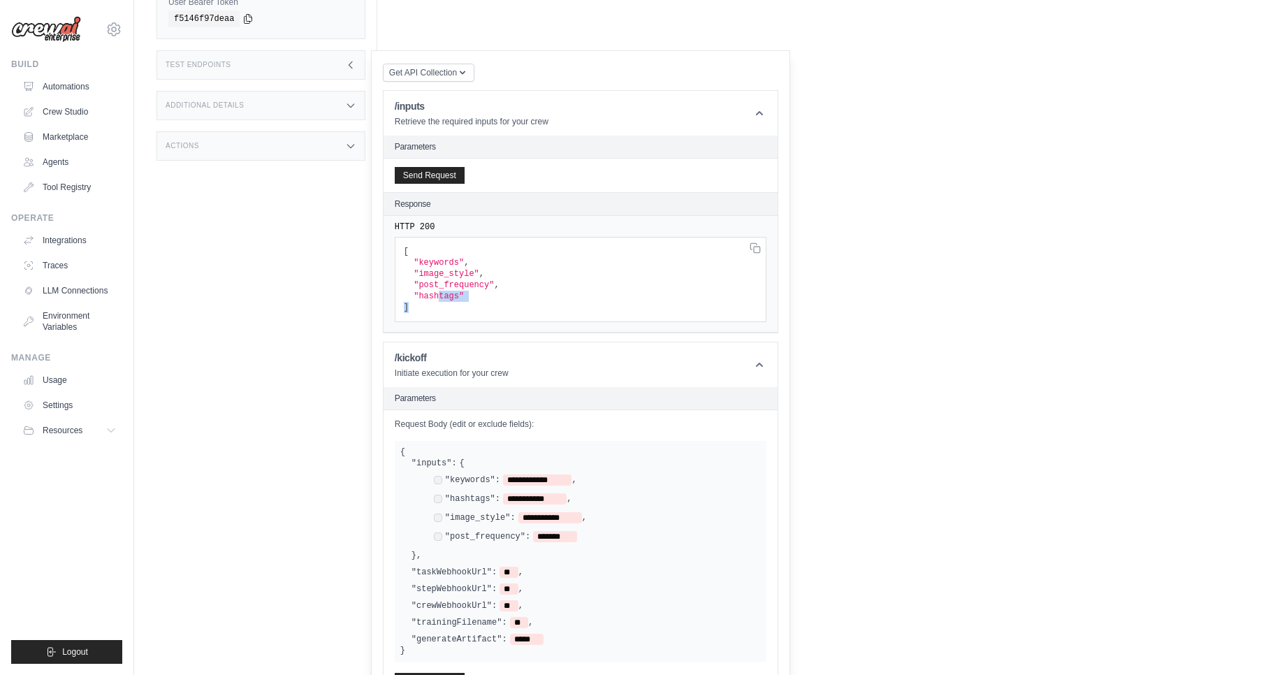
click at [510, 308] on pre "[ "keywords" , "image_style" , "post_frequency" , "hashtags" ]" at bounding box center [581, 279] width 372 height 85
drag, startPoint x: 405, startPoint y: 227, endPoint x: 452, endPoint y: 227, distance: 46.8
click at [450, 227] on pre "HTTP 200" at bounding box center [581, 227] width 372 height 11
drag, startPoint x: 452, startPoint y: 227, endPoint x: 429, endPoint y: 268, distance: 46.6
click at [452, 228] on pre "HTTP 200" at bounding box center [581, 227] width 372 height 11
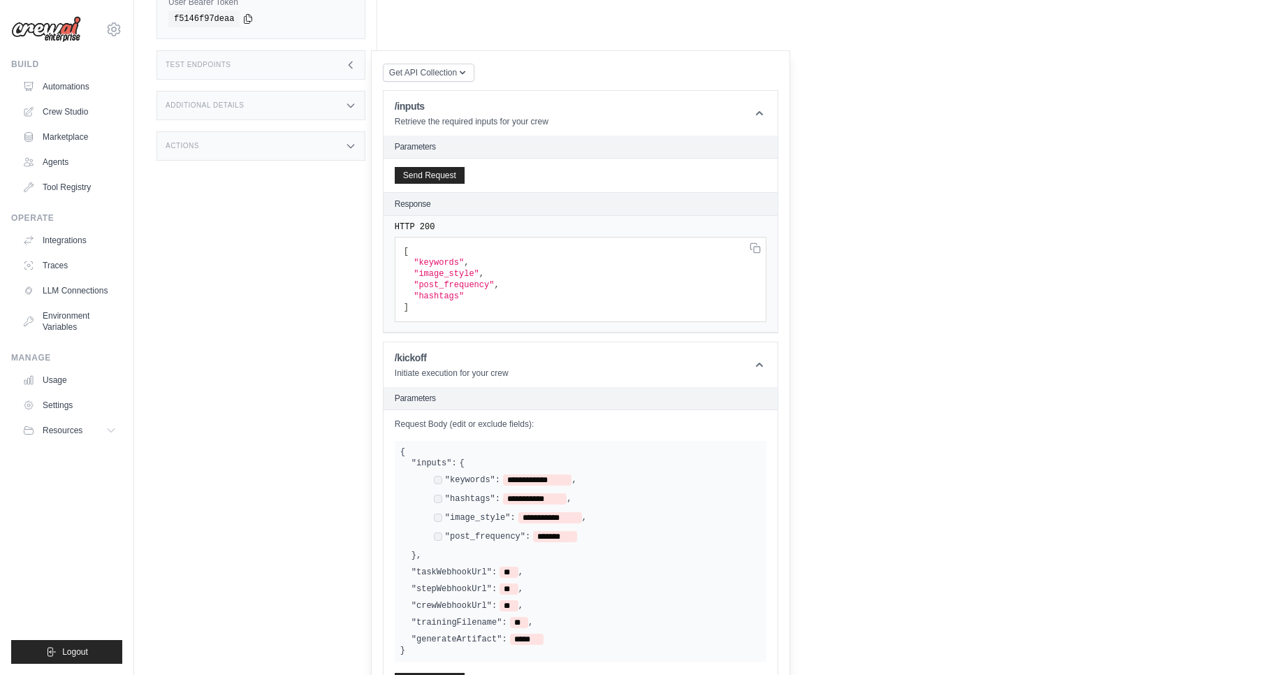
click at [435, 275] on pre "[ "keywords" , "image_style" , "post_frequency" , "hashtags" ]" at bounding box center [581, 279] width 372 height 85
drag, startPoint x: 433, startPoint y: 287, endPoint x: 480, endPoint y: 314, distance: 54.4
click at [473, 304] on pre "[ "keywords" , "image_style" , "post_frequency" , "hashtags" ]" at bounding box center [581, 279] width 372 height 85
click at [742, 367] on header "/kickoff Initiate execution for your crew" at bounding box center [581, 364] width 394 height 45
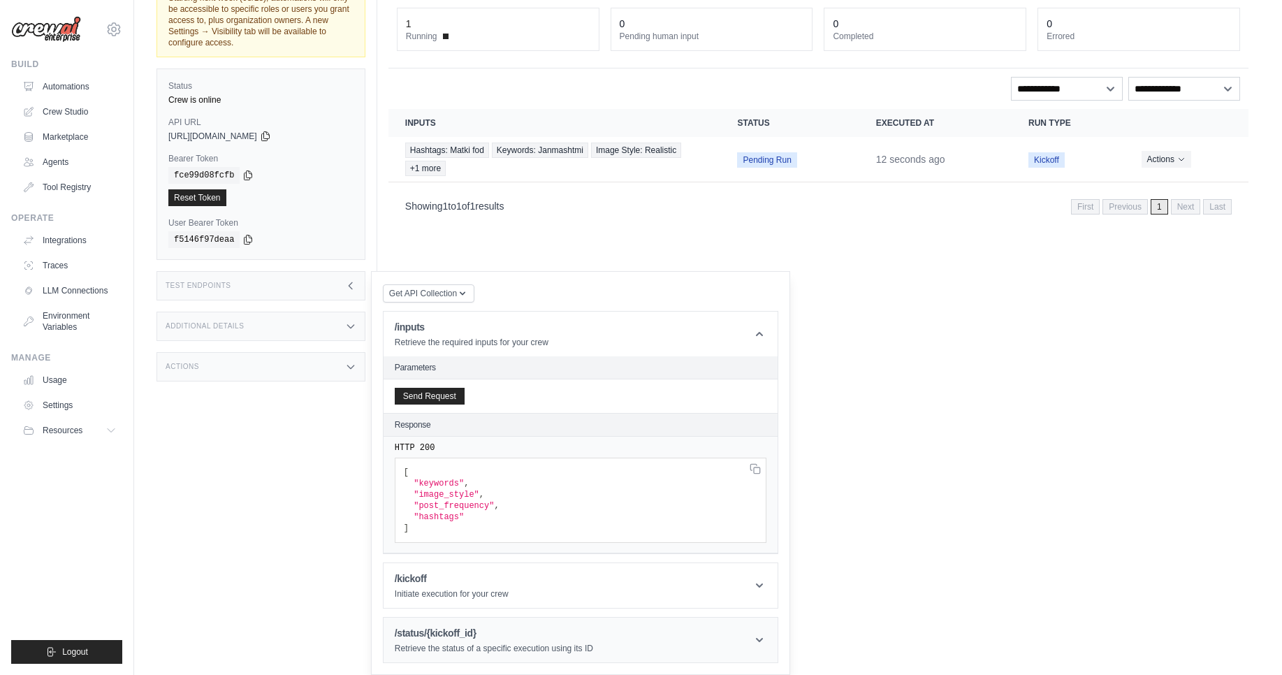
click at [671, 633] on header "/status/{kickoff_id} Retrieve the status of a specific execution using its ID" at bounding box center [581, 640] width 394 height 45
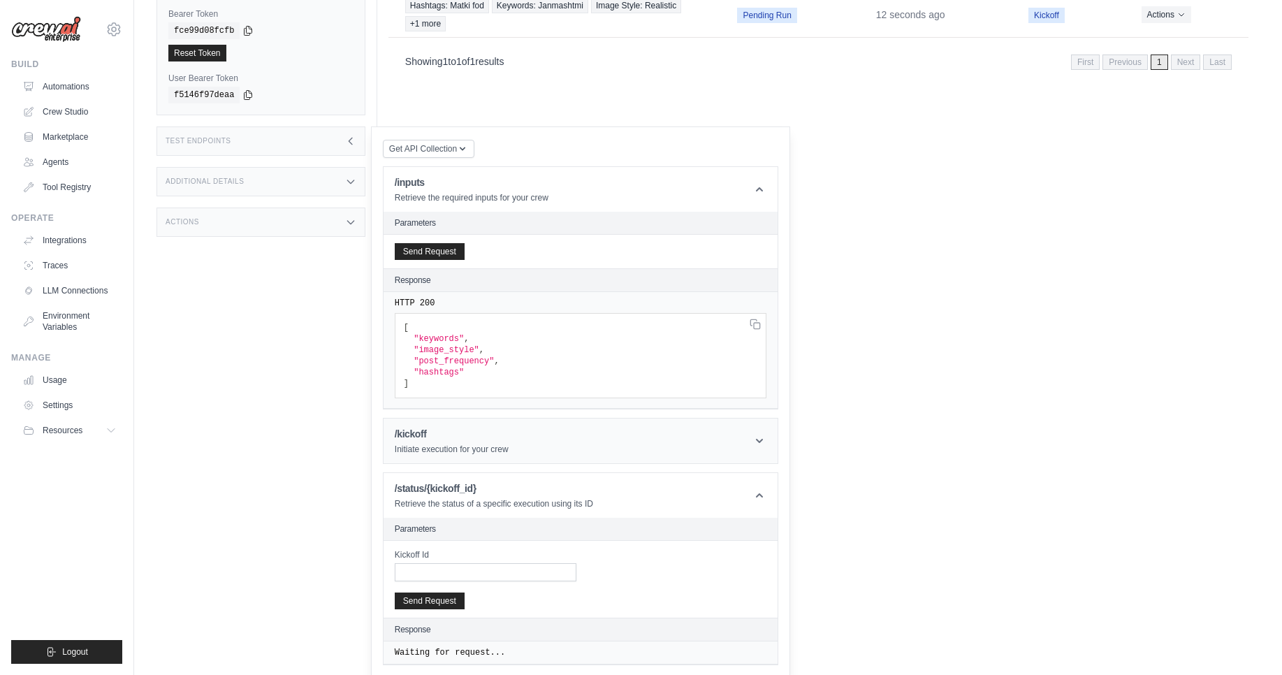
scroll to position [236, 0]
click at [421, 568] on input "Kickoff Id" at bounding box center [486, 570] width 182 height 18
paste input "**********"
type input "**********"
click at [426, 595] on button "Send Request" at bounding box center [430, 598] width 70 height 17
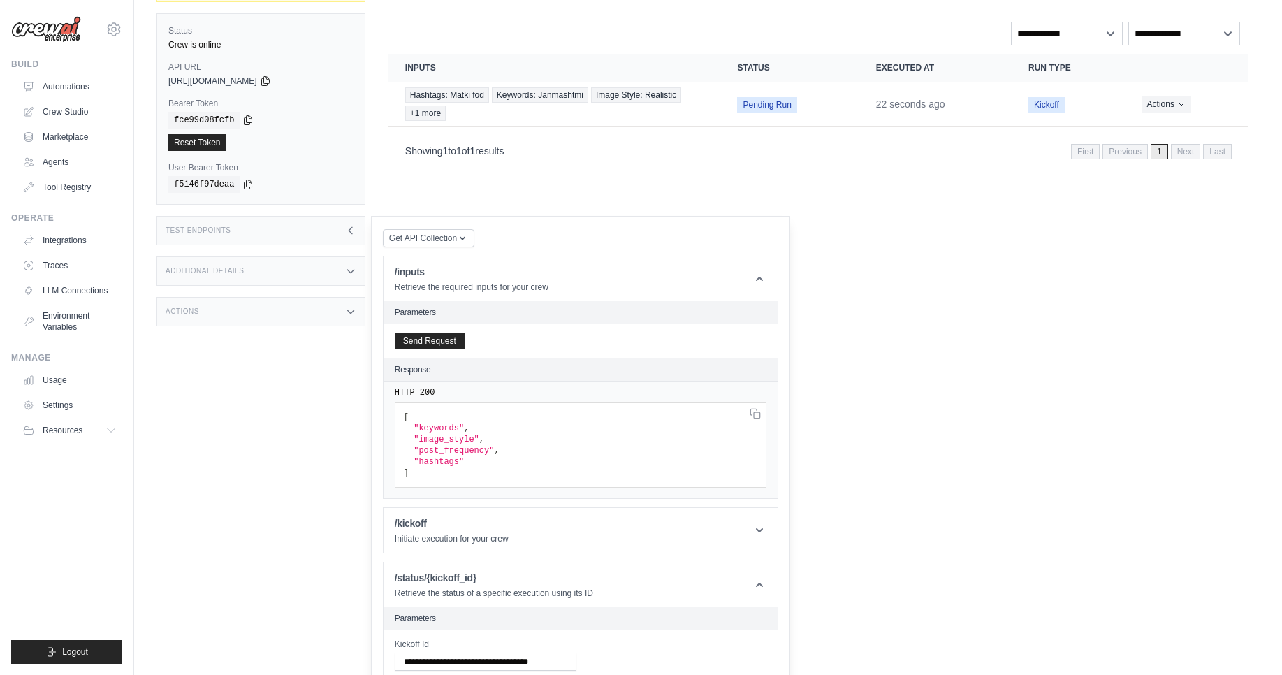
scroll to position [0, 0]
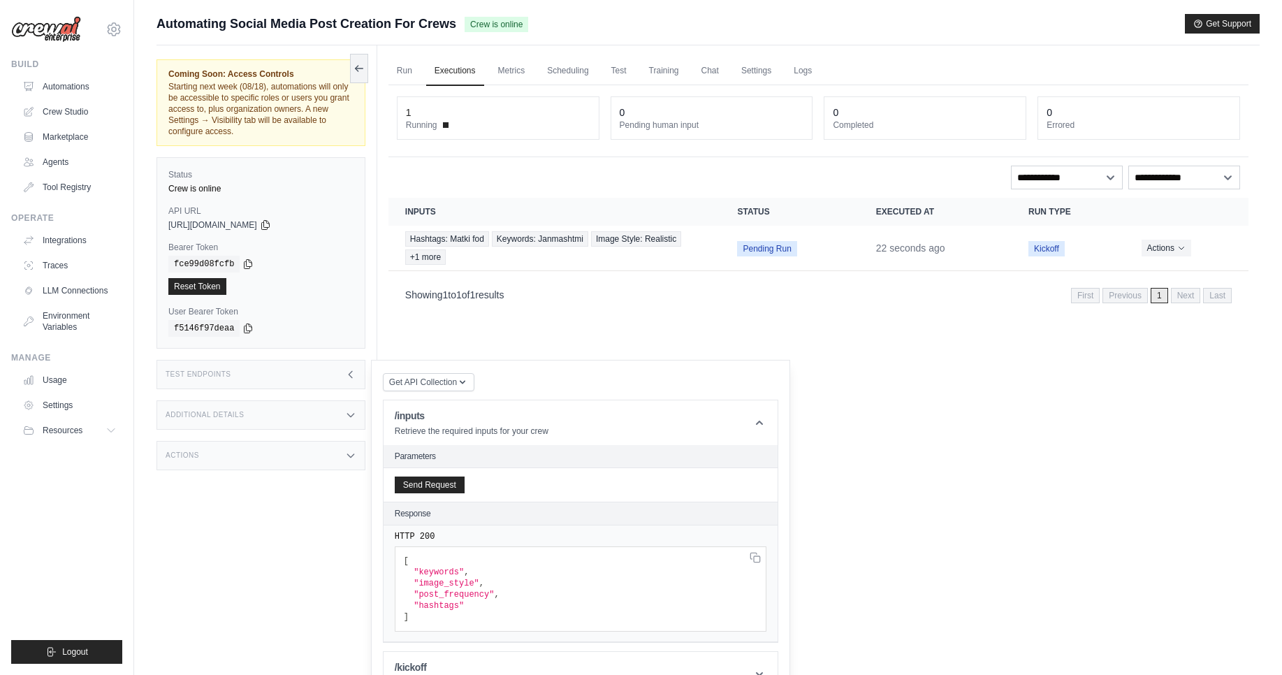
drag, startPoint x: 237, startPoint y: 73, endPoint x: 275, endPoint y: 81, distance: 39.2
click at [273, 80] on div "Coming Soon: Access Controls Starting next week (08/18), automations will only …" at bounding box center [260, 102] width 185 height 68
click at [273, 96] on span "Starting next week (08/18), automations will only be accessible to specific rol…" at bounding box center [258, 109] width 181 height 55
drag, startPoint x: 221, startPoint y: 91, endPoint x: 265, endPoint y: 91, distance: 44.0
click at [263, 91] on span "Starting next week (08/18), automations will only be accessible to specific rol…" at bounding box center [258, 109] width 181 height 55
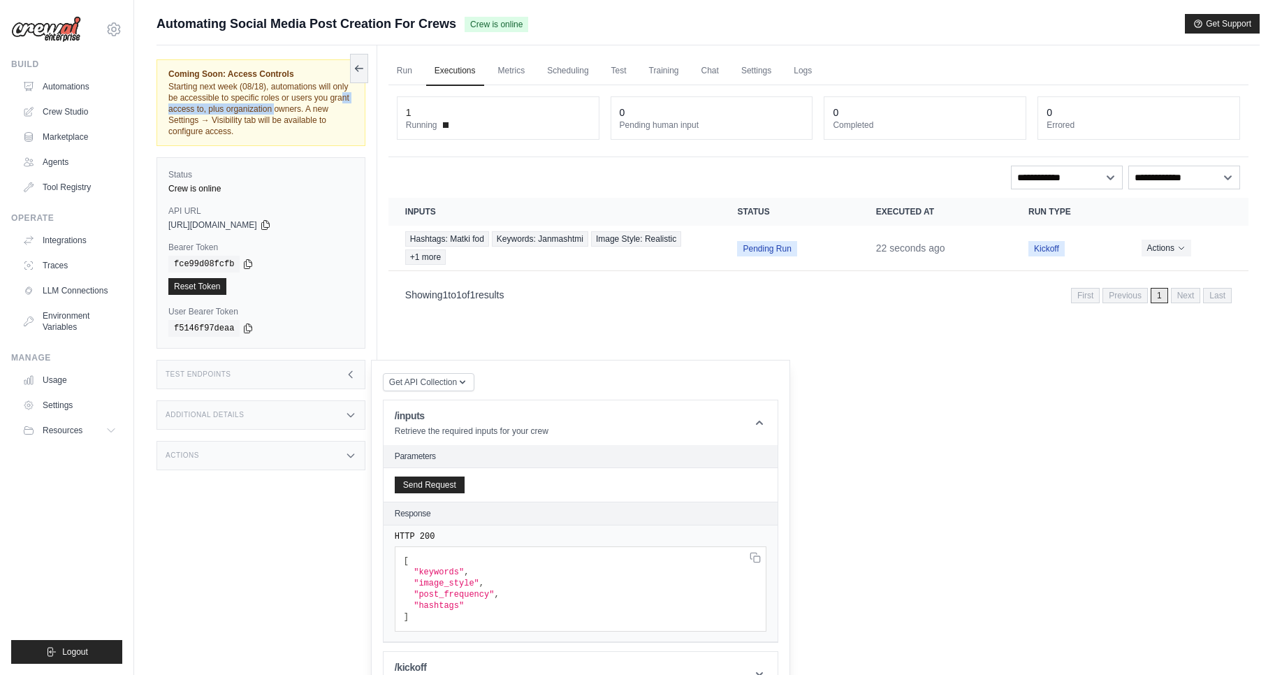
click at [273, 106] on div "Coming Soon: Access Controls Starting next week (08/18), automations will only …" at bounding box center [260, 102] width 185 height 68
drag, startPoint x: 298, startPoint y: 85, endPoint x: 299, endPoint y: 94, distance: 8.4
click at [300, 85] on span "Starting next week (08/18), automations will only be accessible to specific rol…" at bounding box center [258, 109] width 181 height 55
click at [293, 107] on span "Starting next week (08/18), automations will only be accessible to specific rol…" at bounding box center [258, 109] width 181 height 55
drag, startPoint x: 206, startPoint y: 103, endPoint x: 291, endPoint y: 103, distance: 85.3
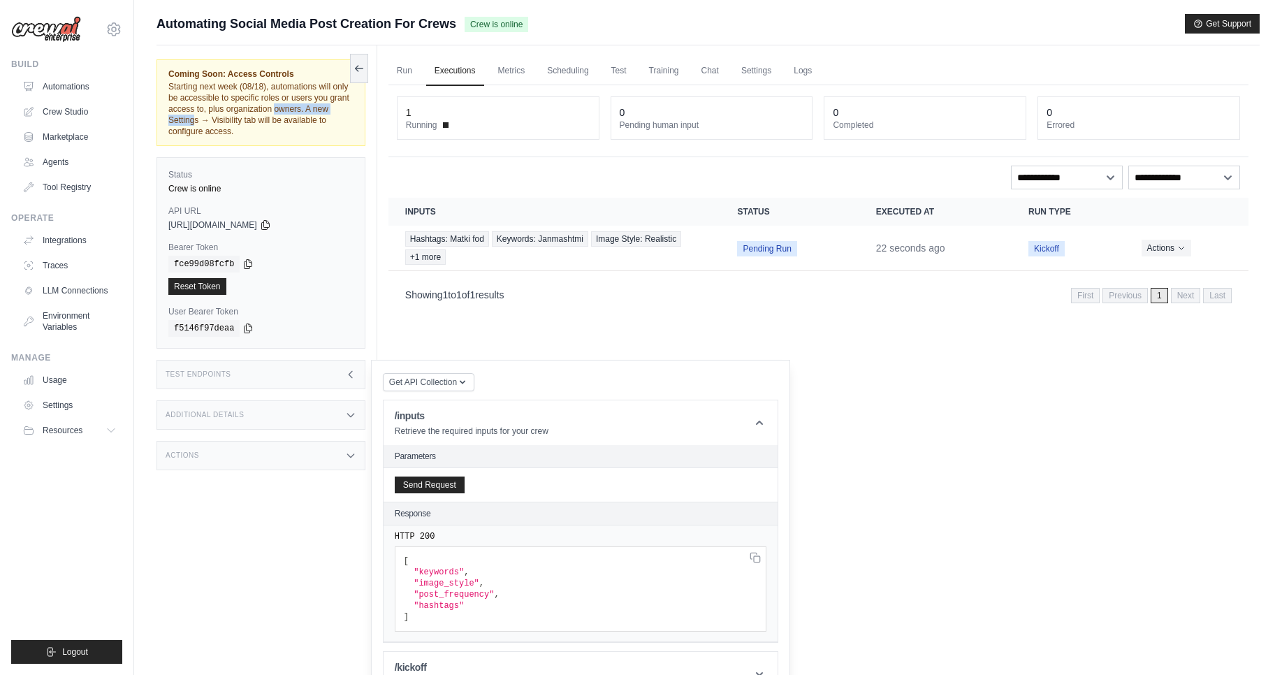
click at [291, 103] on div "Coming Soon: Access Controls Starting next week (08/18), automations will only …" at bounding box center [260, 102] width 185 height 68
click at [290, 107] on span "Starting next week (08/18), automations will only be accessible to specific rol…" at bounding box center [258, 109] width 181 height 55
drag, startPoint x: 276, startPoint y: 95, endPoint x: 308, endPoint y: 103, distance: 33.1
click at [308, 103] on div "Coming Soon: Access Controls Starting next week (08/18), automations will only …" at bounding box center [260, 102] width 185 height 68
click at [306, 115] on div "Coming Soon: Access Controls Starting next week (08/18), automations will only …" at bounding box center [260, 102] width 185 height 68
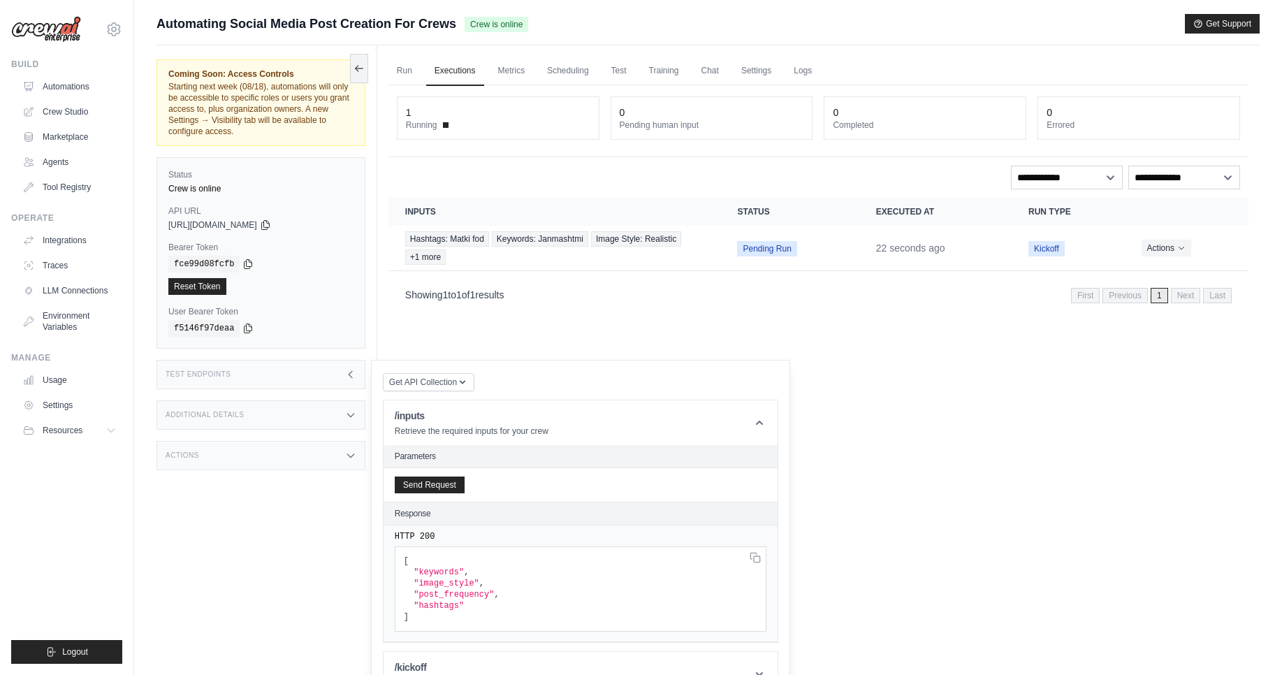
click at [498, 27] on span "Crew is online" at bounding box center [497, 24] width 64 height 15
click at [640, 42] on div "Submit a support request Describe your issue or question * Please be specific a…" at bounding box center [709, 29] width 1104 height 31
click at [500, 127] on dt "Running" at bounding box center [498, 125] width 185 height 11
click at [577, 73] on link "Scheduling" at bounding box center [568, 71] width 58 height 29
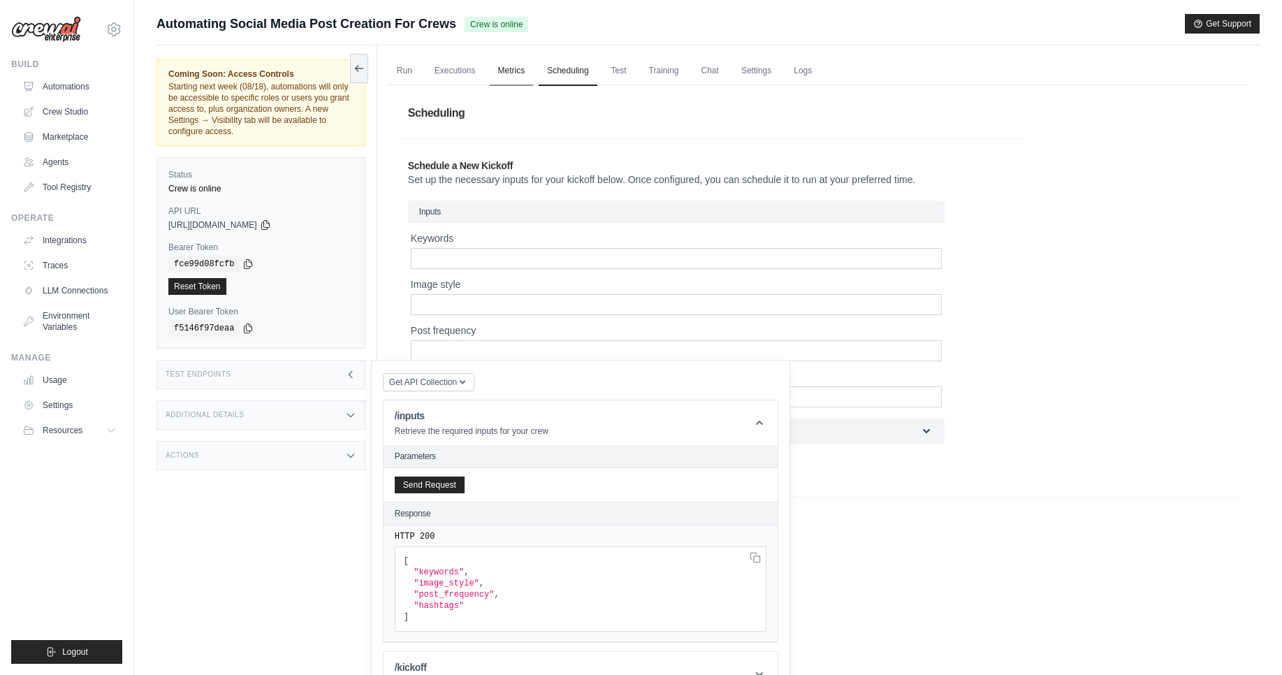
click at [507, 71] on link "Metrics" at bounding box center [512, 71] width 44 height 29
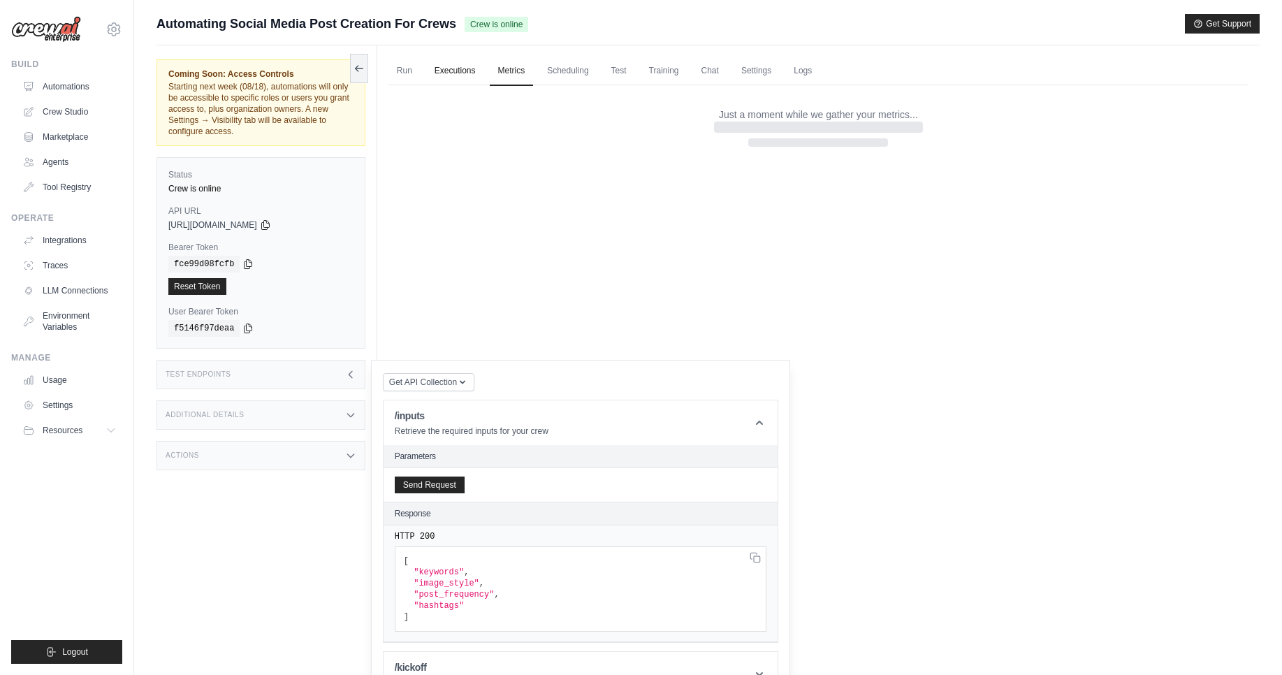
click at [468, 71] on link "Executions" at bounding box center [455, 71] width 58 height 29
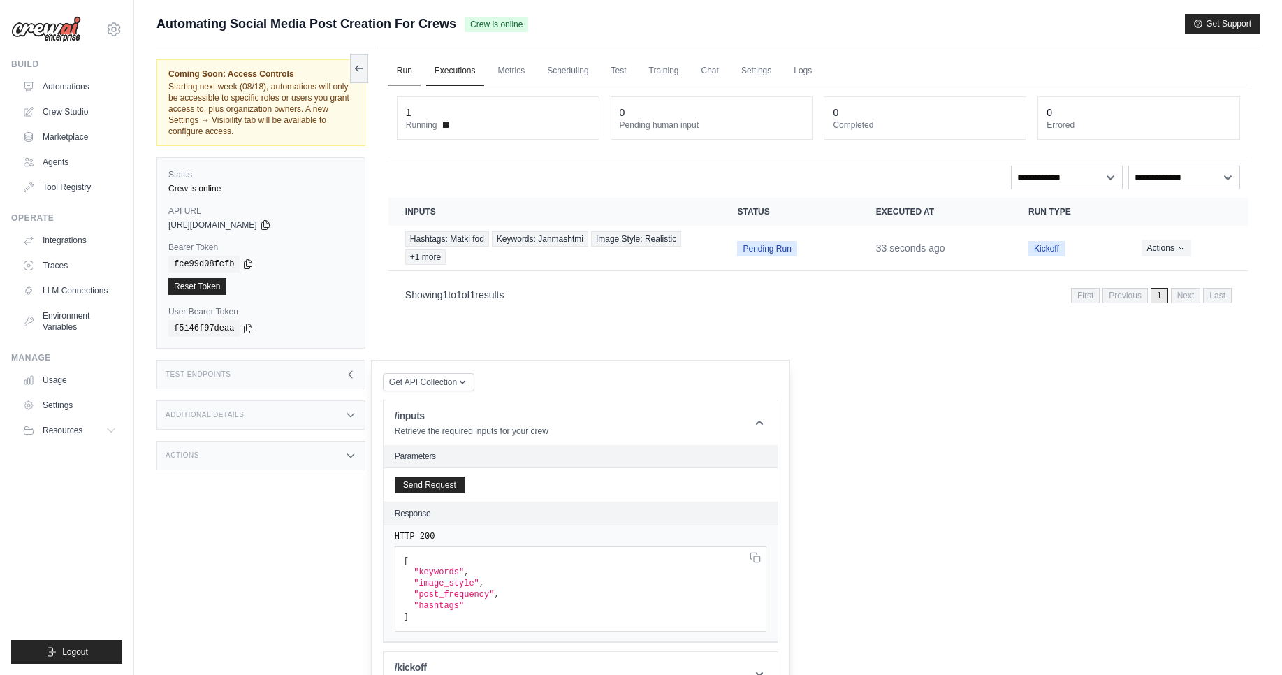
click at [407, 71] on link "Run" at bounding box center [405, 71] width 32 height 29
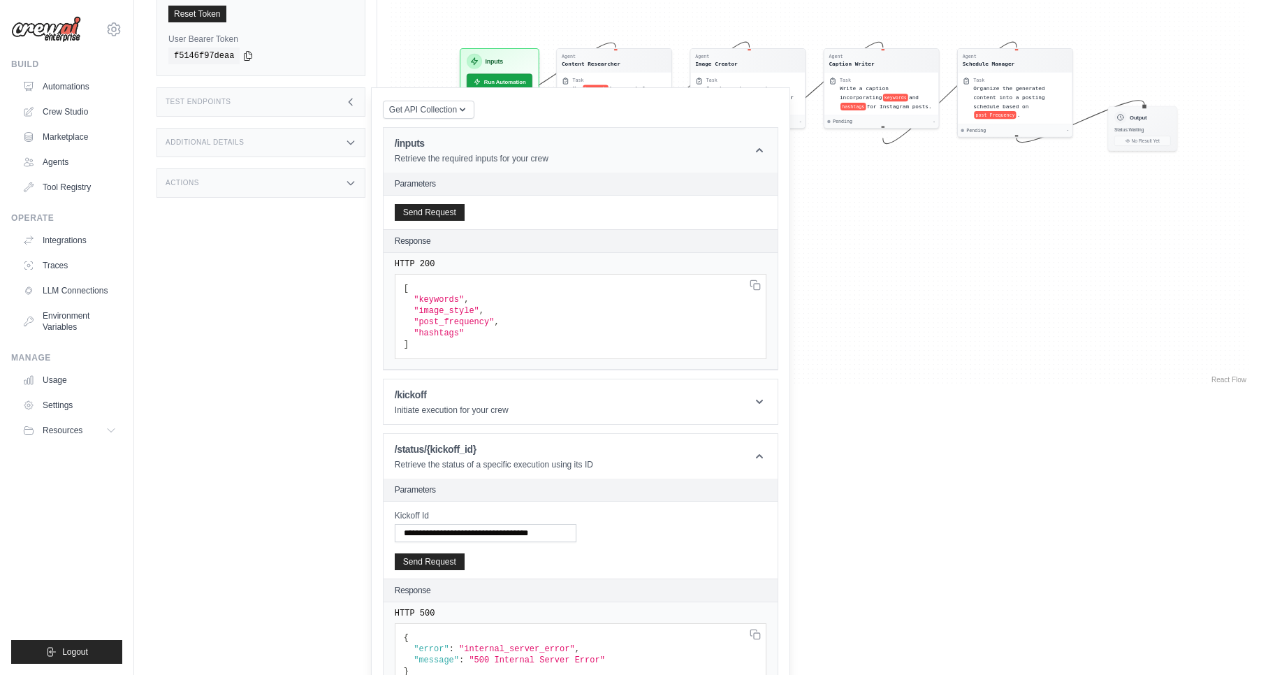
scroll to position [307, 0]
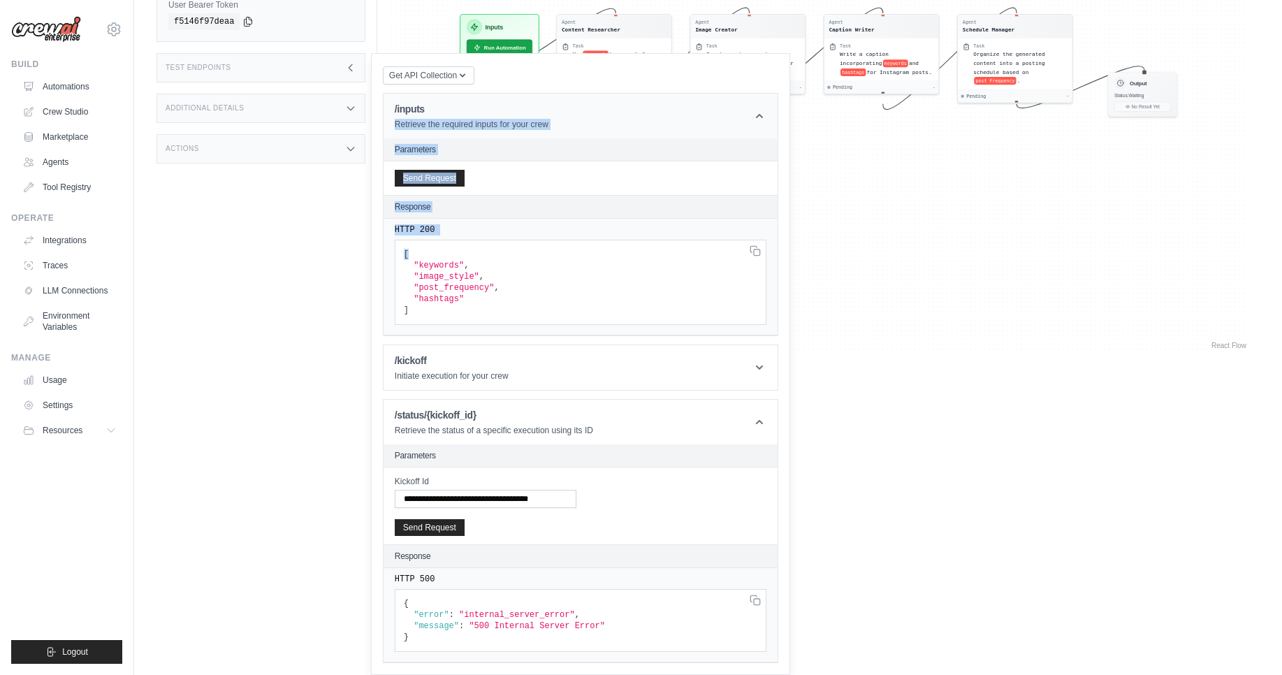
drag, startPoint x: 599, startPoint y: 254, endPoint x: 588, endPoint y: 103, distance: 151.3
click at [588, 103] on div "Get API Collection Postman API Collection /inputs Retrieve the required inputs …" at bounding box center [581, 364] width 396 height 598
click at [982, 312] on div "Agent Content Researcher Task Use keywords to search for trending hashtags on I…" at bounding box center [819, 65] width 860 height 574
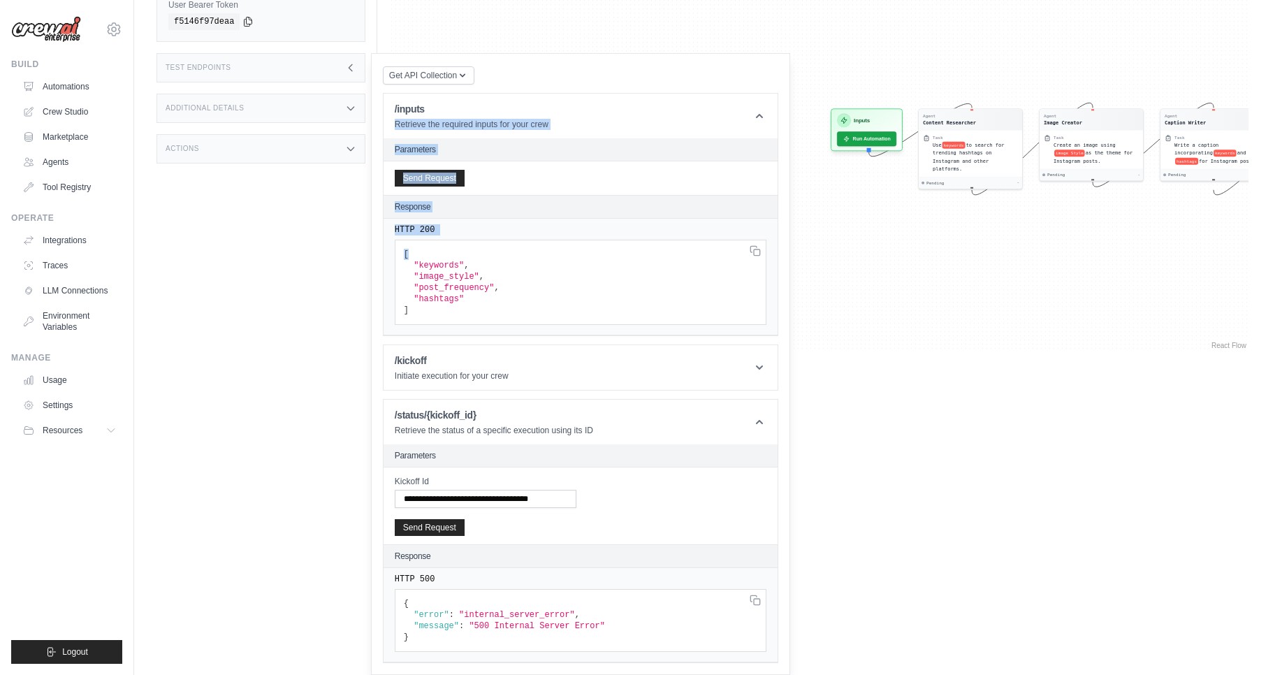
drag, startPoint x: 913, startPoint y: 209, endPoint x: 1237, endPoint y: 270, distance: 330.1
click at [1237, 270] on div "Agent Content Researcher Task Use keywords to search for trending hashtags on I…" at bounding box center [819, 65] width 860 height 574
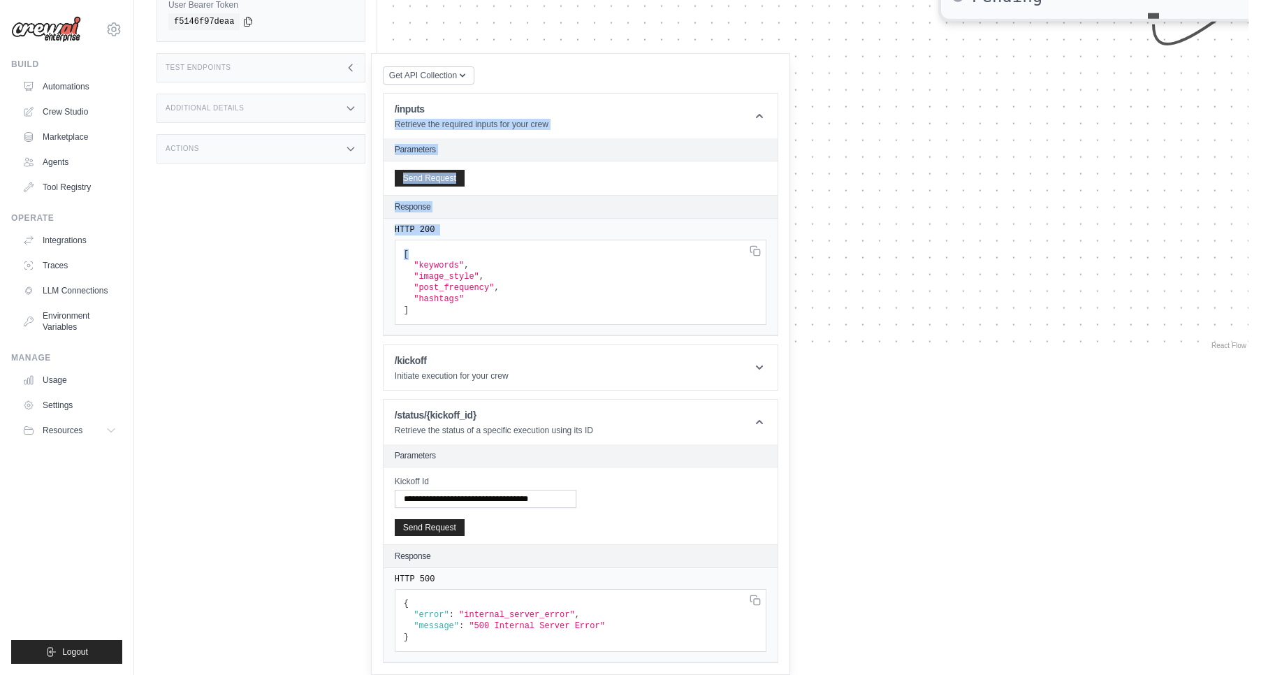
drag, startPoint x: 1108, startPoint y: 178, endPoint x: 972, endPoint y: 370, distance: 235.6
click at [962, 428] on html "sraval@cloudpeak.ai Settings Build Automations Crew Studio" at bounding box center [641, 60] width 1282 height 735
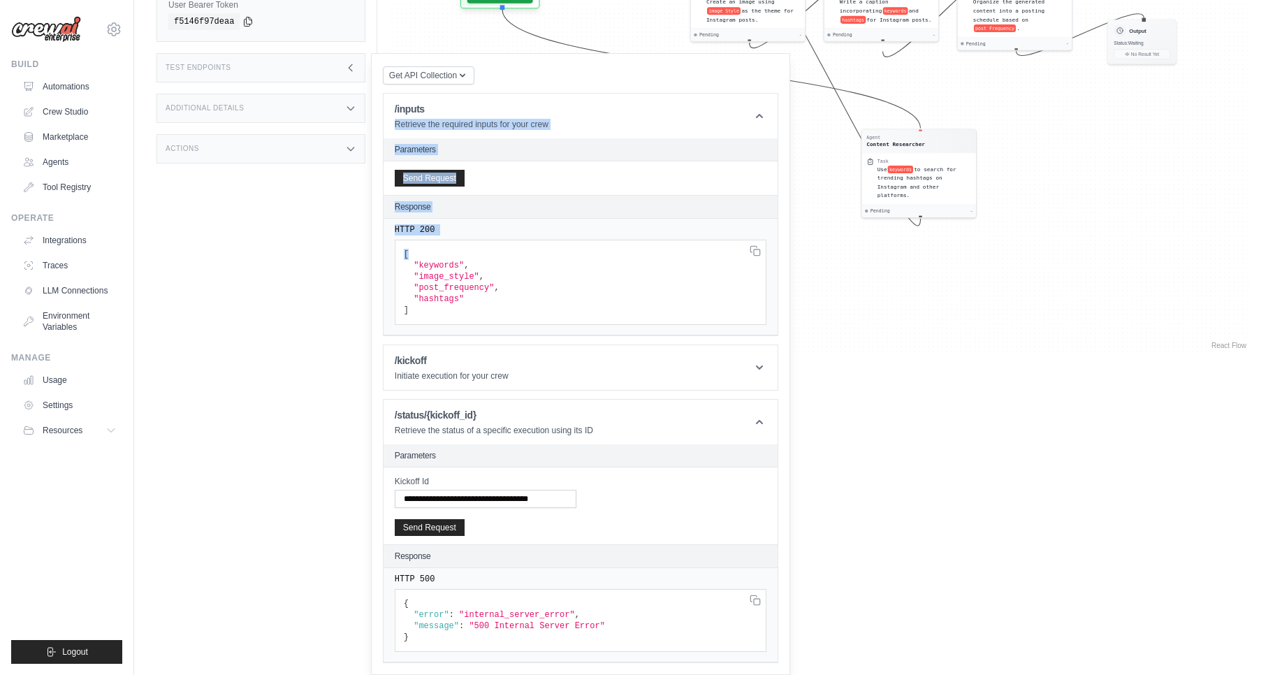
drag, startPoint x: 1013, startPoint y: 248, endPoint x: 920, endPoint y: 242, distance: 93.2
click at [920, 242] on div "Agent Content Researcher Task Use keywords to search for trending hashtags on I…" at bounding box center [819, 65] width 860 height 574
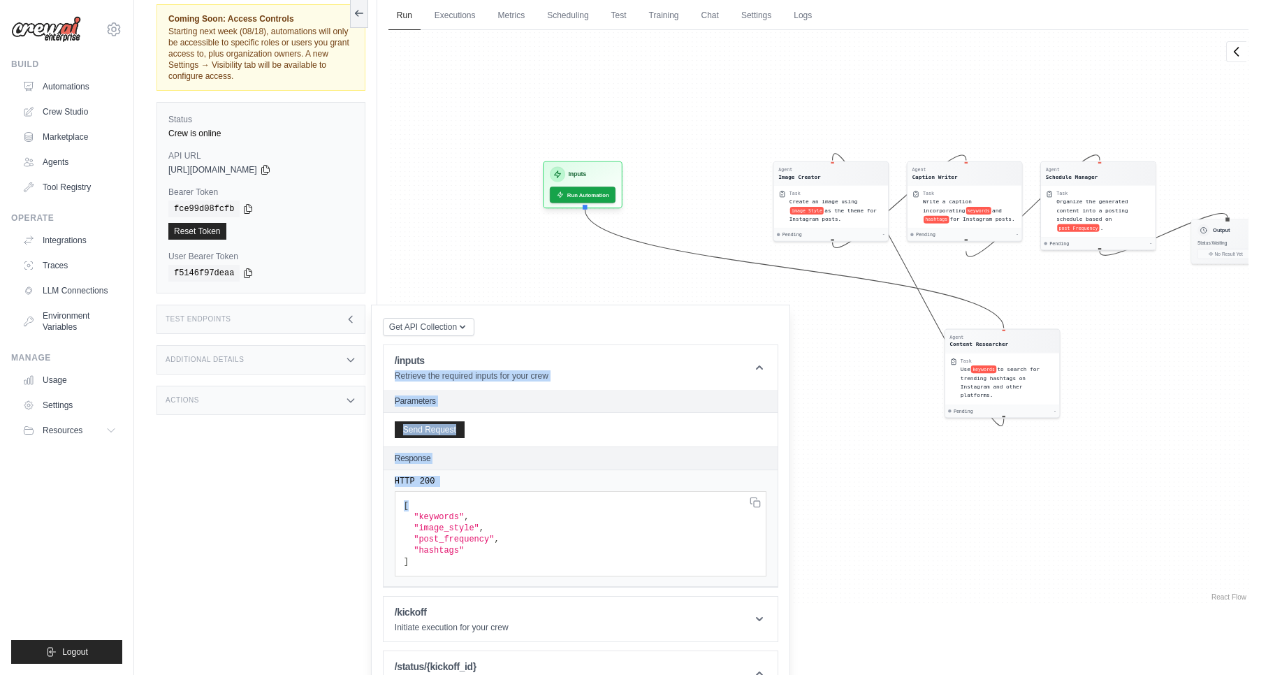
drag, startPoint x: 990, startPoint y: 354, endPoint x: 1099, endPoint y: 308, distance: 118.4
click at [1099, 308] on div "Agent Content Researcher Task Use keywords to search for trending hashtags on I…" at bounding box center [819, 317] width 860 height 574
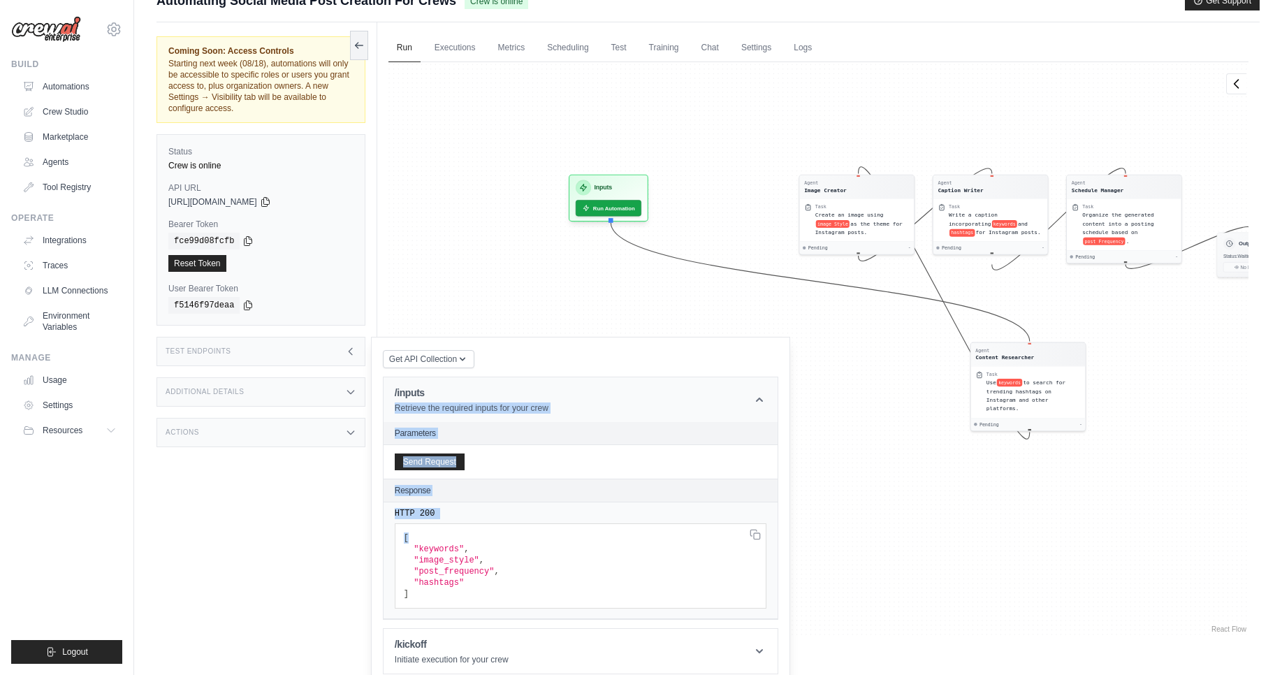
scroll to position [0, 0]
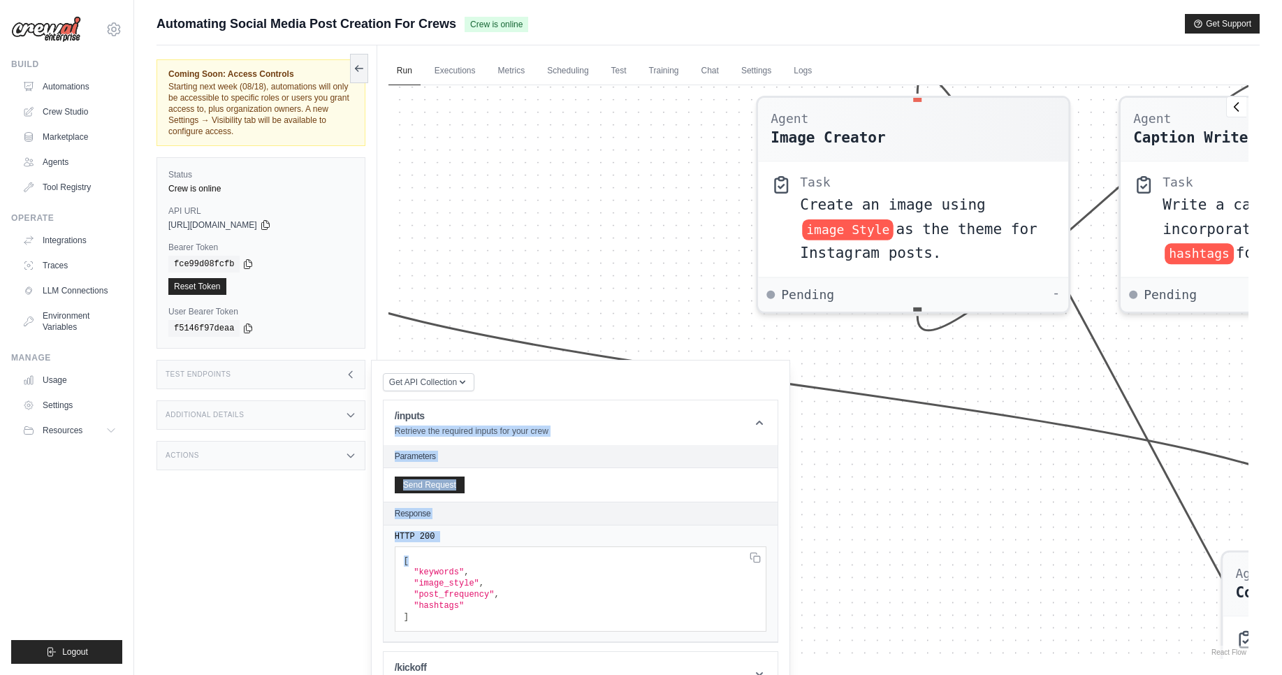
drag, startPoint x: 904, startPoint y: 556, endPoint x: 884, endPoint y: 471, distance: 87.5
click at [884, 471] on div "Agent Content Researcher Task Use keywords to search for trending hashtags on I…" at bounding box center [819, 372] width 860 height 574
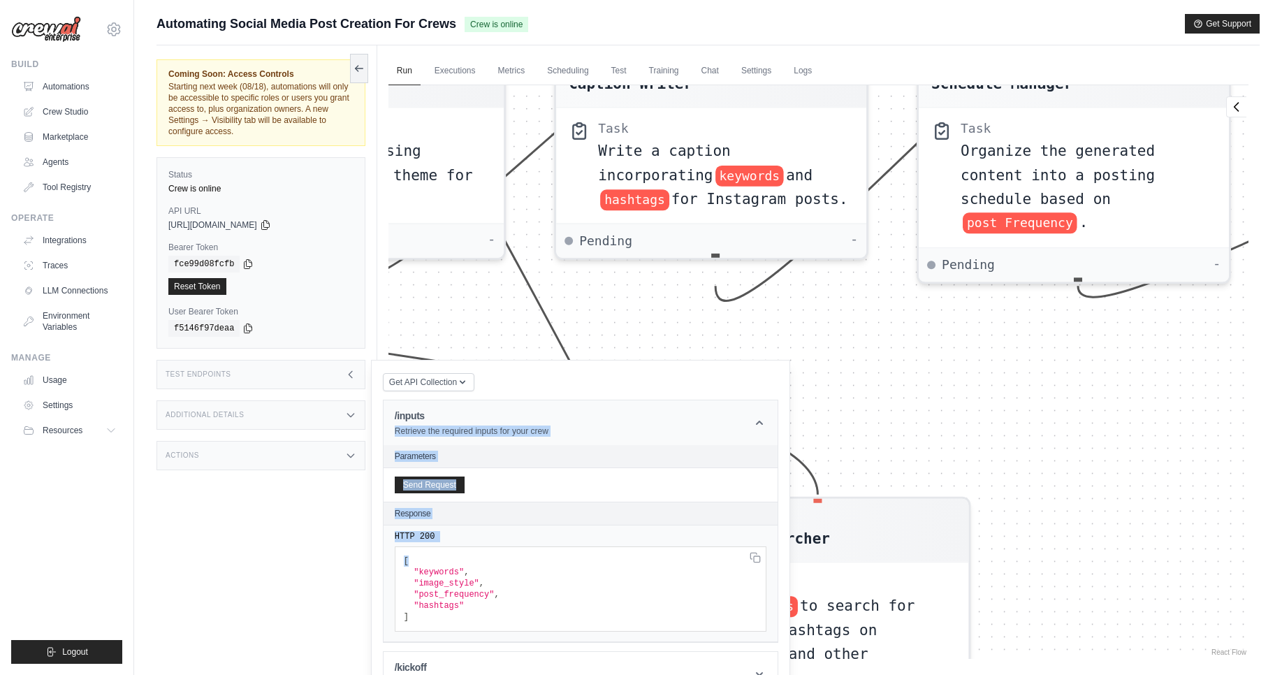
drag, startPoint x: 952, startPoint y: 497, endPoint x: 385, endPoint y: 444, distance: 569.3
click at [385, 444] on div "Coming Soon: Access Controls Starting next week (08/18), automations will only …" at bounding box center [709, 382] width 1104 height 675
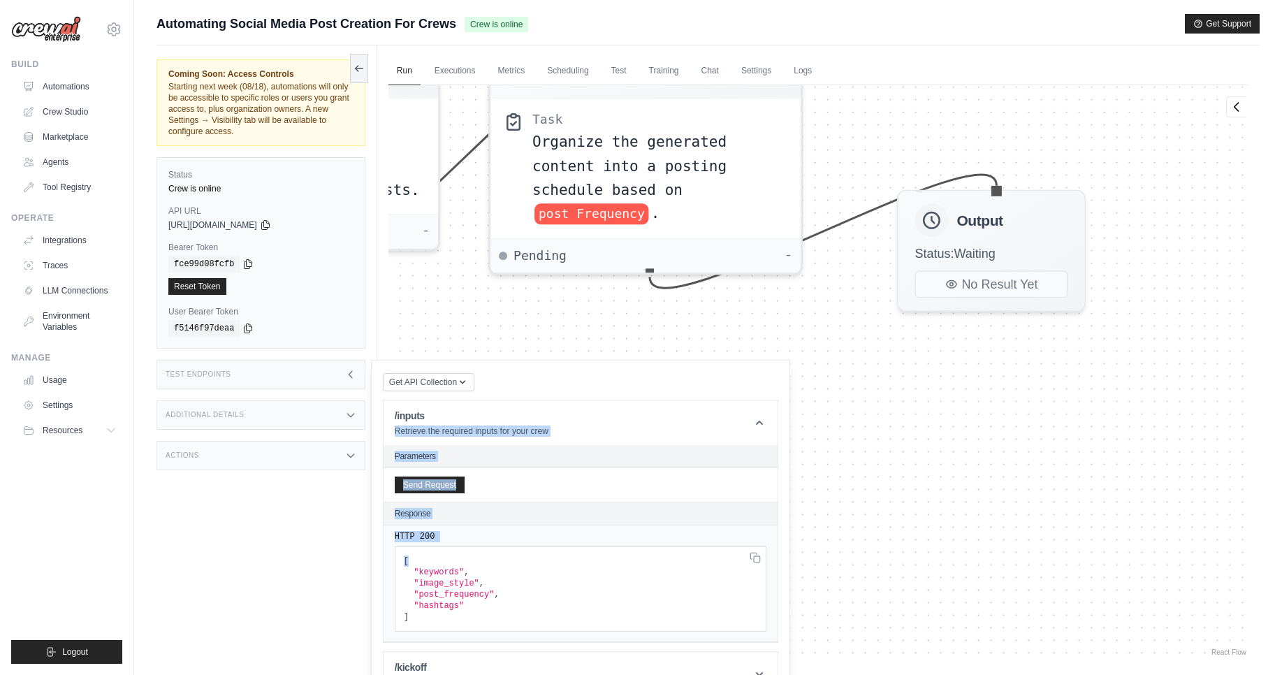
drag, startPoint x: 946, startPoint y: 346, endPoint x: 518, endPoint y: 338, distance: 427.8
click at [518, 338] on div "Agent Content Researcher Task Use keywords to search for trending hashtags on I…" at bounding box center [819, 372] width 860 height 574
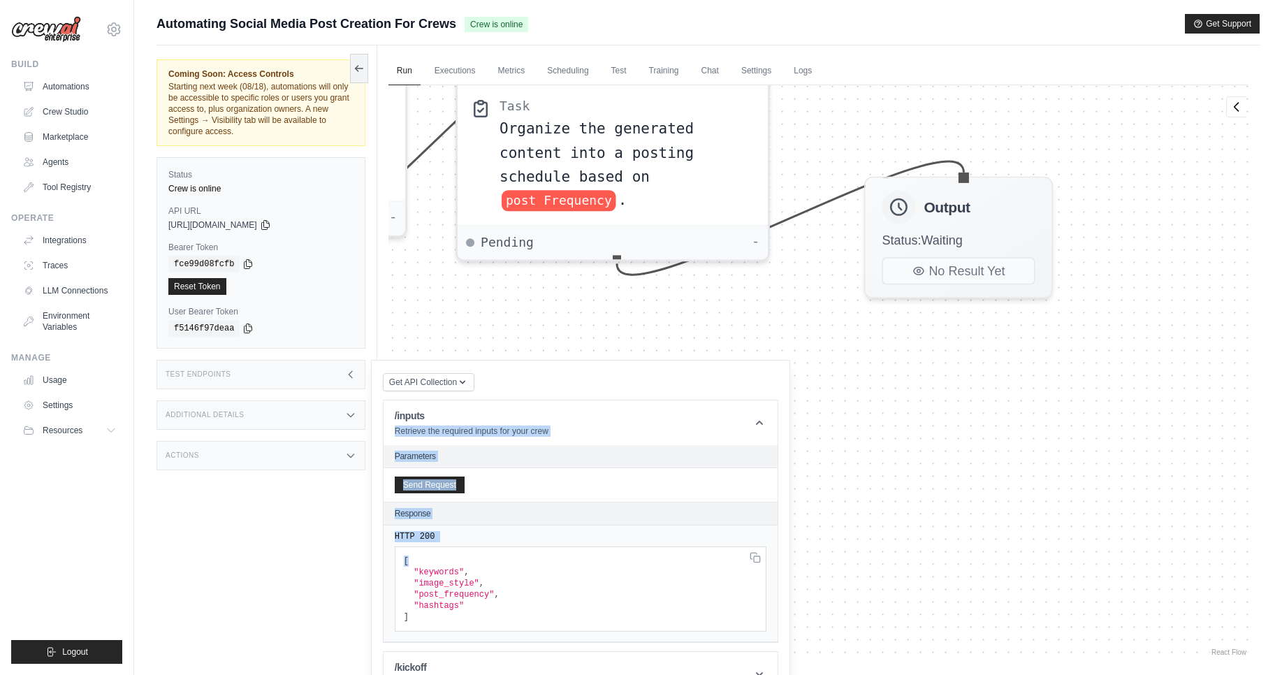
drag, startPoint x: 1005, startPoint y: 409, endPoint x: 971, endPoint y: 396, distance: 36.1
click at [971, 396] on div "Agent Content Researcher Task Use keywords to search for trending hashtags on I…" at bounding box center [819, 372] width 860 height 574
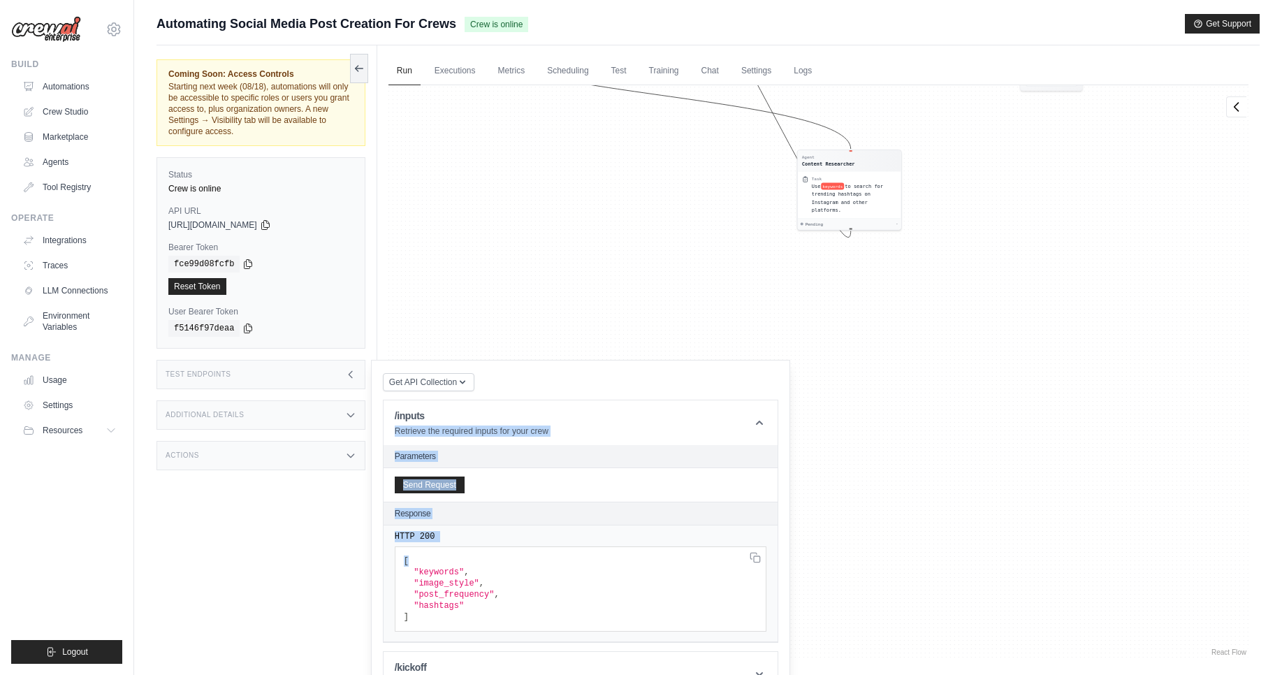
drag, startPoint x: 995, startPoint y: 595, endPoint x: 1072, endPoint y: 358, distance: 249.3
click at [1072, 358] on div "Agent Content Researcher Task Use keywords to search for trending hashtags on I…" at bounding box center [819, 372] width 860 height 574
drag, startPoint x: 1054, startPoint y: 505, endPoint x: 1053, endPoint y: 385, distance: 119.5
click at [1053, 385] on div "Agent Content Researcher Task Use keywords to search for trending hashtags on I…" at bounding box center [819, 372] width 860 height 574
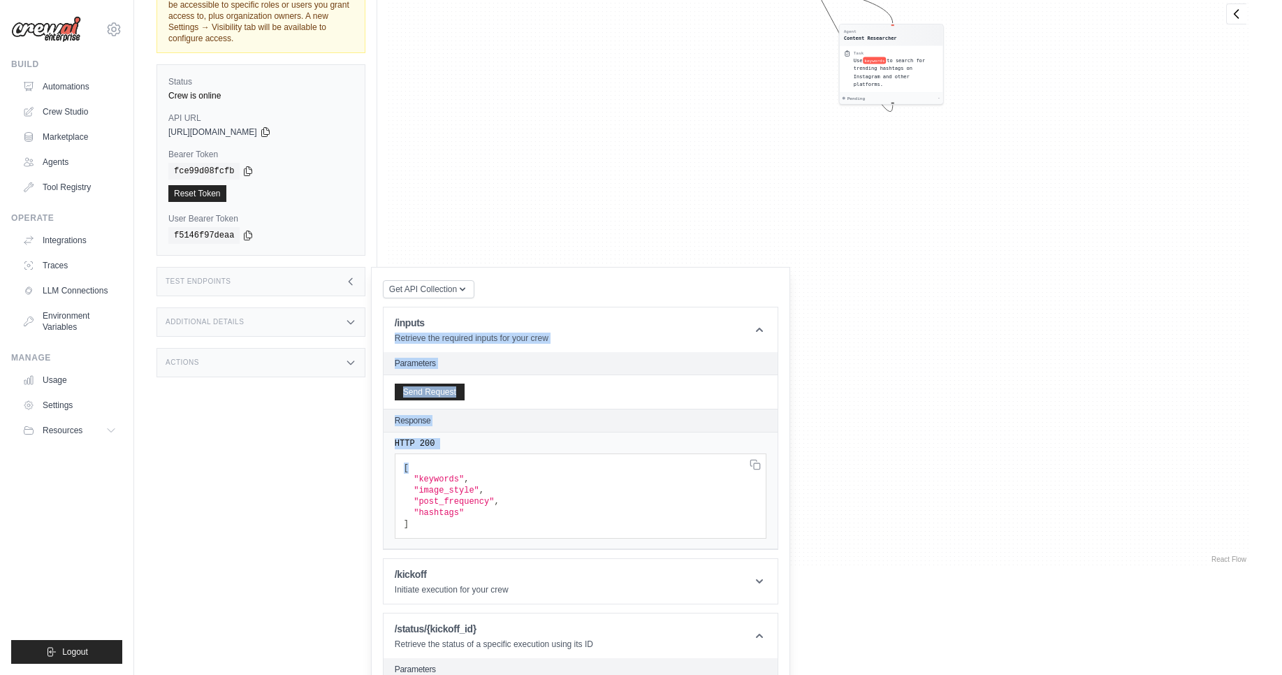
drag, startPoint x: 1008, startPoint y: 516, endPoint x: 1094, endPoint y: 593, distance: 115.3
click at [1094, 642] on html "sraval@cloudpeak.ai Settings Build Automations Crew Studio" at bounding box center [641, 274] width 1282 height 735
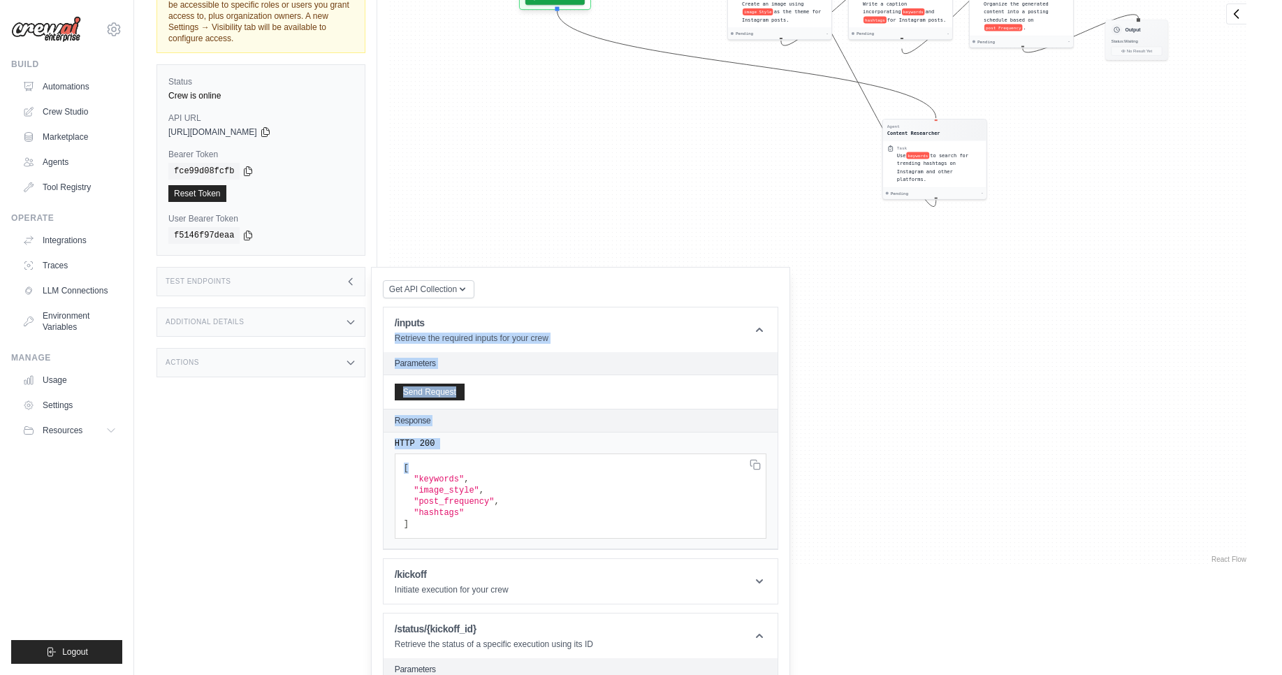
scroll to position [107, 0]
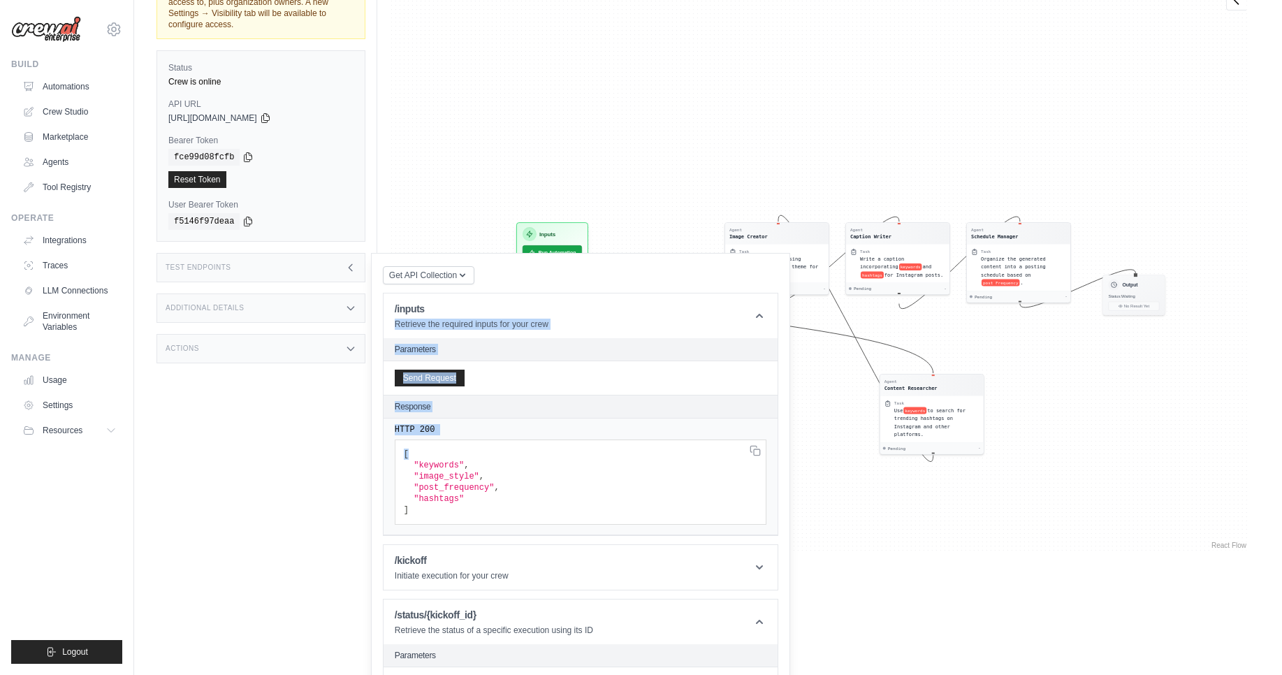
drag, startPoint x: 1081, startPoint y: 373, endPoint x: 1101, endPoint y: 482, distance: 111.0
click at [1075, 628] on html "sraval@cloudpeak.ai Settings Build Automations Crew Studio" at bounding box center [641, 260] width 1282 height 735
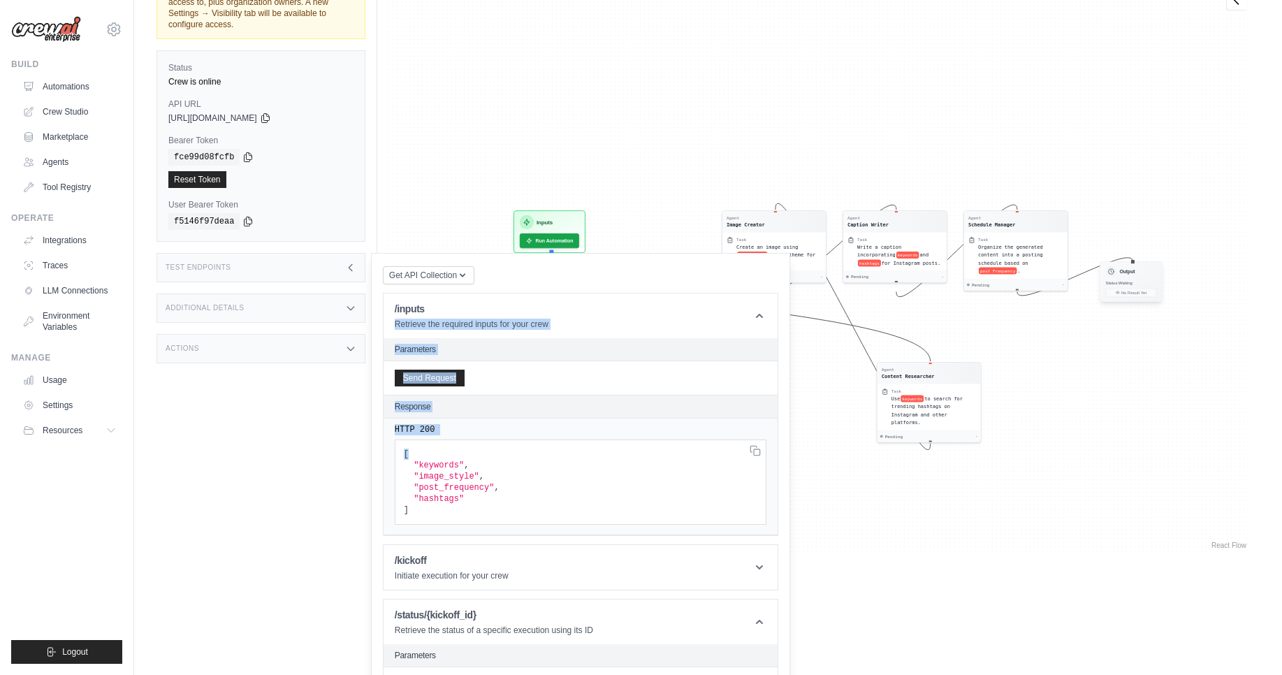
drag, startPoint x: 1102, startPoint y: 471, endPoint x: 1142, endPoint y: 278, distance: 197.0
click at [1103, 459] on div "Agent Content Researcher Task Use keywords to search for trending hashtags on I…" at bounding box center [819, 265] width 860 height 574
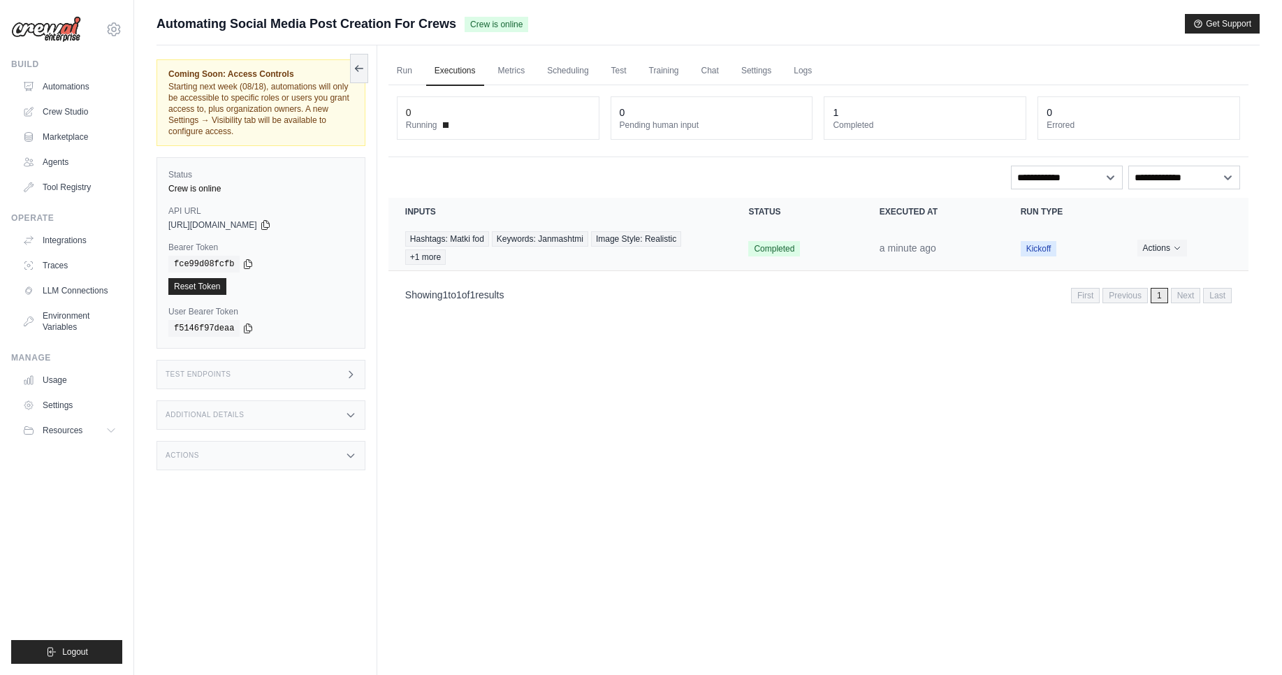
click at [1032, 250] on span "Kickoff" at bounding box center [1039, 248] width 36 height 15
click at [1154, 245] on button "Actions" at bounding box center [1163, 247] width 50 height 17
click at [1178, 300] on button "Delete" at bounding box center [1187, 295] width 89 height 22
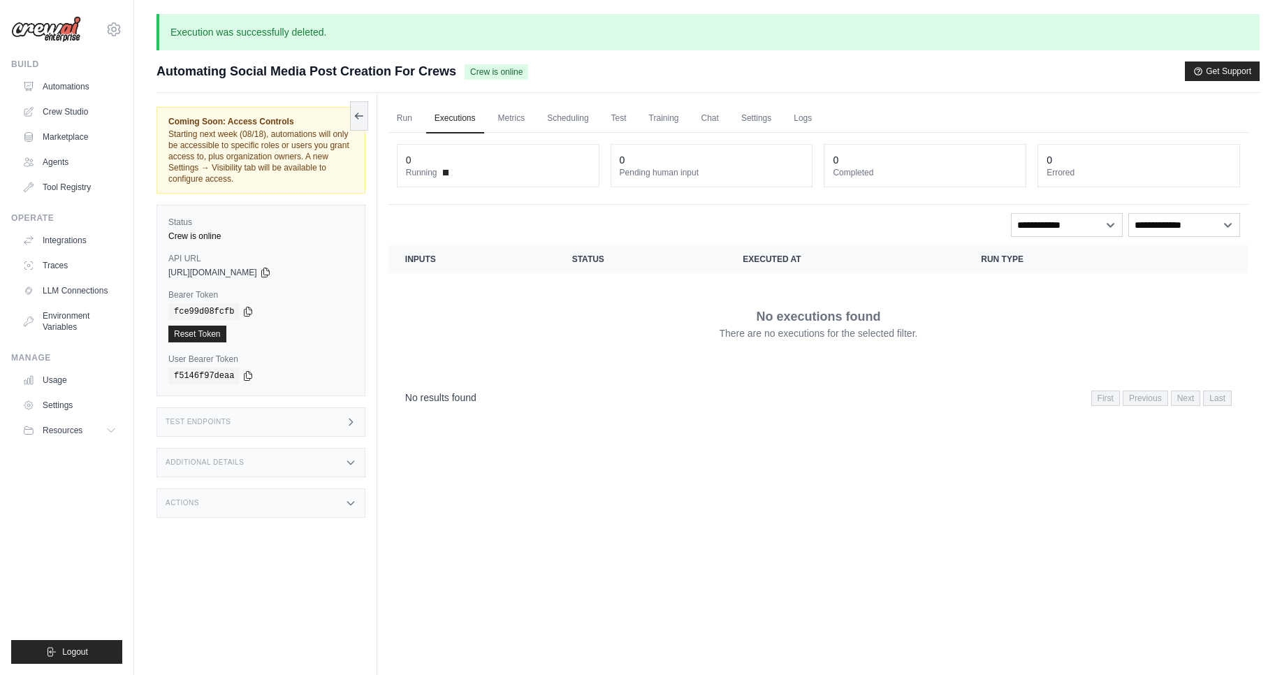
click at [660, 439] on div "Run Executions Metrics Scheduling Test Training Chat Settings Logs 0 Running 0 …" at bounding box center [818, 430] width 883 height 675
drag, startPoint x: 464, startPoint y: 68, endPoint x: 590, endPoint y: 74, distance: 125.9
click at [590, 74] on div "Automating Social Media Post Creation For Crews Crew is online Get Support" at bounding box center [709, 72] width 1104 height 20
drag, startPoint x: 484, startPoint y: 36, endPoint x: 560, endPoint y: 36, distance: 76.2
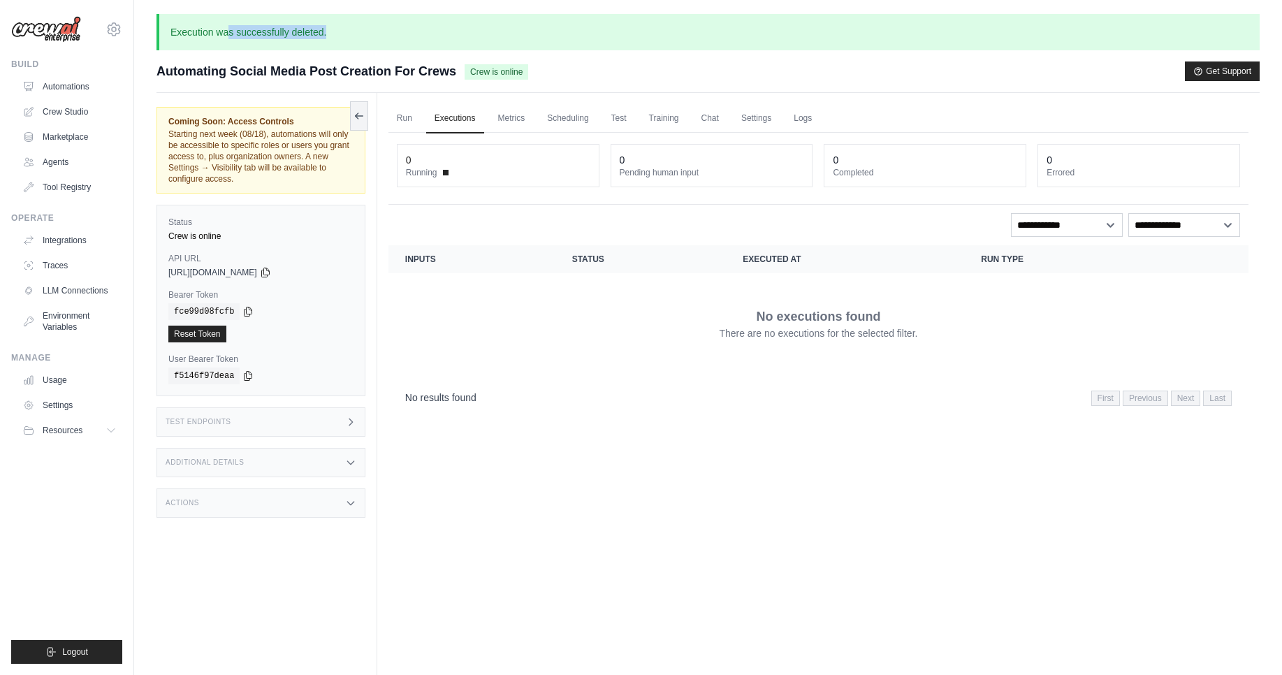
click at [560, 36] on p "Execution was successfully deleted." at bounding box center [709, 32] width 1104 height 36
drag, startPoint x: 907, startPoint y: 94, endPoint x: 934, endPoint y: 87, distance: 28.1
click at [913, 94] on div "Run Executions Metrics Scheduling Test Training Chat Settings Logs 0 Running 0 …" at bounding box center [818, 430] width 883 height 675
